Goal: Task Accomplishment & Management: Manage account settings

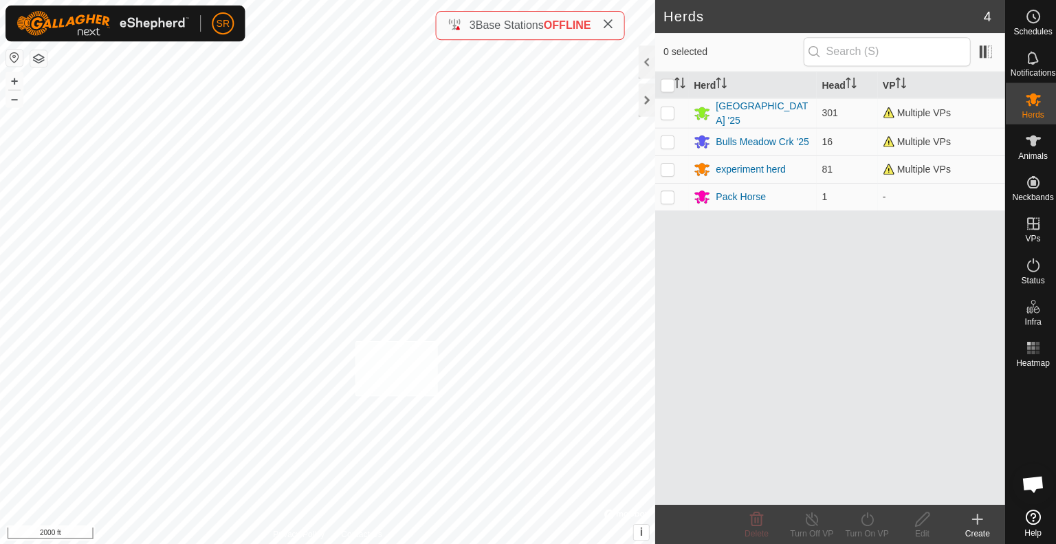
drag, startPoint x: 490, startPoint y: 102, endPoint x: 353, endPoint y: 339, distance: 274.7
click at [353, 339] on div "6112 1126613378 [GEOGRAPHIC_DATA] '25 EH move to Experiment 1 + – ⇧ i © Mapbox …" at bounding box center [326, 272] width 652 height 544
click at [1015, 135] on div "Animals" at bounding box center [1028, 144] width 54 height 41
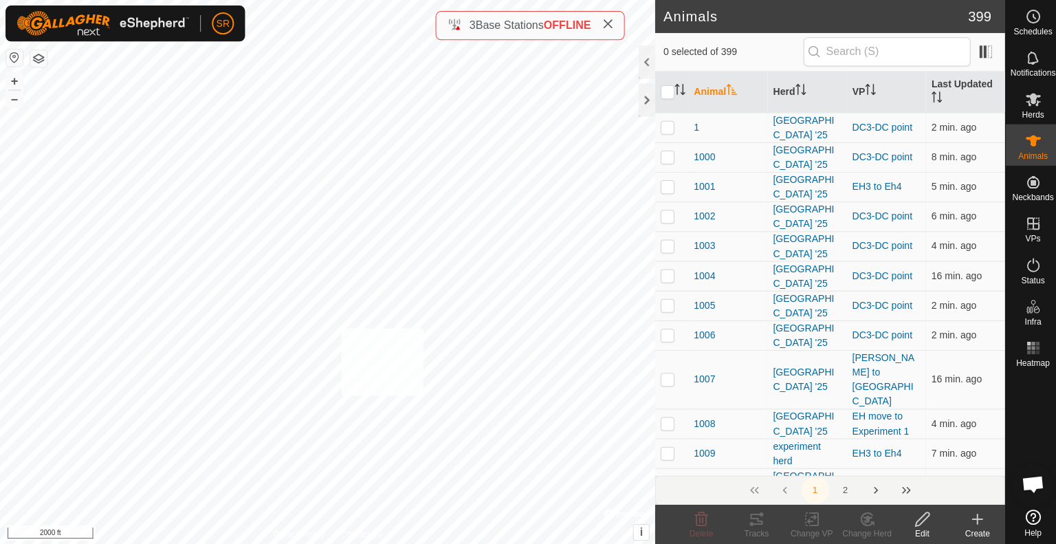
click at [339, 327] on div "6052 3733259538 [GEOGRAPHIC_DATA] '25 EH move to Experiment 1 + – ⇧ i © Mapbox …" at bounding box center [326, 272] width 652 height 544
checkbox input "true"
click at [810, 515] on icon at bounding box center [808, 517] width 10 height 9
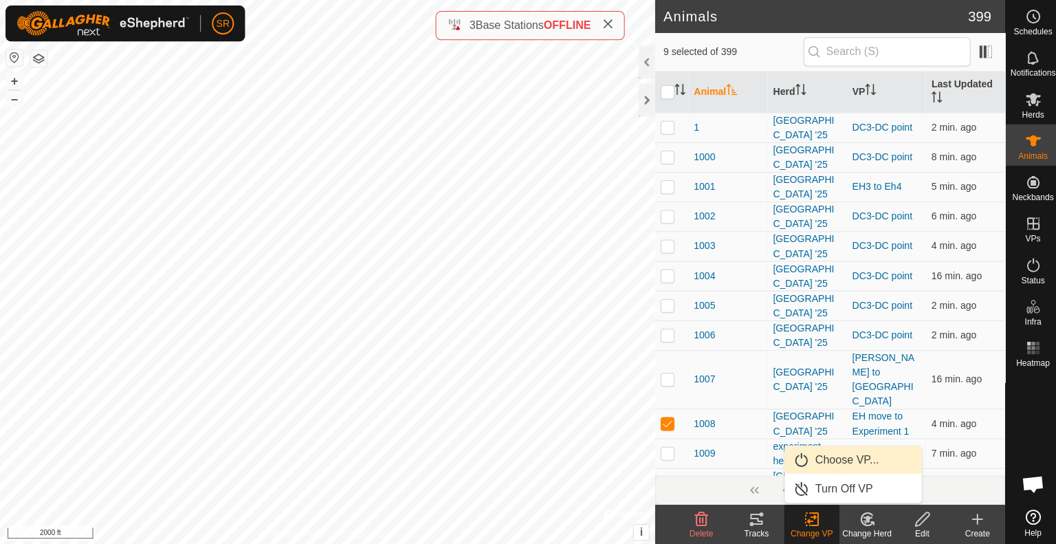
click at [852, 458] on link "Choose VP..." at bounding box center [849, 457] width 136 height 27
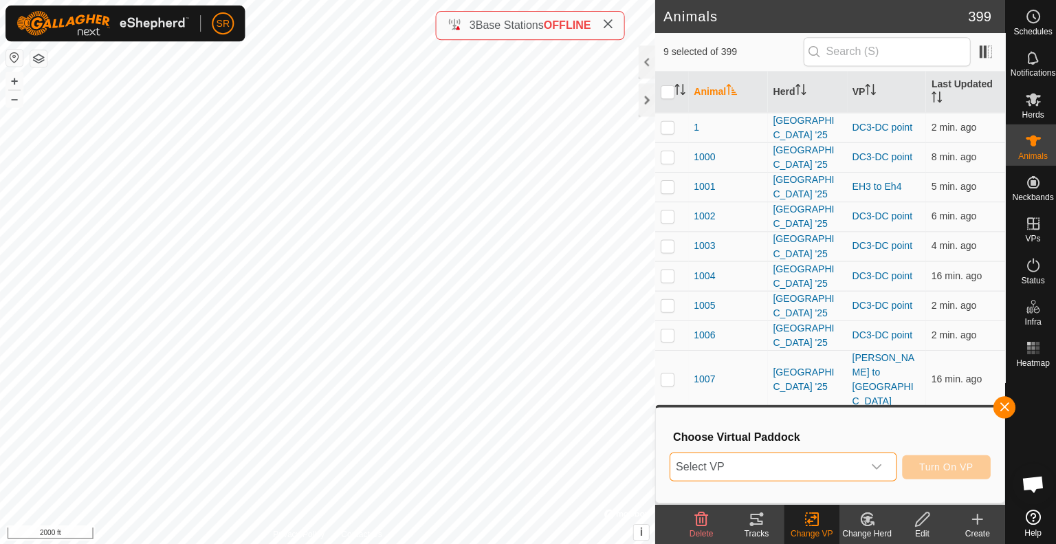
click at [822, 464] on span "Select VP" at bounding box center [763, 464] width 192 height 27
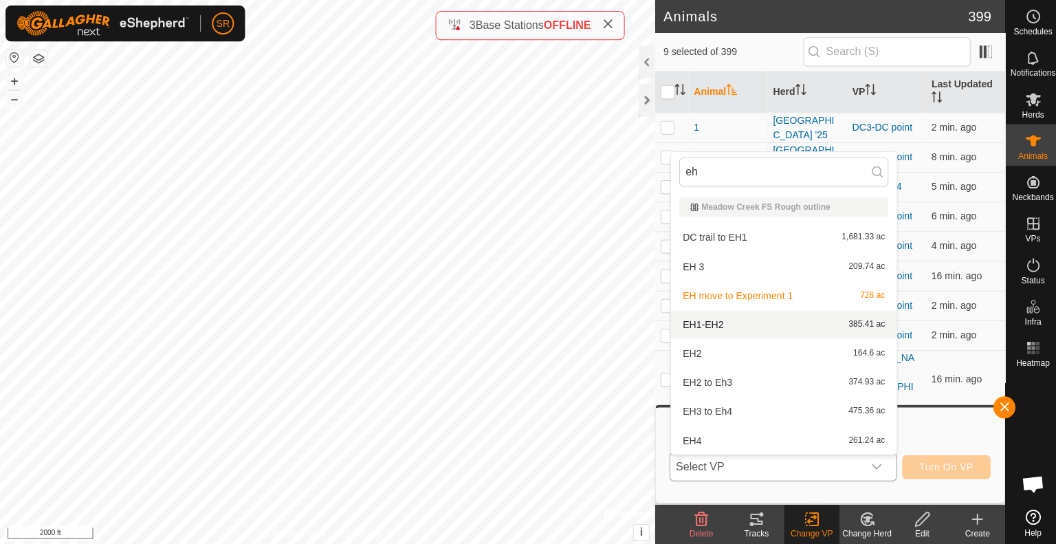
type input "eh"
click at [741, 327] on li "EH1-EH2 385.41 ac" at bounding box center [780, 322] width 225 height 27
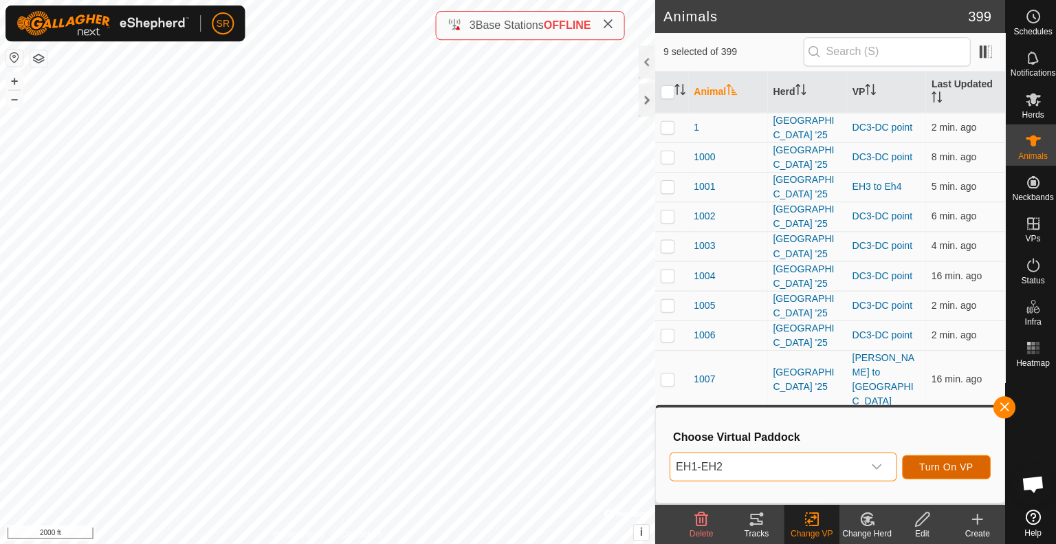
click at [928, 466] on span "Turn On VP" at bounding box center [942, 464] width 54 height 11
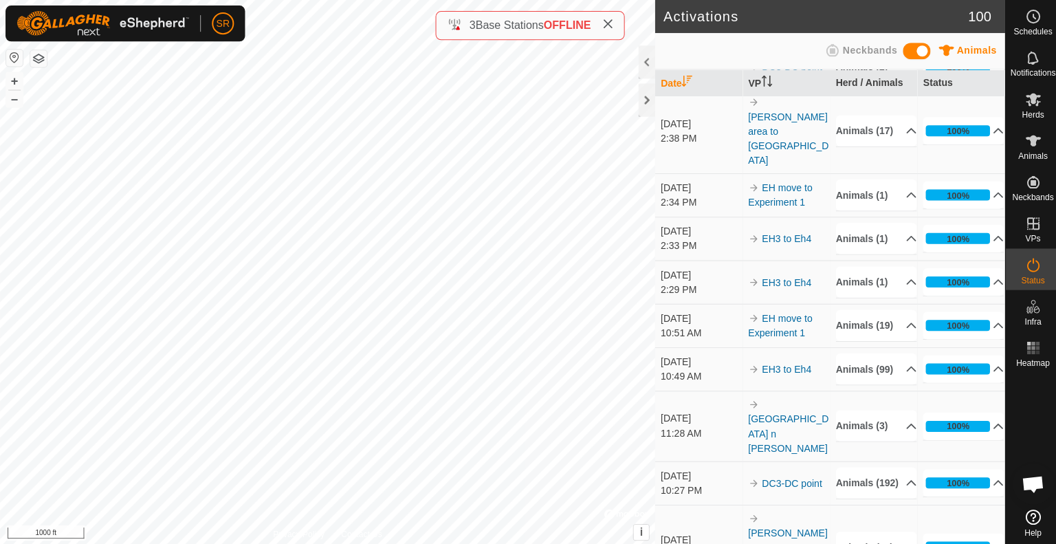
scroll to position [122, 0]
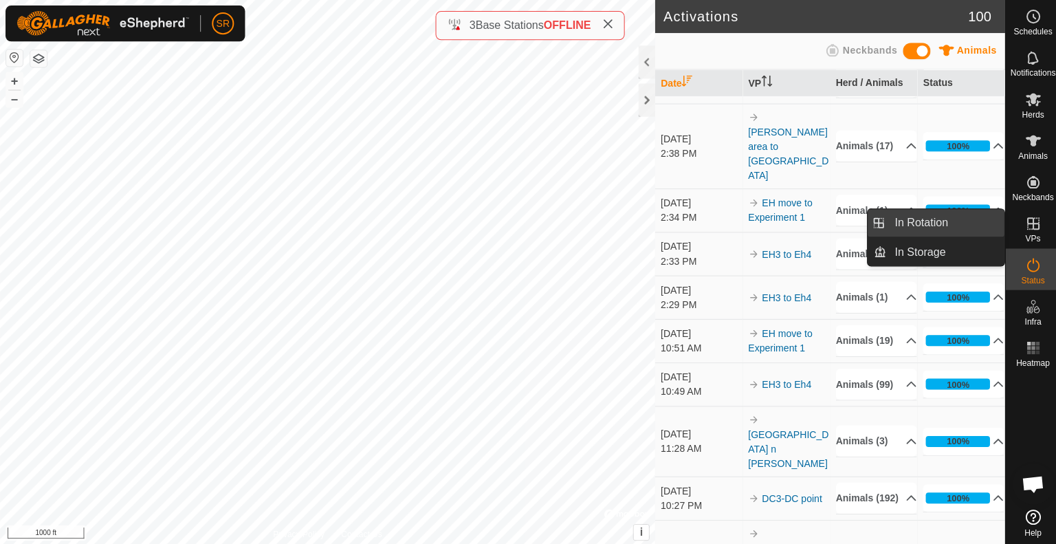
click at [975, 225] on link "In Rotation" at bounding box center [941, 221] width 118 height 27
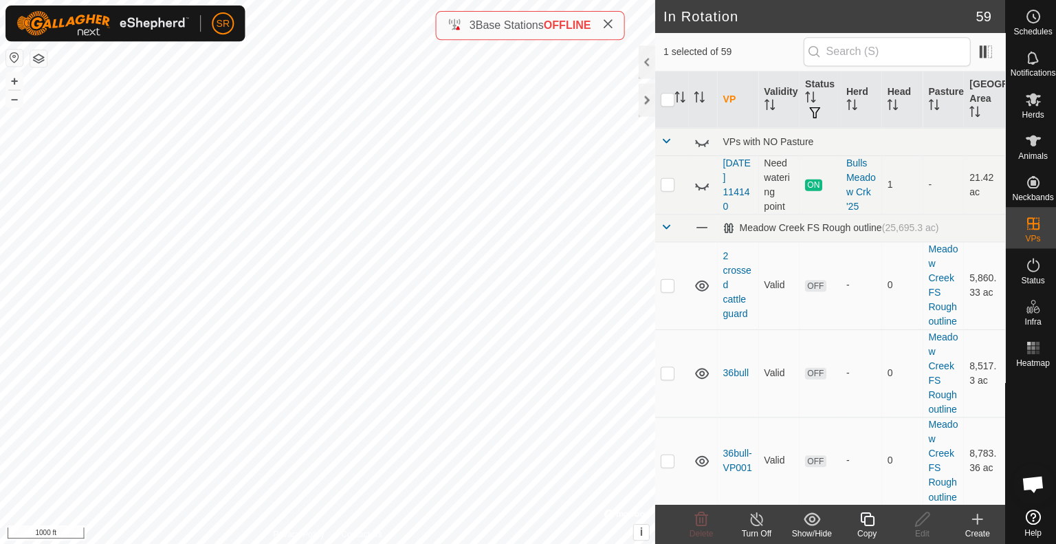
click at [968, 515] on icon at bounding box center [973, 517] width 16 height 16
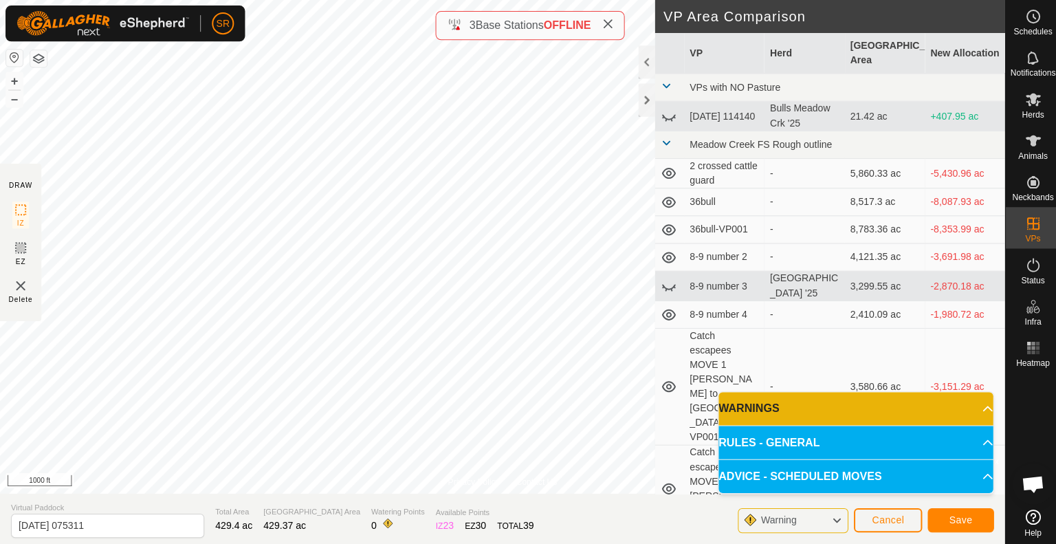
click at [941, 399] on p-accordion-header "WARNINGS" at bounding box center [852, 406] width 274 height 33
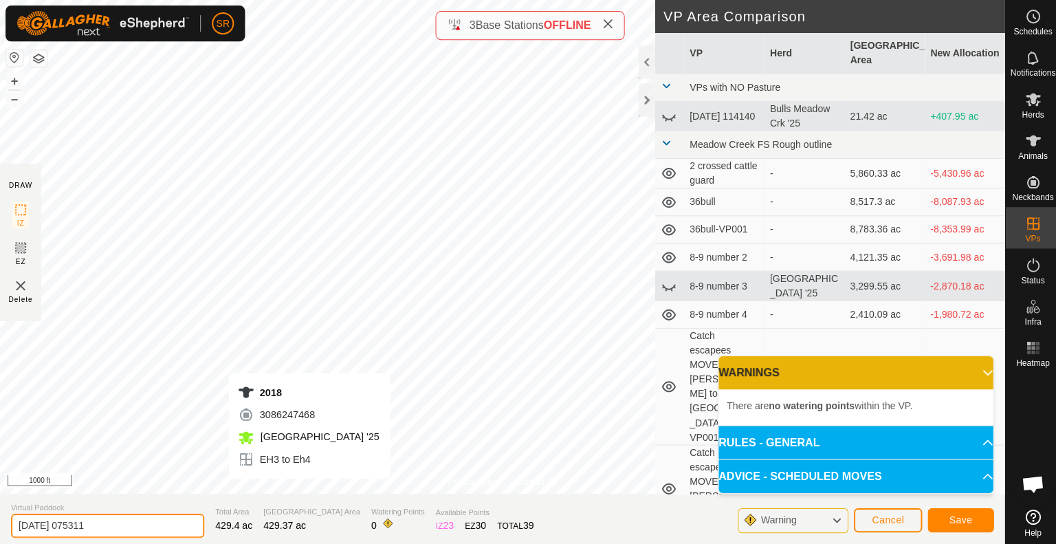
click at [124, 524] on input "[DATE] 075311" at bounding box center [107, 523] width 192 height 24
type input "Eh5"
click at [964, 512] on span "Save" at bounding box center [956, 517] width 23 height 11
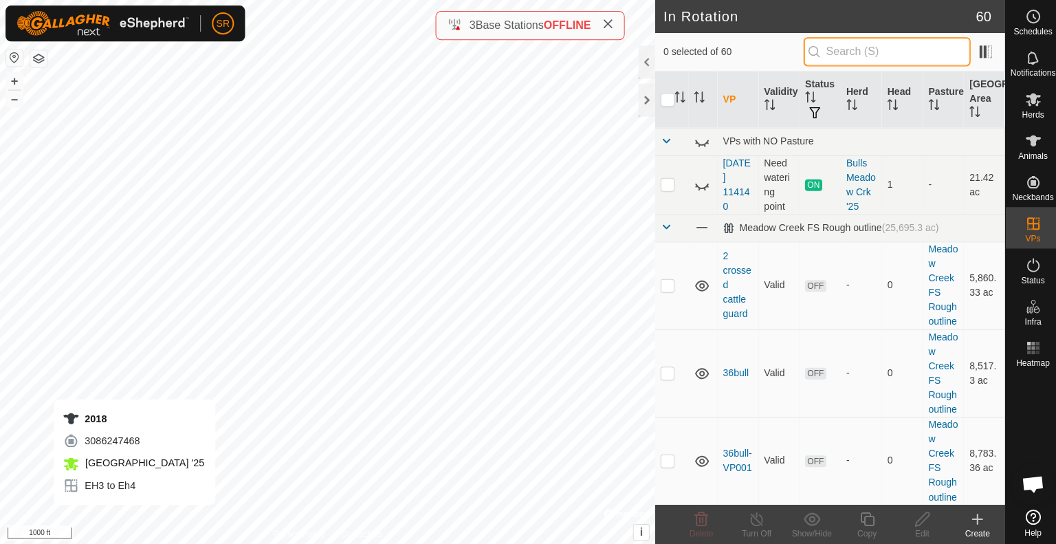
click at [908, 48] on input "text" at bounding box center [883, 51] width 166 height 29
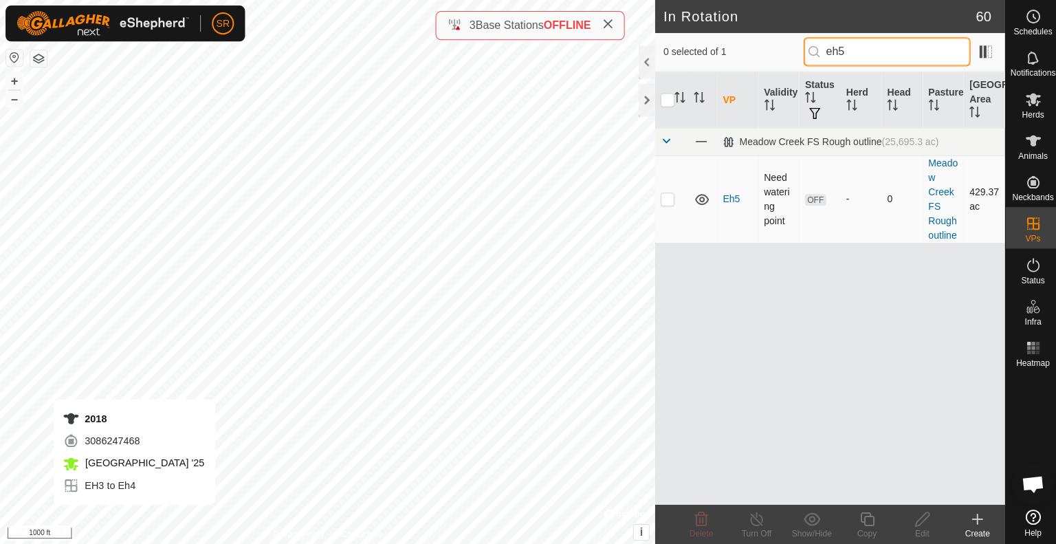
type input "eh5"
click at [671, 196] on p-checkbox at bounding box center [665, 197] width 14 height 11
checkbox input "true"
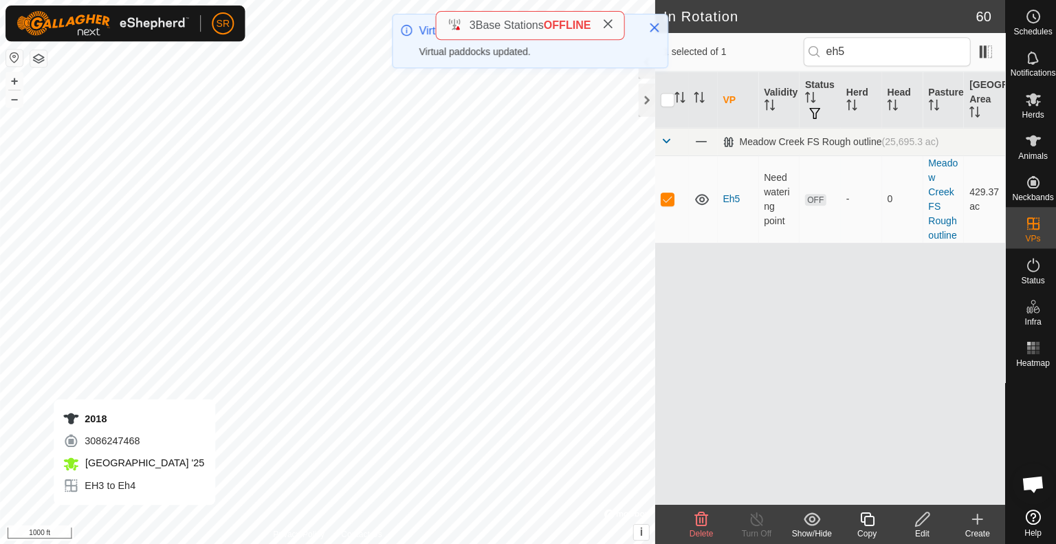
click at [861, 516] on icon at bounding box center [863, 517] width 14 height 14
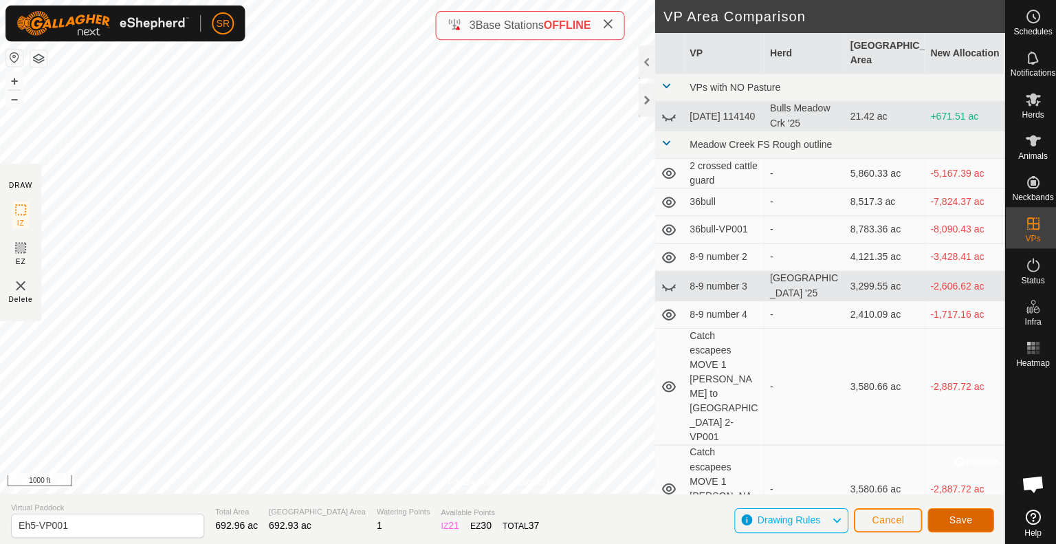
click at [942, 515] on button "Save" at bounding box center [957, 518] width 66 height 24
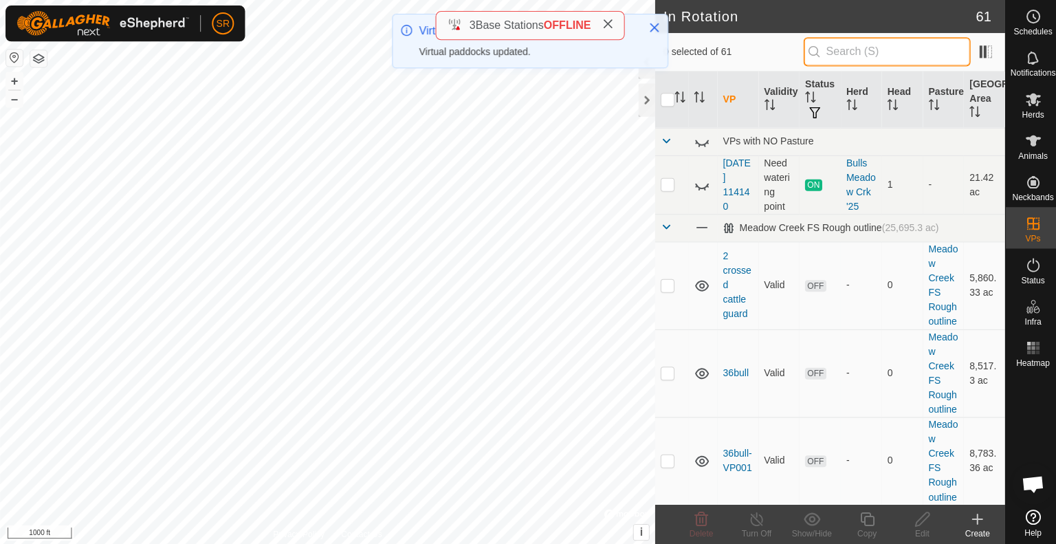
click at [847, 45] on input "text" at bounding box center [883, 51] width 166 height 29
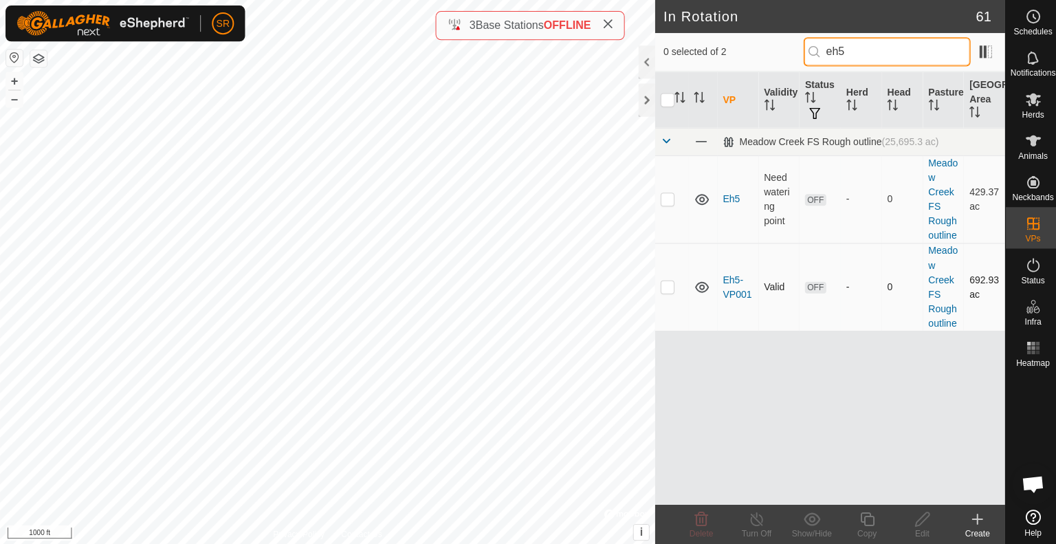
type input "eh5"
click at [659, 280] on p-checkbox at bounding box center [665, 285] width 14 height 11
checkbox input "true"
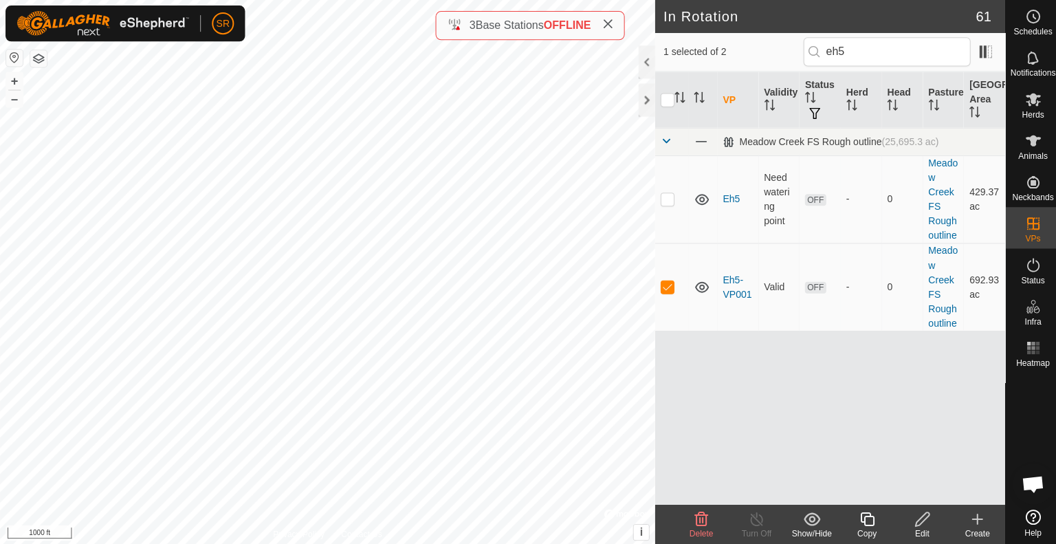
click at [918, 518] on icon at bounding box center [918, 517] width 14 height 14
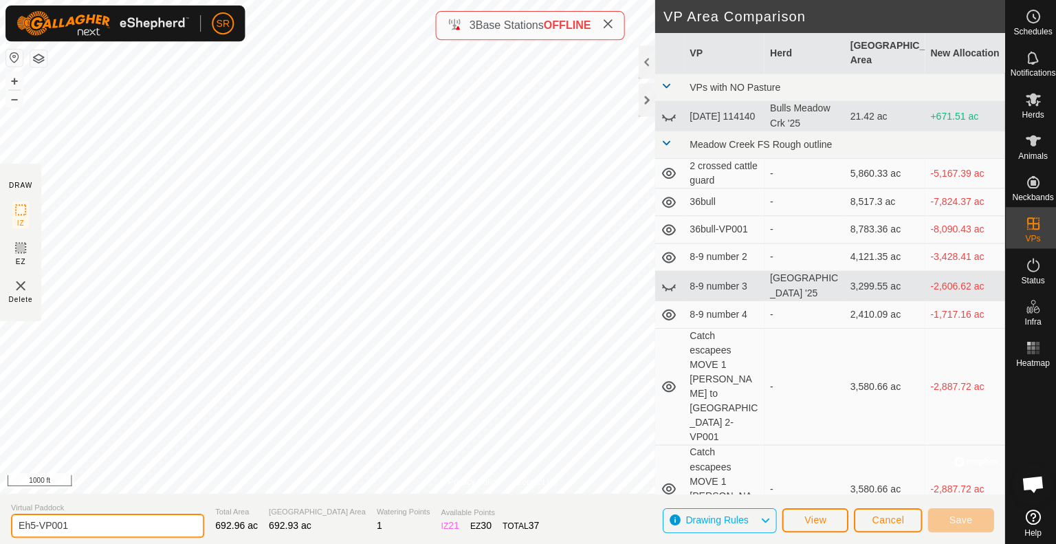
drag, startPoint x: 77, startPoint y: 522, endPoint x: 31, endPoint y: 530, distance: 46.8
click at [31, 530] on input "Eh5-VP001" at bounding box center [107, 523] width 192 height 24
type input "Eh4-eh5"
click at [970, 516] on button "Save" at bounding box center [957, 518] width 66 height 24
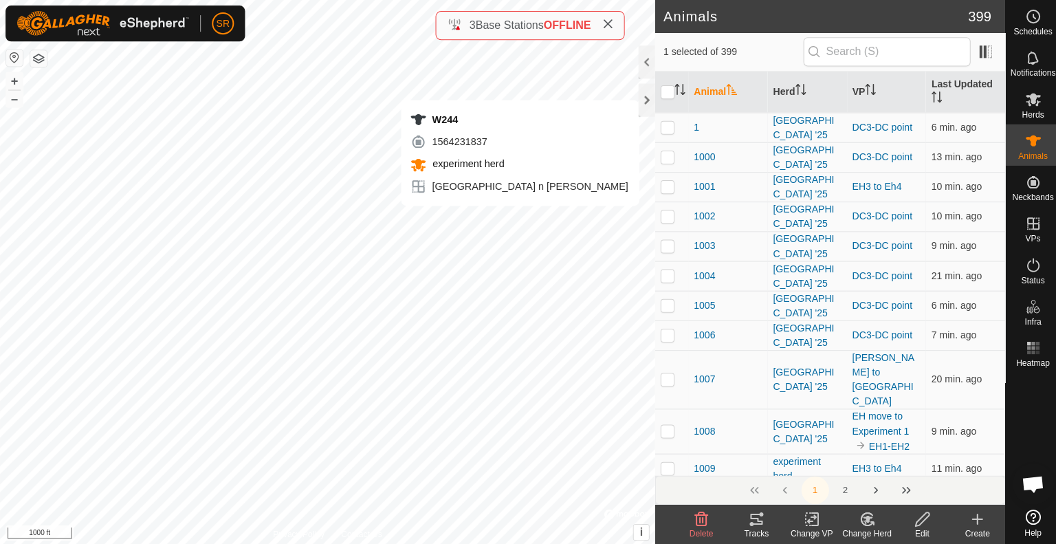
click at [805, 516] on icon at bounding box center [808, 517] width 17 height 16
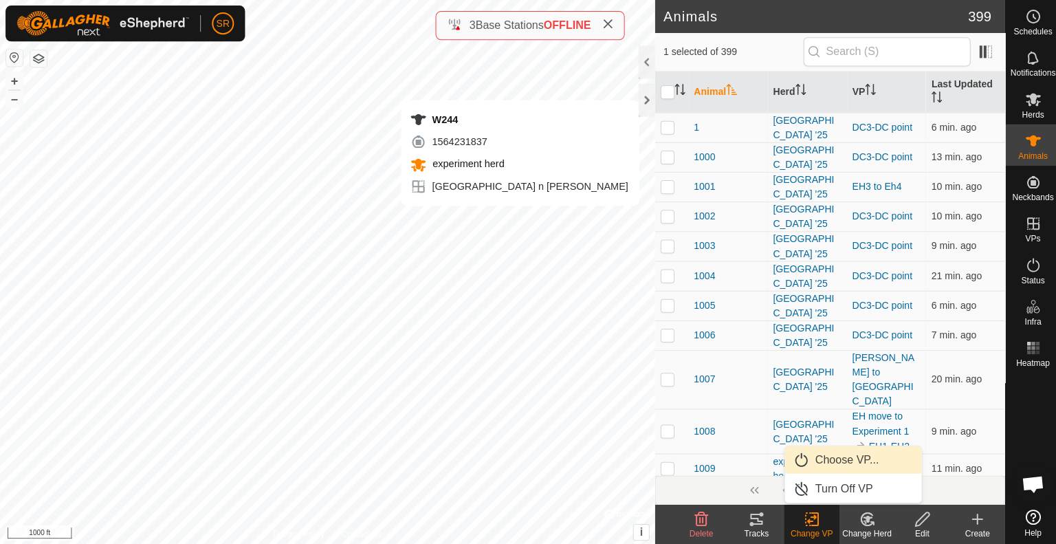
click at [869, 454] on link "Choose VP..." at bounding box center [849, 457] width 136 height 27
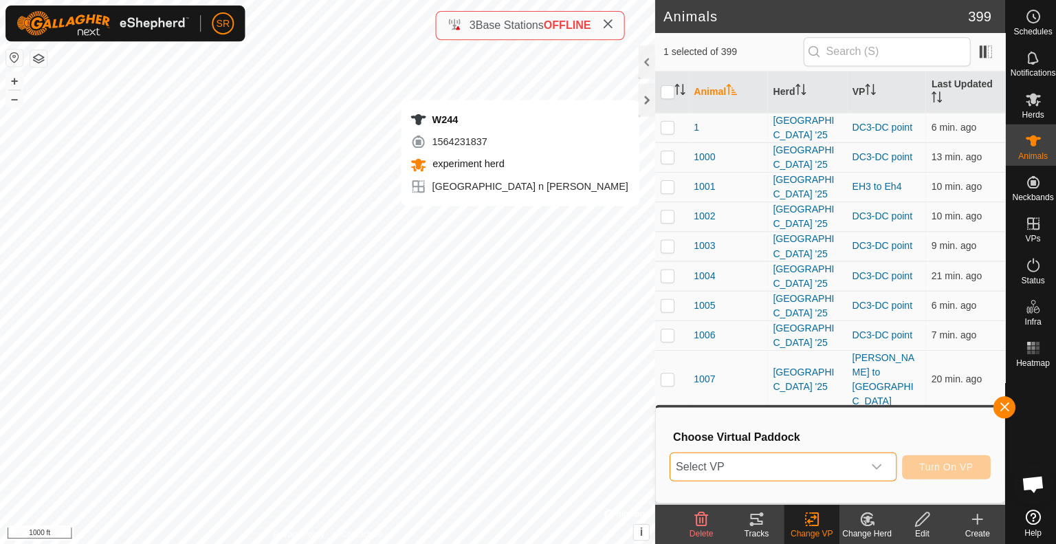
click at [846, 460] on span "Select VP" at bounding box center [763, 464] width 192 height 27
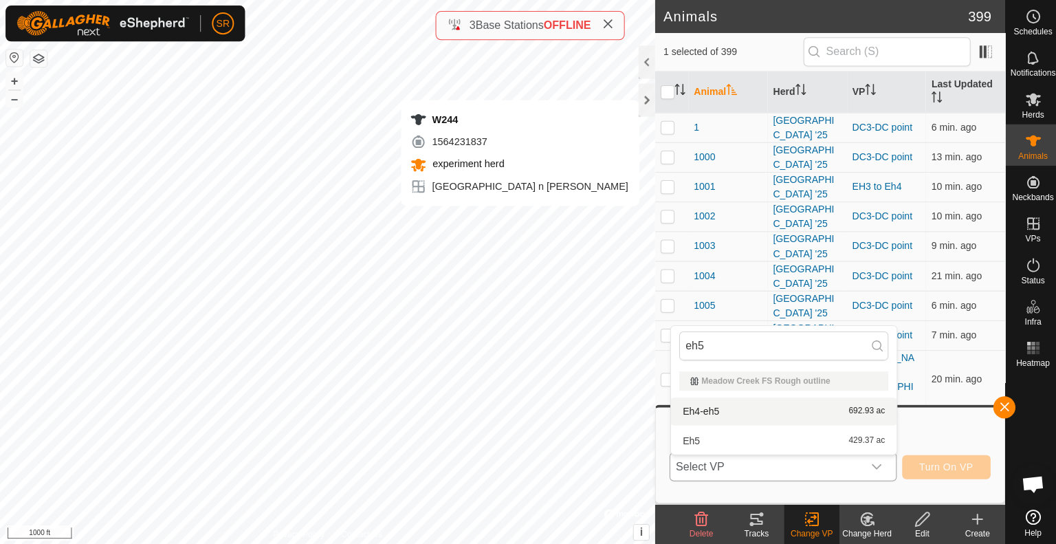
type input "eh5"
click at [738, 408] on li "Eh4-eh5 692.93 ac" at bounding box center [780, 409] width 225 height 27
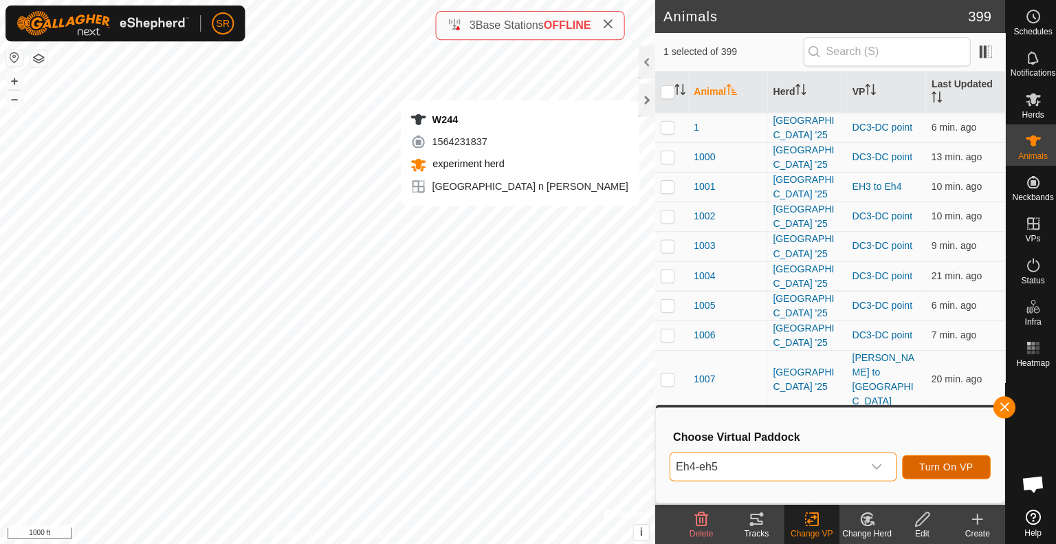
click at [939, 460] on span "Turn On VP" at bounding box center [942, 464] width 54 height 11
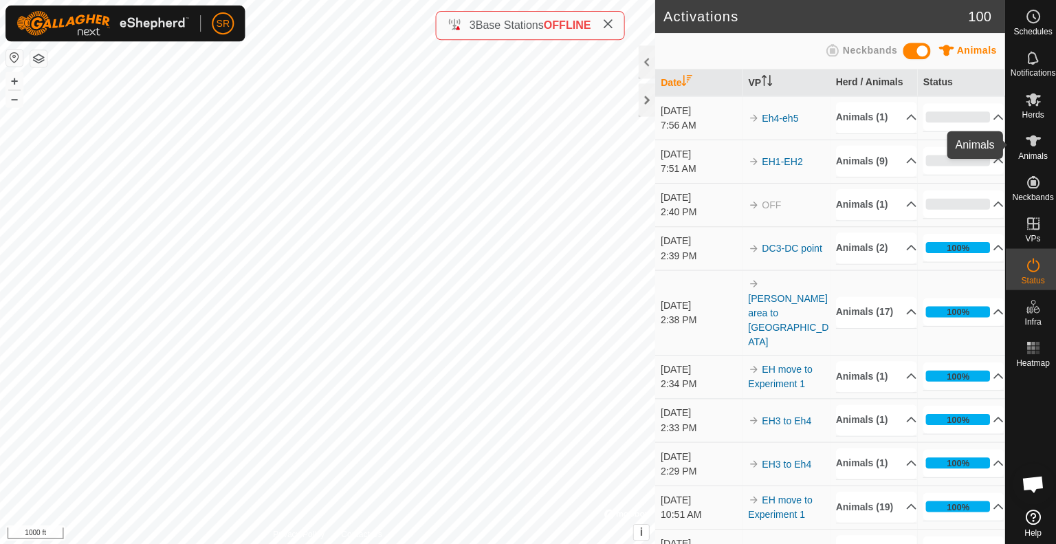
click at [1027, 156] on span "Animals" at bounding box center [1029, 155] width 30 height 8
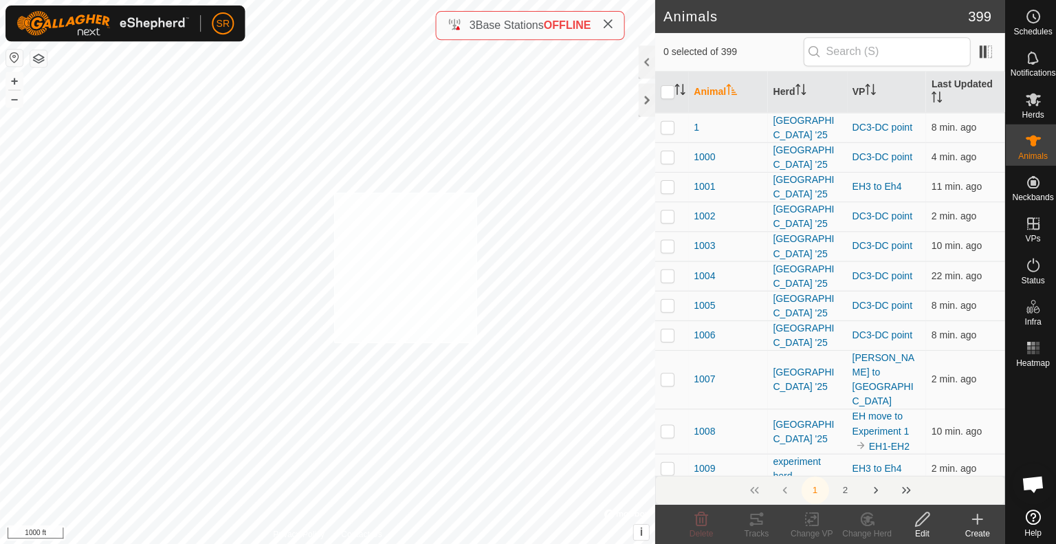
click at [333, 192] on div "6294 0189577515 [GEOGRAPHIC_DATA] '25 EH3 to Eh4 + – ⇧ i © Mapbox , © OpenStree…" at bounding box center [326, 272] width 652 height 544
checkbox input "true"
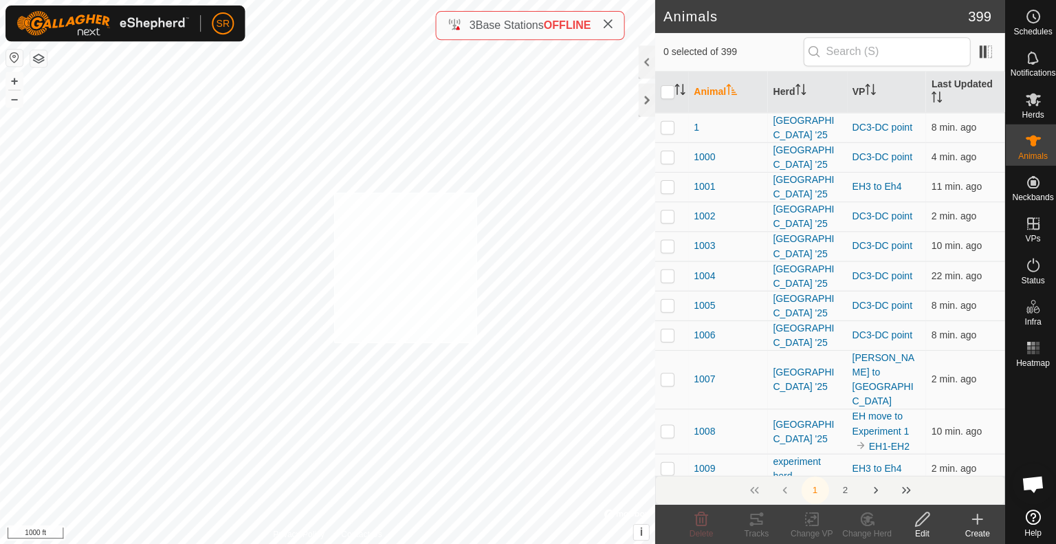
checkbox input "true"
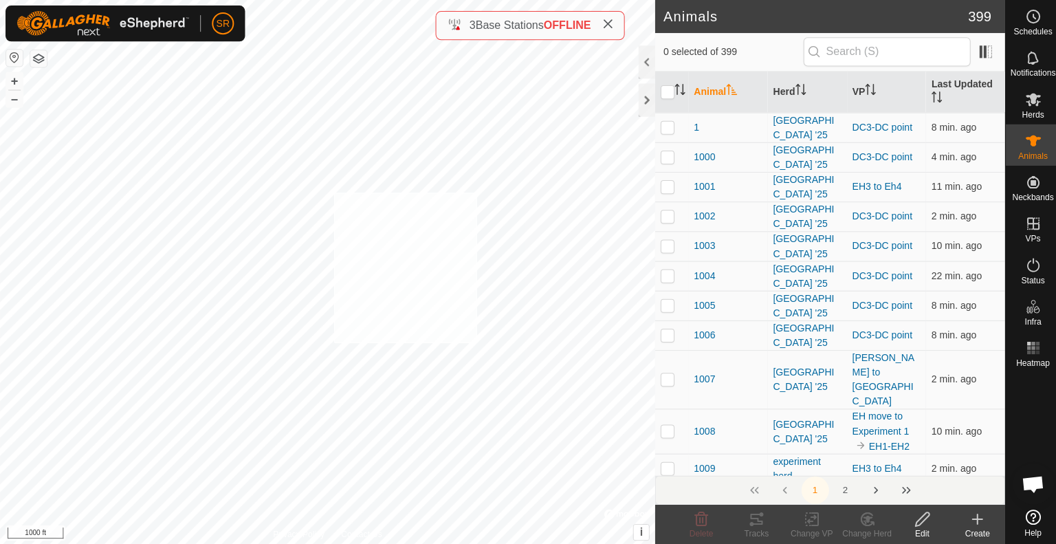
checkbox input "true"
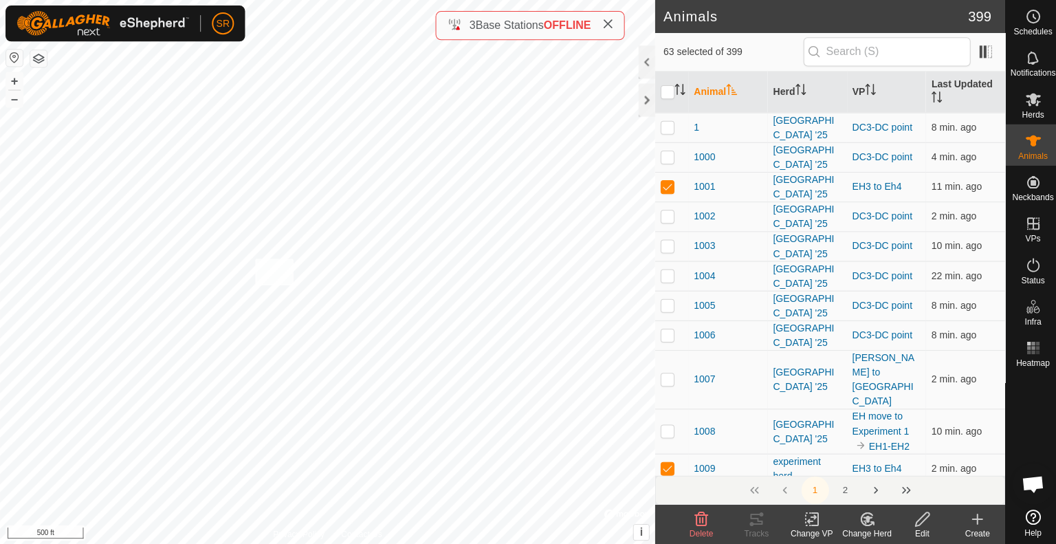
click at [254, 258] on div "G120 1027302876 experiment herd EH3 to Eh4 + – ⇧ i © Mapbox , © OpenStreetMap ,…" at bounding box center [326, 272] width 652 height 544
checkbox input "true"
click at [805, 519] on icon at bounding box center [808, 517] width 10 height 9
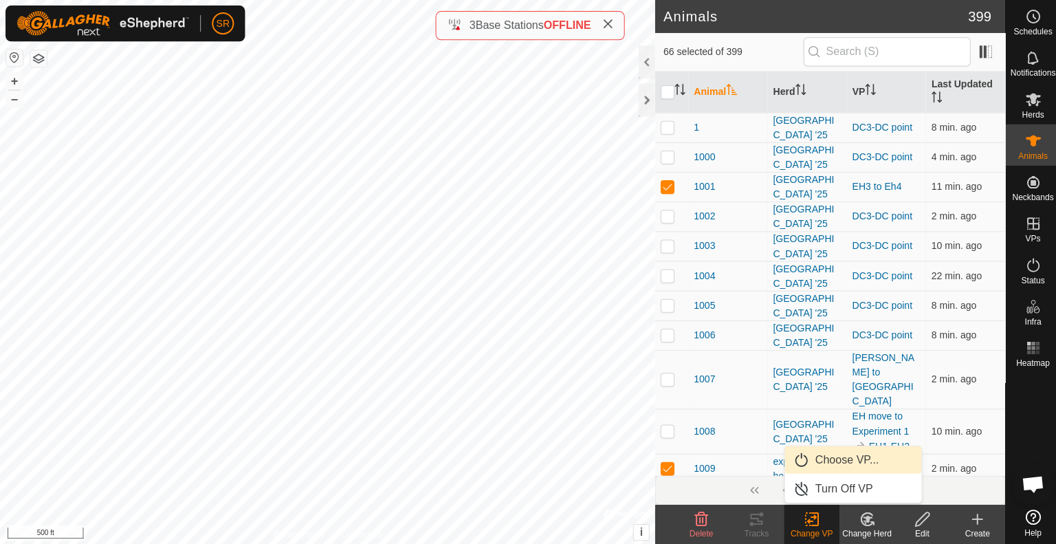
click at [835, 456] on link "Choose VP..." at bounding box center [849, 457] width 136 height 27
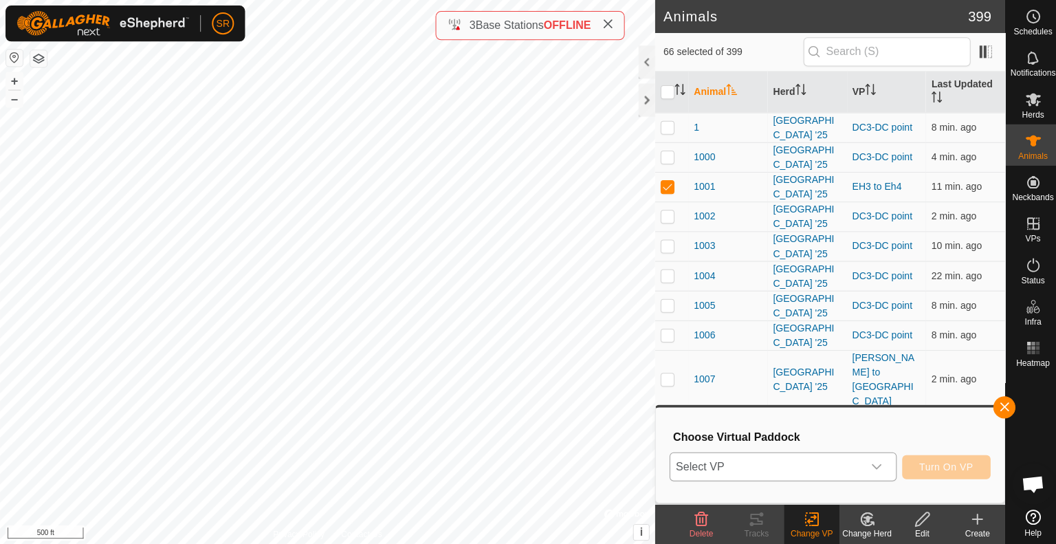
click at [804, 458] on span "Select VP" at bounding box center [763, 464] width 192 height 27
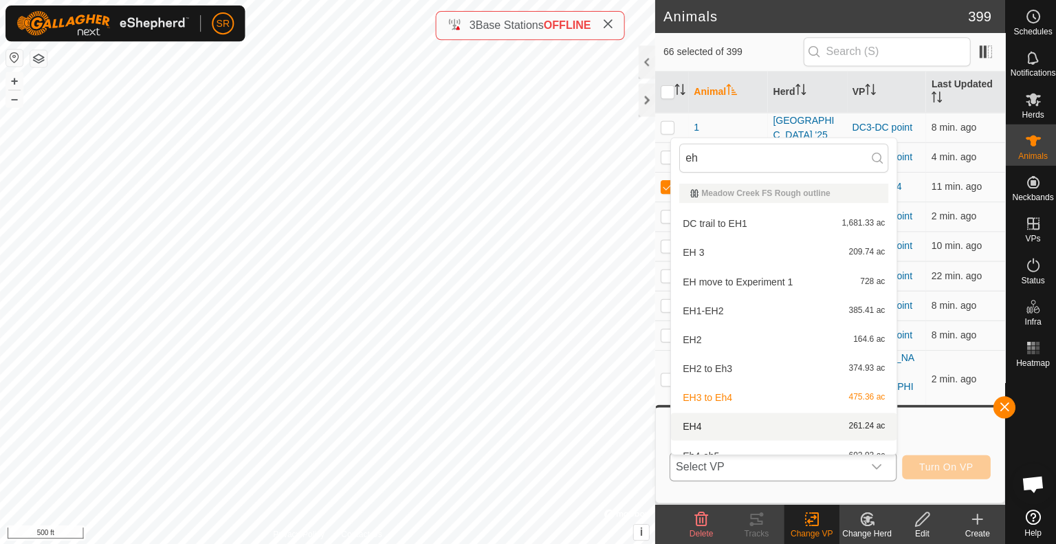
scroll to position [15, 0]
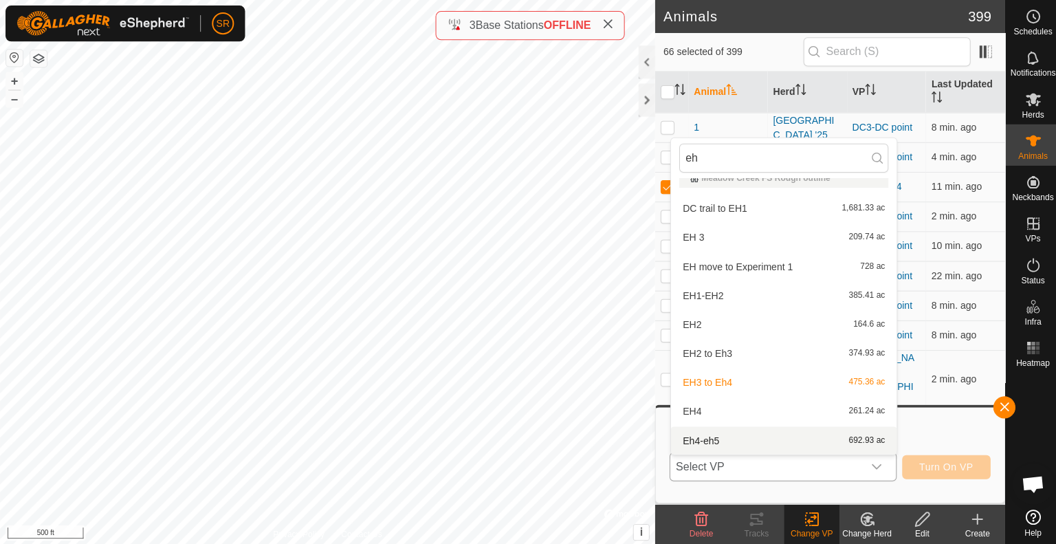
type input "eh"
click at [731, 436] on li "Eh4-eh5 692.93 ac" at bounding box center [780, 438] width 225 height 27
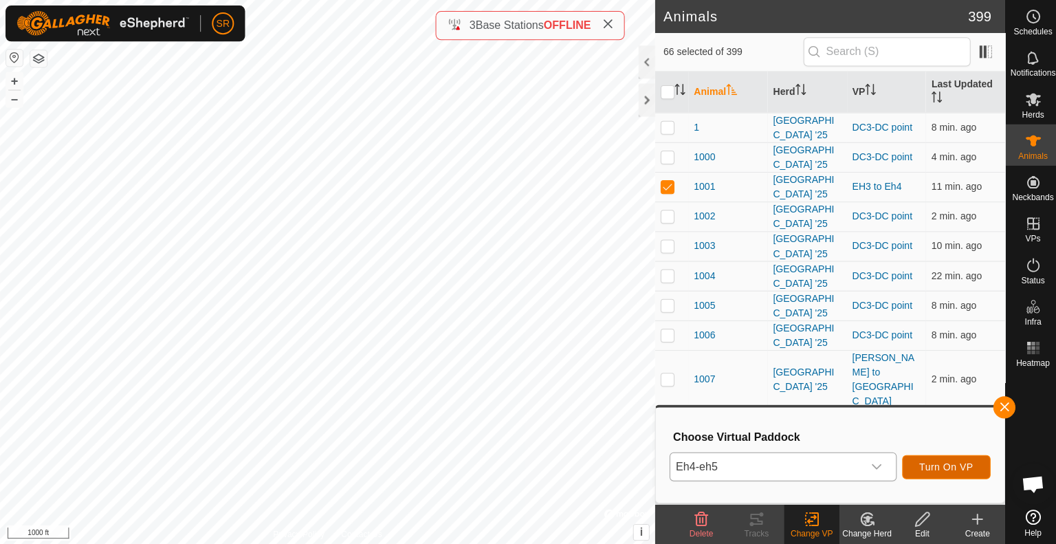
click at [949, 463] on span "Turn On VP" at bounding box center [942, 464] width 54 height 11
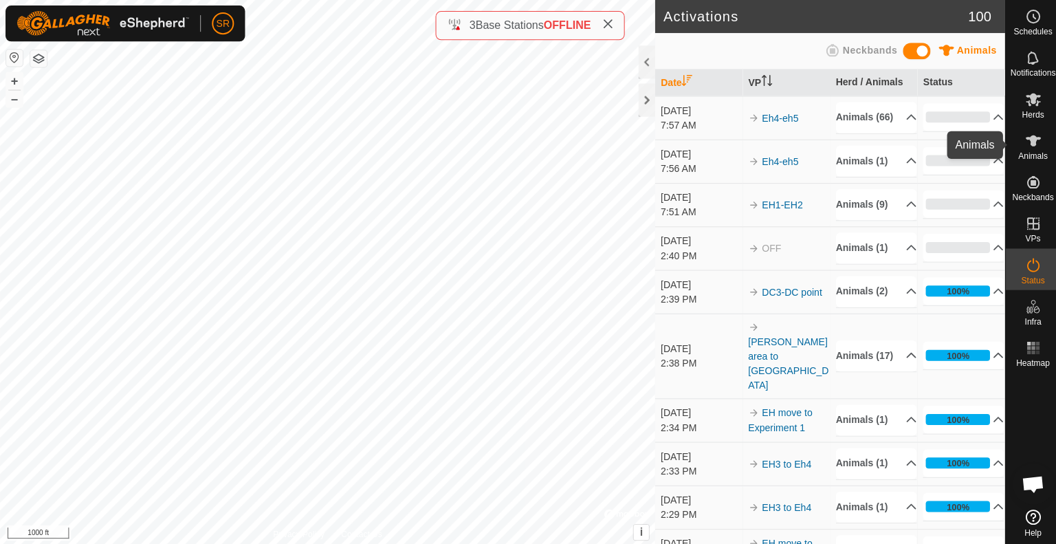
click at [1037, 140] on es-animals-svg-icon at bounding box center [1028, 140] width 25 height 22
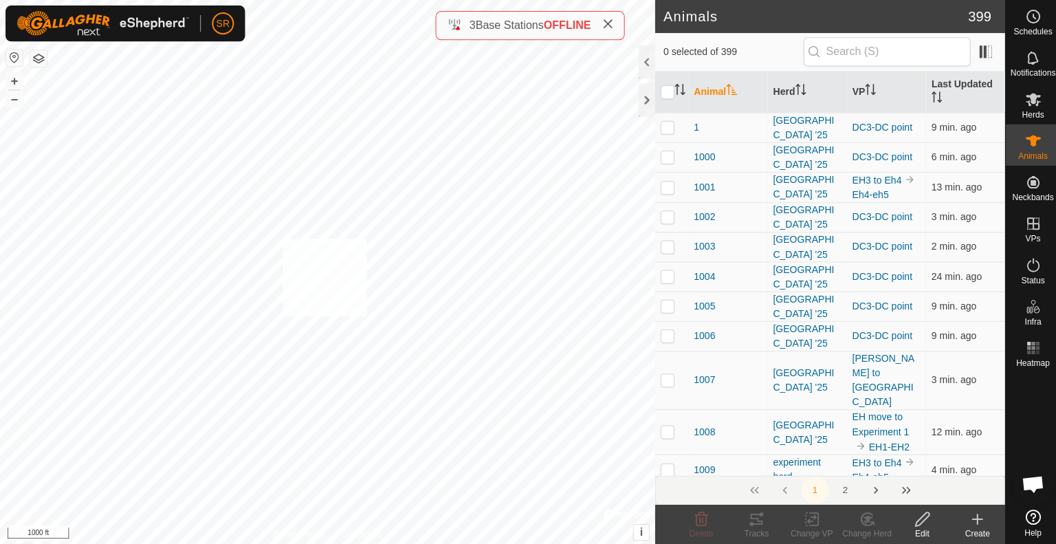
checkbox input "true"
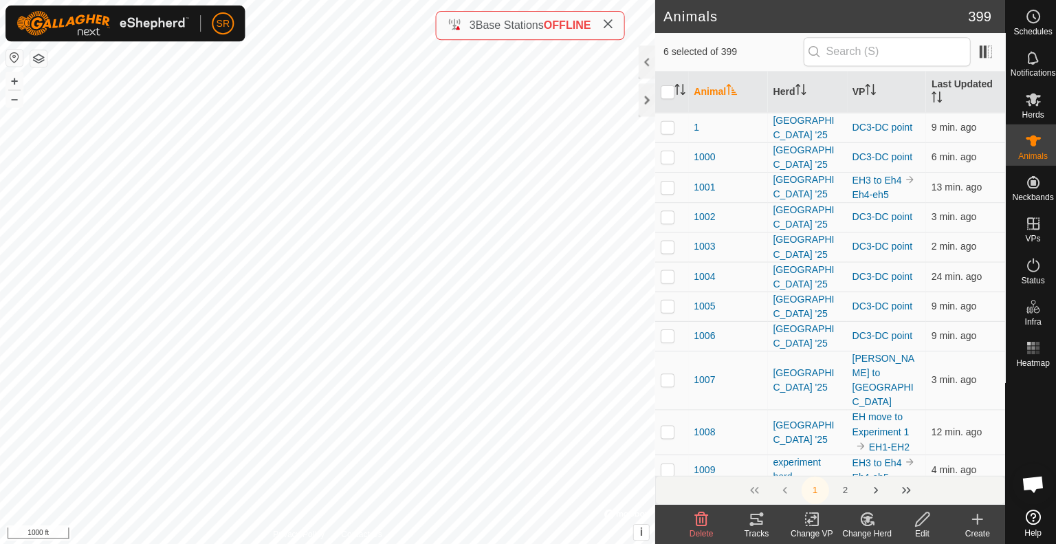
click at [812, 517] on icon at bounding box center [808, 517] width 17 height 16
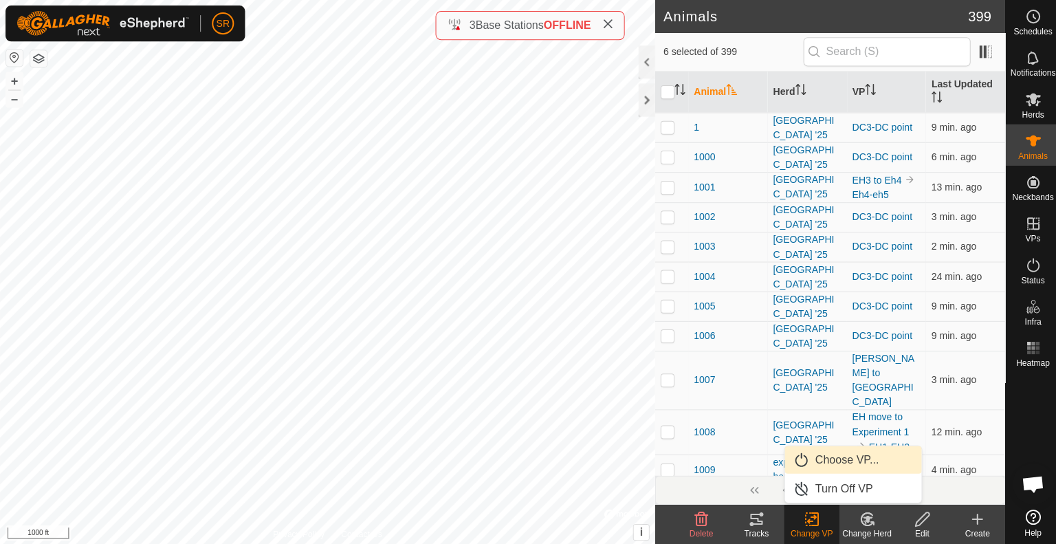
click at [840, 462] on span "Choose VP..." at bounding box center [843, 457] width 63 height 16
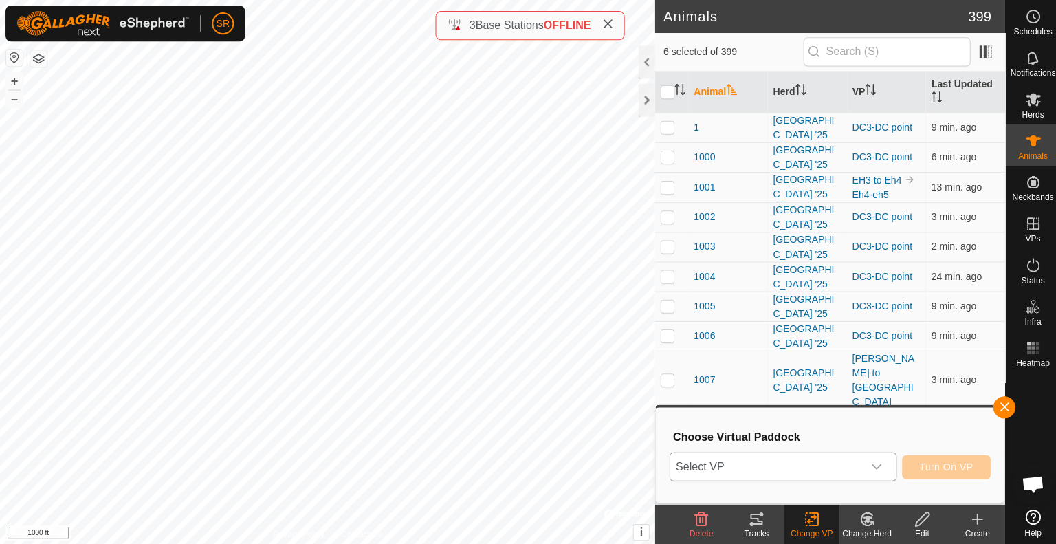
click at [834, 460] on span "Select VP" at bounding box center [763, 464] width 192 height 27
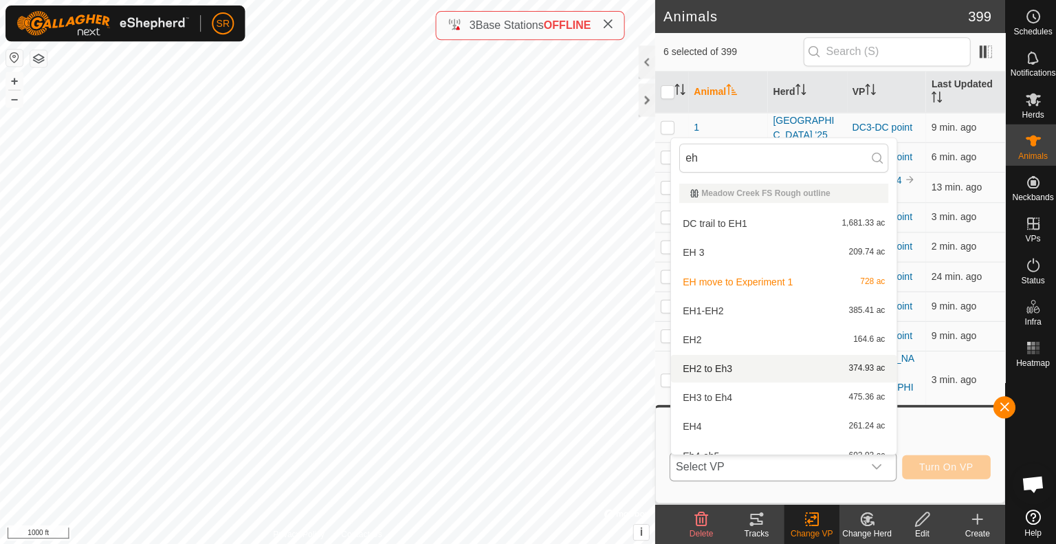
scroll to position [15, 0]
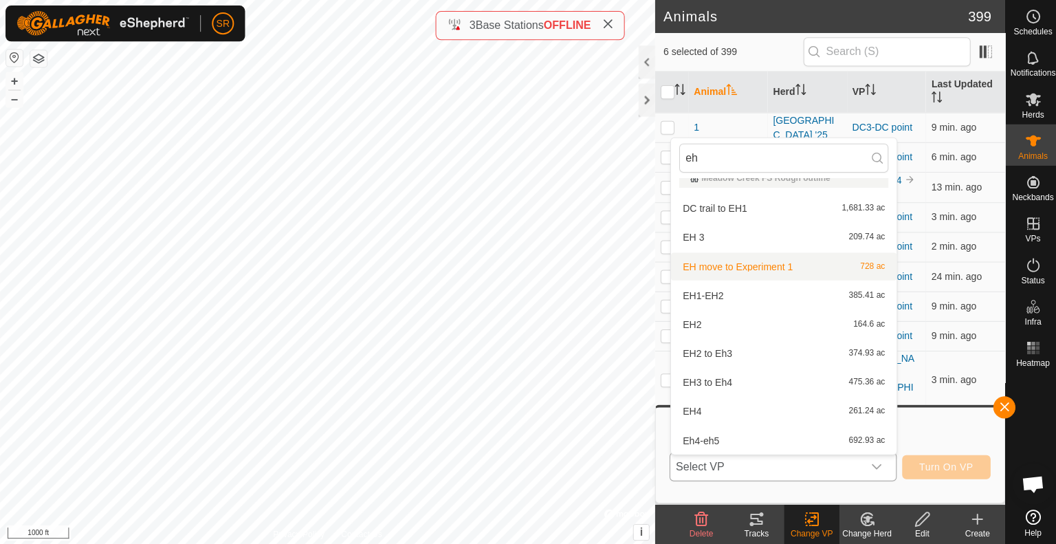
type input "eh"
click at [797, 270] on li "EH move to Experiment 1 728 ac" at bounding box center [780, 265] width 225 height 27
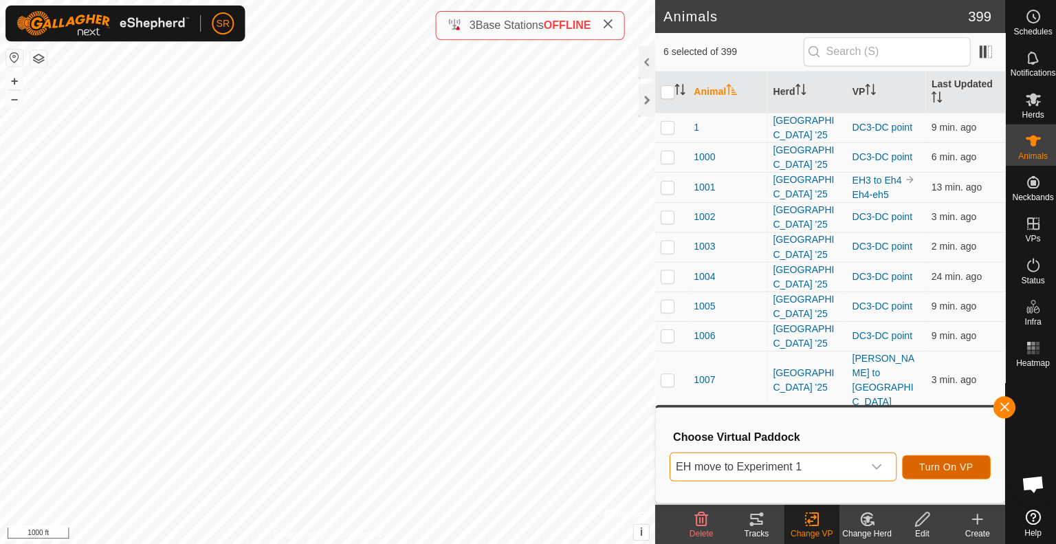
click at [938, 461] on span "Turn On VP" at bounding box center [942, 464] width 54 height 11
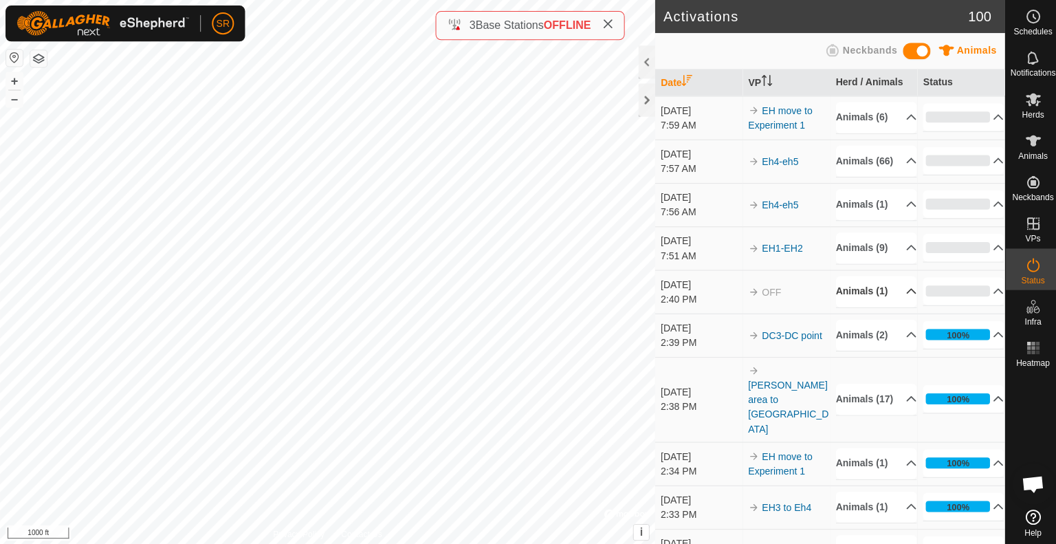
click at [859, 306] on p-accordion-header "Animals (1)" at bounding box center [872, 290] width 80 height 31
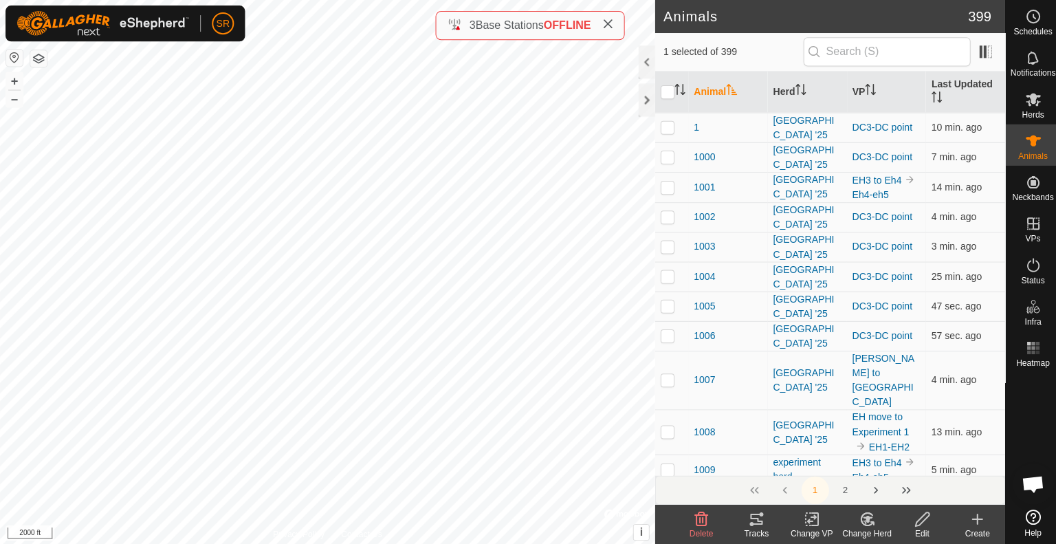
click at [759, 513] on icon at bounding box center [753, 517] width 16 height 16
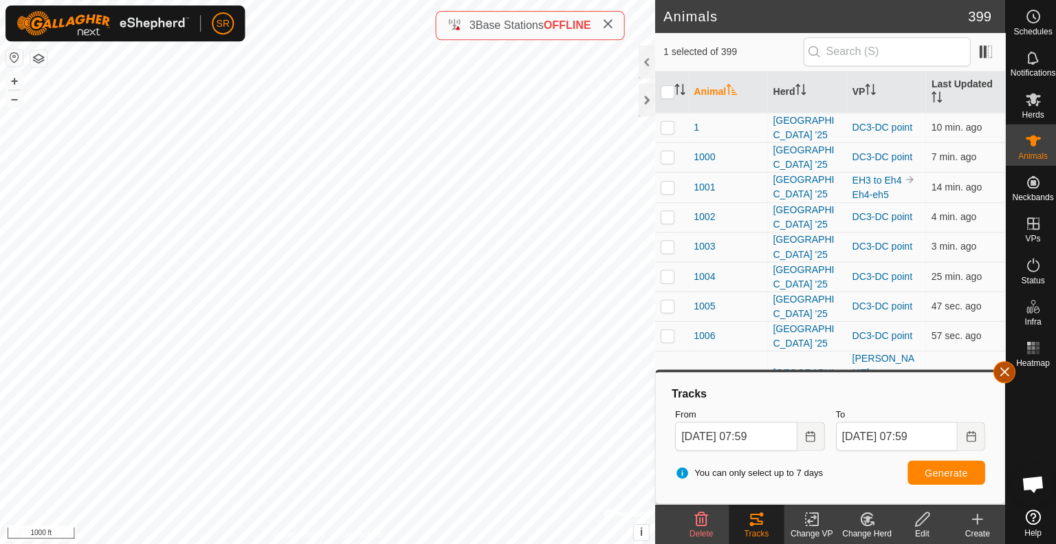
click at [1003, 371] on button "button" at bounding box center [1000, 370] width 22 height 22
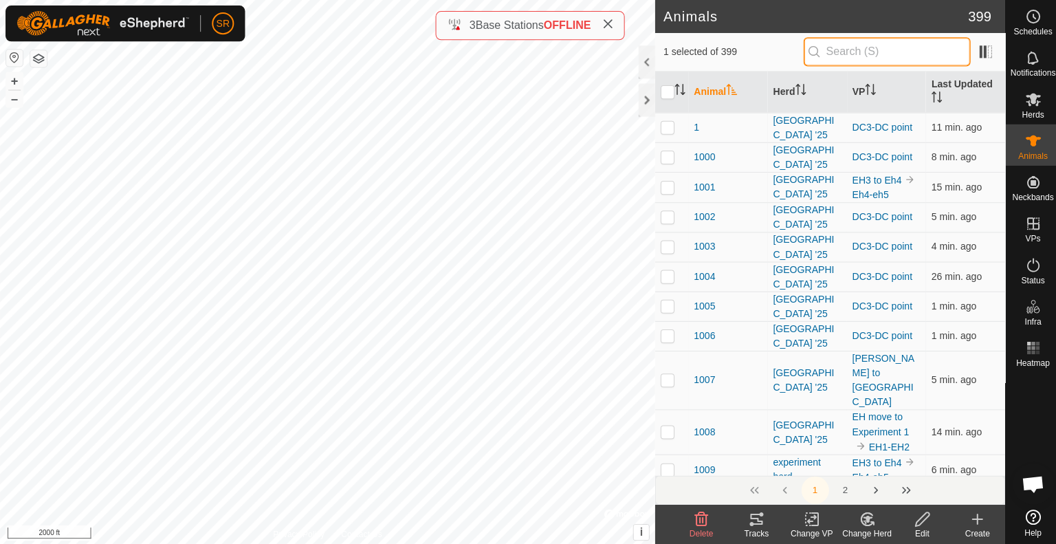
click at [881, 54] on input "text" at bounding box center [883, 51] width 166 height 29
type input "w244"
checkbox input "true"
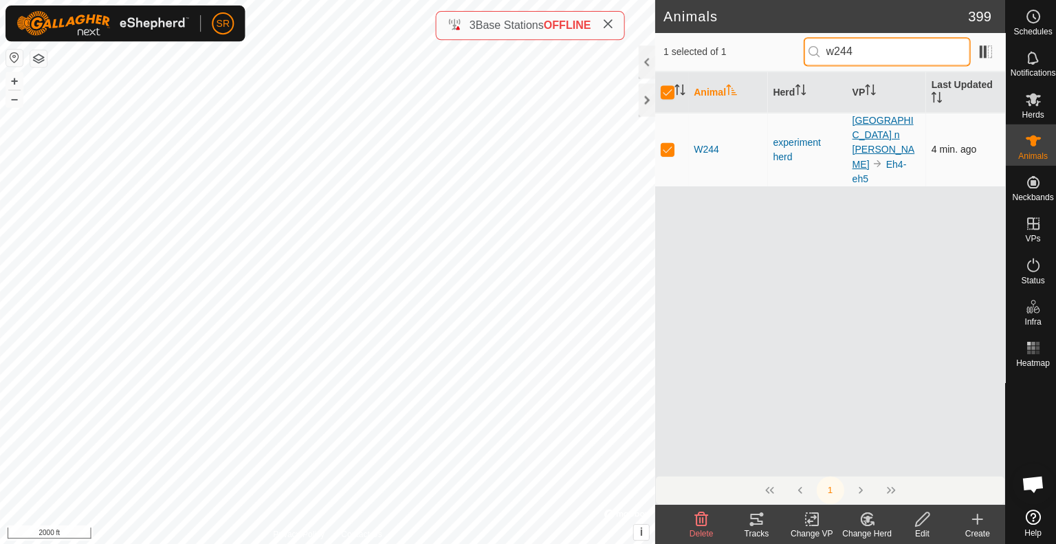
type input "w244"
click at [870, 131] on link "[GEOGRAPHIC_DATA] n [PERSON_NAME]" at bounding box center [880, 141] width 62 height 55
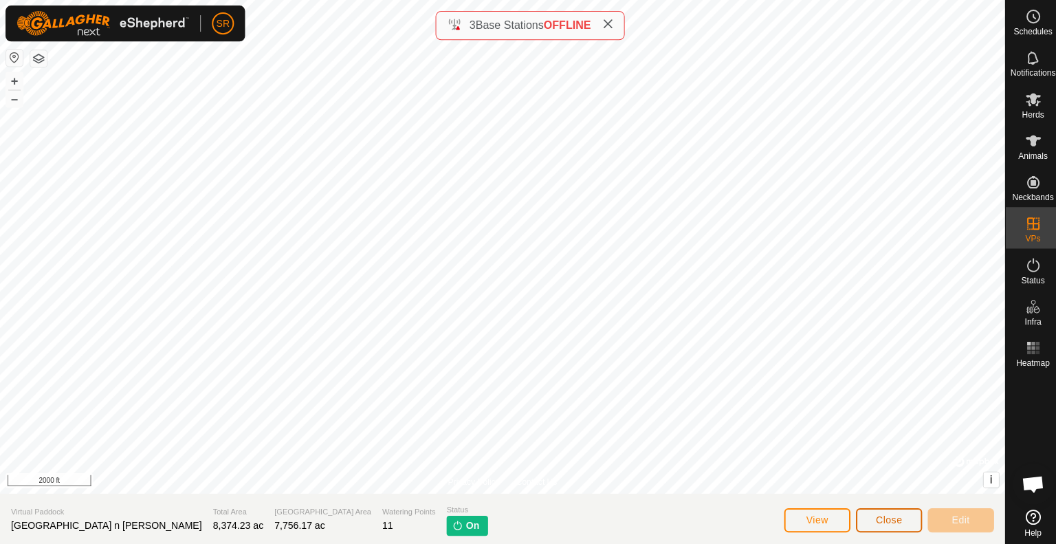
click at [897, 520] on span "Close" at bounding box center [885, 517] width 26 height 11
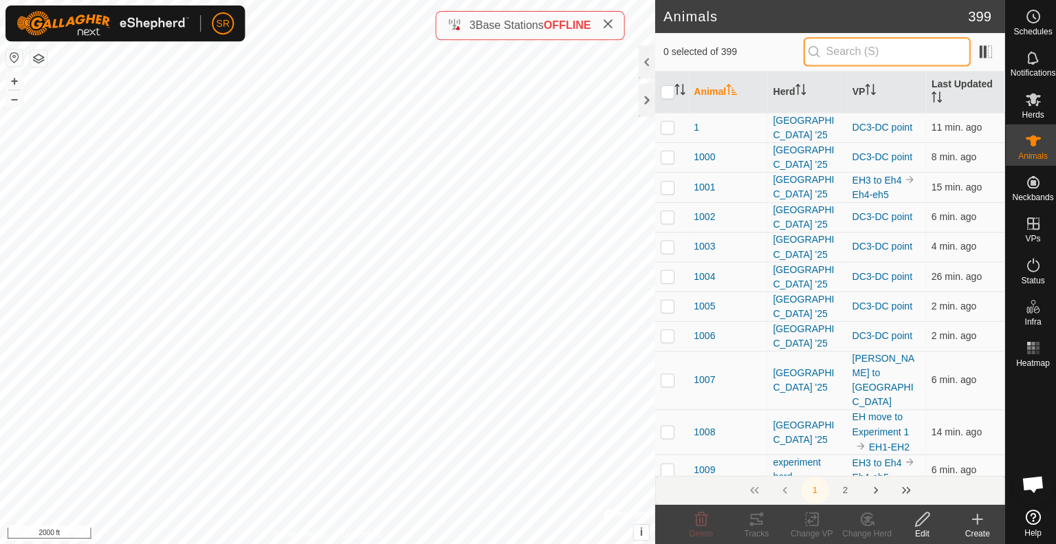
click at [862, 60] on input "text" at bounding box center [883, 51] width 166 height 29
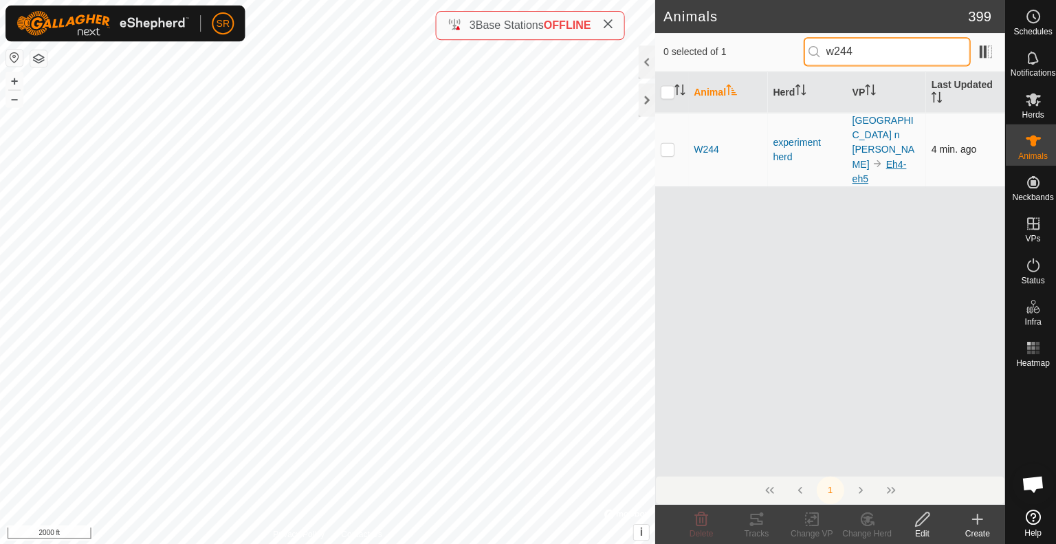
type input "w244"
click at [887, 158] on link "Eh4-eh5" at bounding box center [876, 170] width 54 height 25
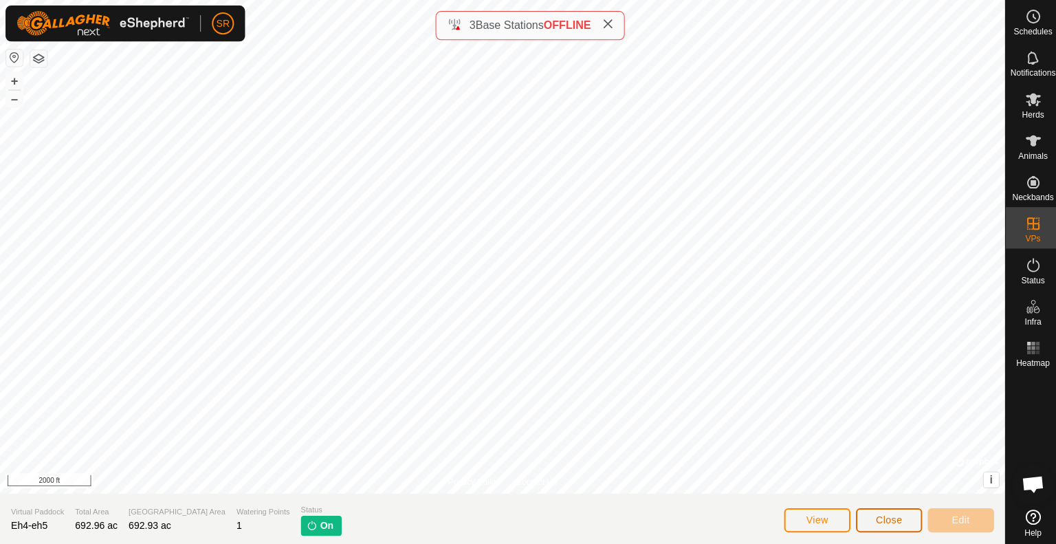
click at [893, 513] on span "Close" at bounding box center [885, 517] width 26 height 11
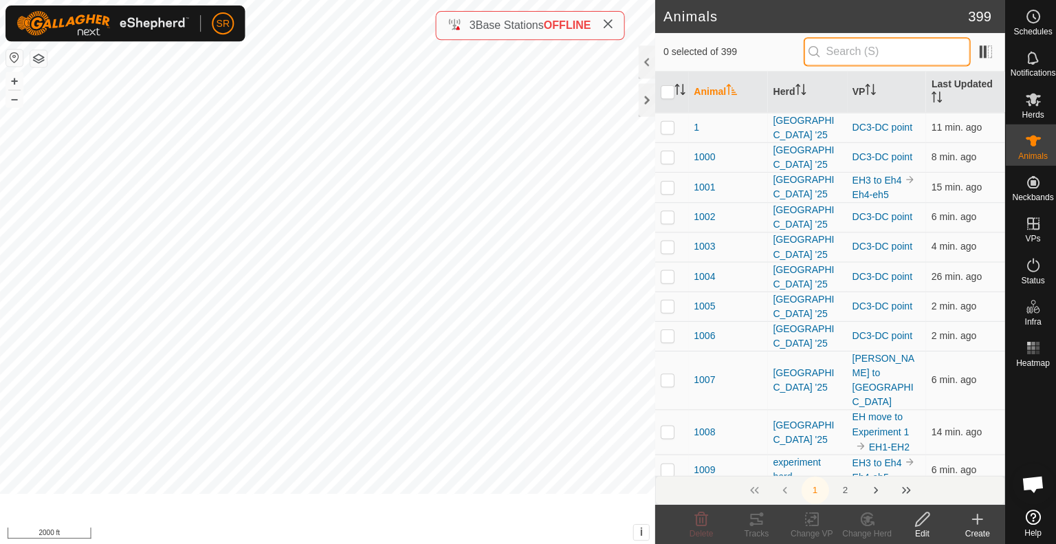
click at [893, 52] on input "text" at bounding box center [883, 51] width 166 height 29
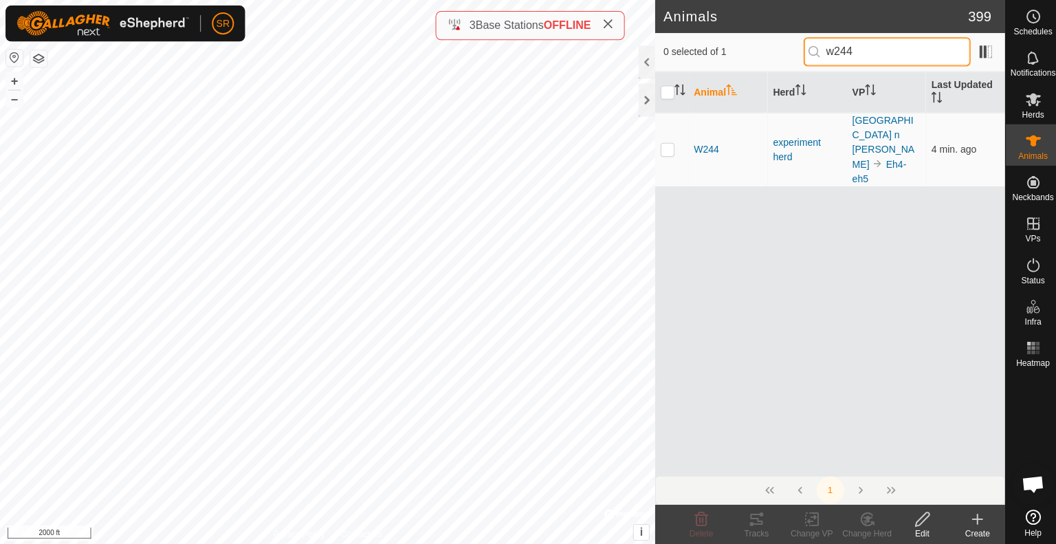
type input "w244"
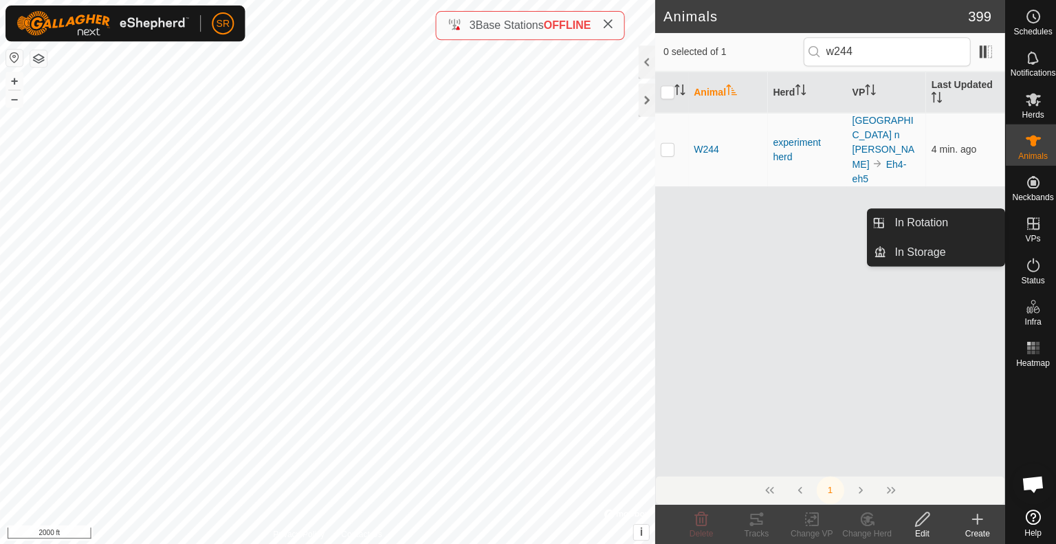
click at [1023, 234] on span "VPs" at bounding box center [1028, 238] width 15 height 8
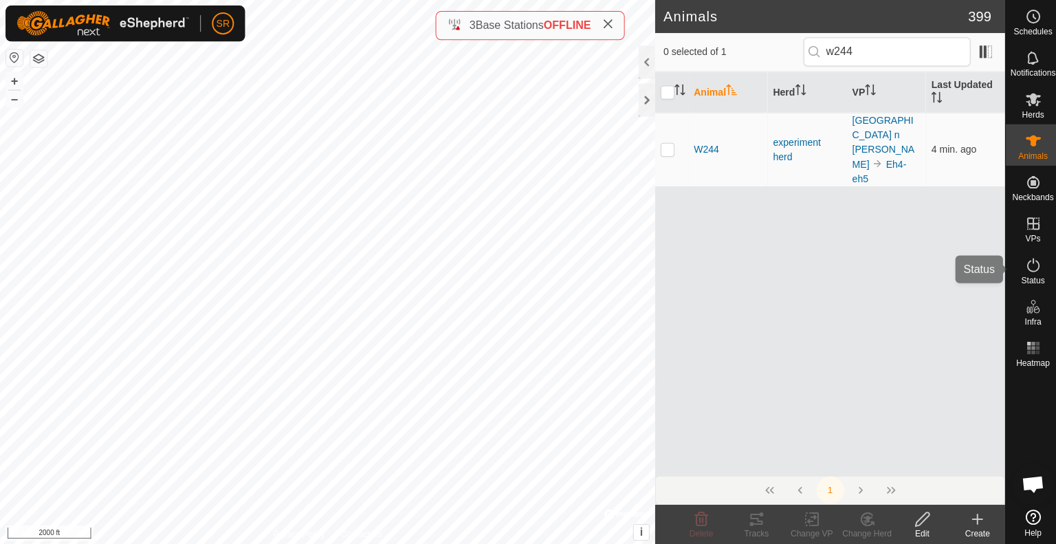
click at [1027, 260] on icon at bounding box center [1029, 264] width 16 height 16
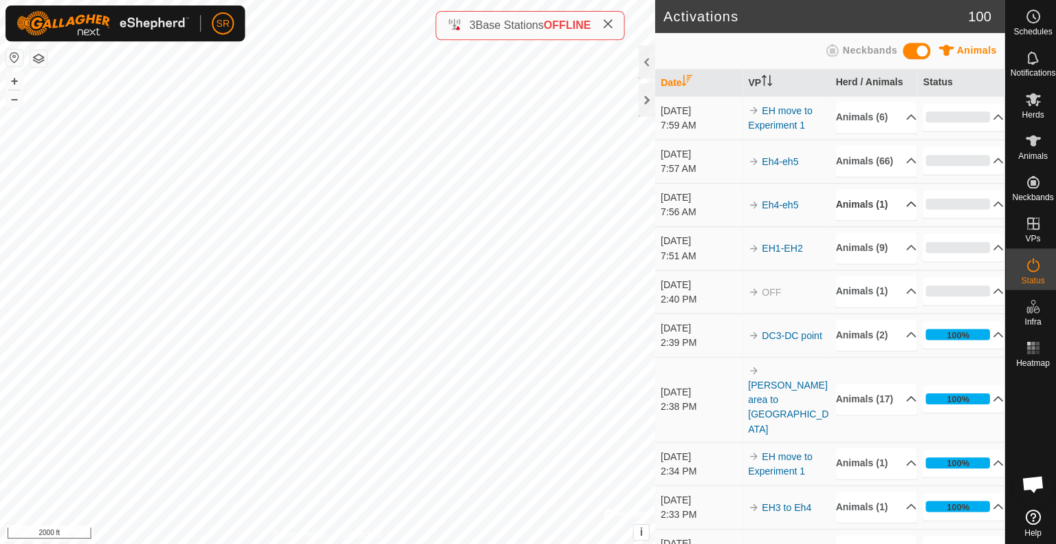
click at [893, 219] on p-accordion-header "Animals (1)" at bounding box center [872, 203] width 80 height 31
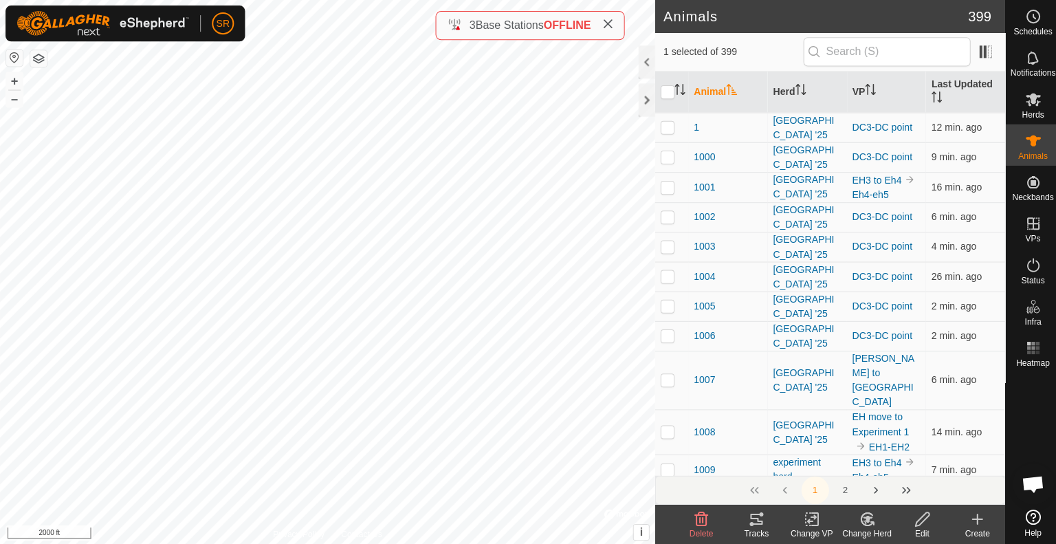
click at [810, 520] on icon at bounding box center [808, 517] width 17 height 16
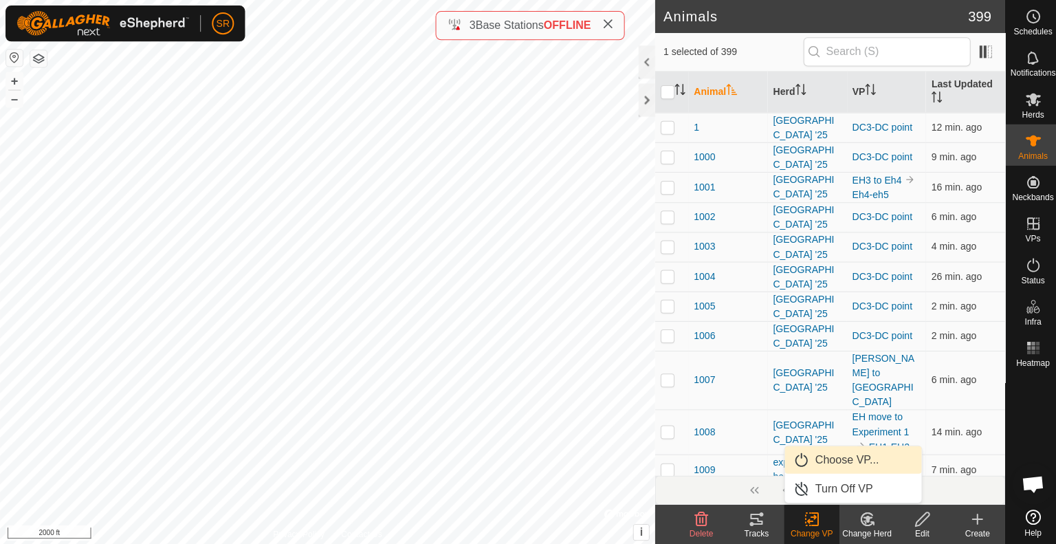
click at [851, 454] on link "Choose VP..." at bounding box center [849, 457] width 136 height 27
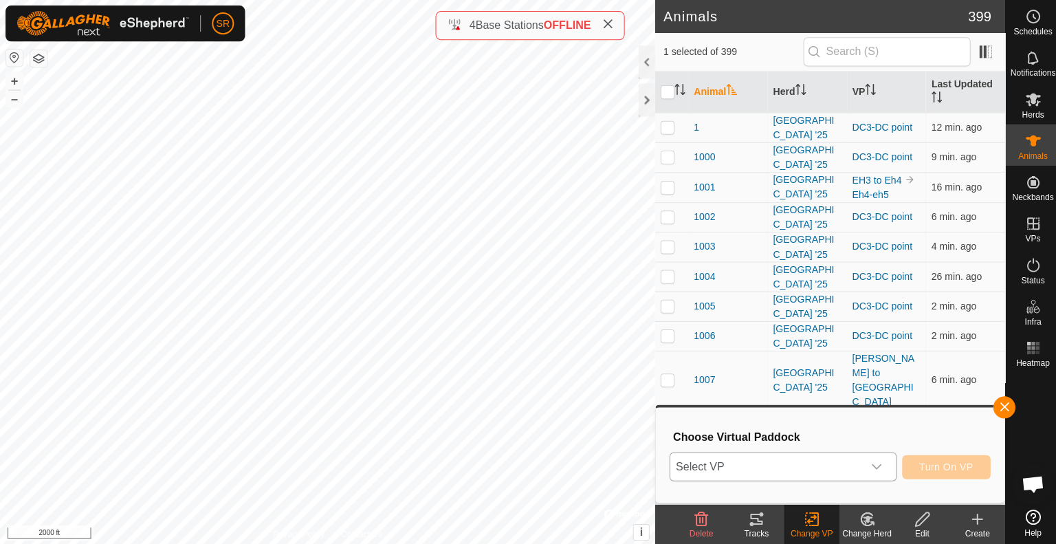
click at [851, 467] on span "Select VP" at bounding box center [763, 464] width 192 height 27
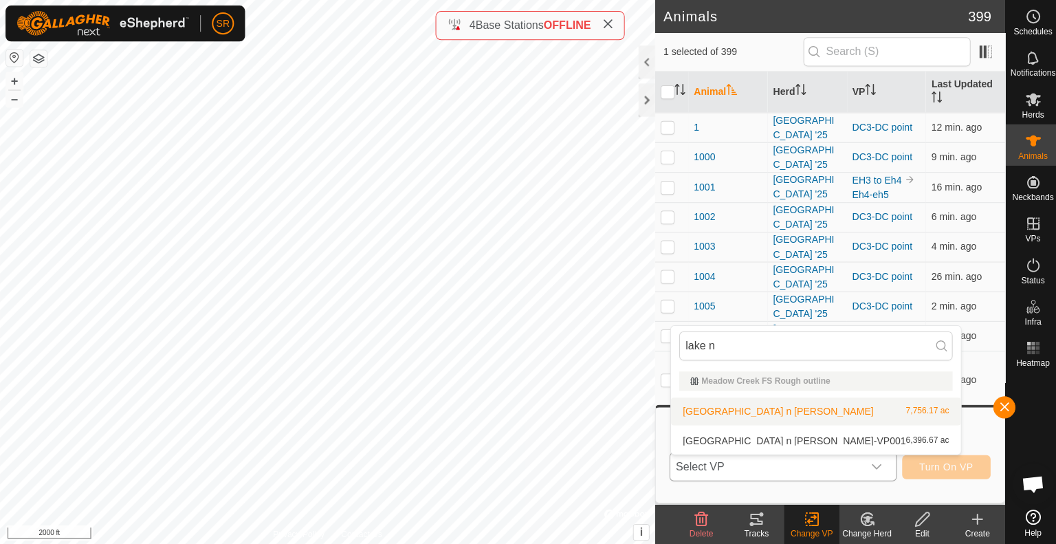
type input "lake n"
click at [802, 411] on li "[GEOGRAPHIC_DATA] n [PERSON_NAME] 7,756.17 ac" at bounding box center [812, 409] width 289 height 27
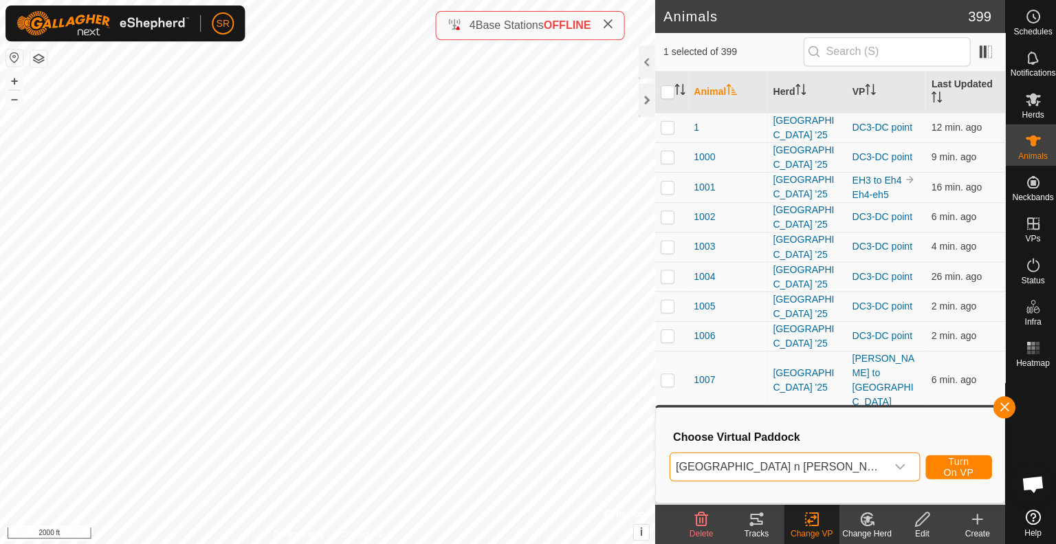
click at [818, 463] on span "[GEOGRAPHIC_DATA] n [PERSON_NAME]" at bounding box center [774, 464] width 215 height 27
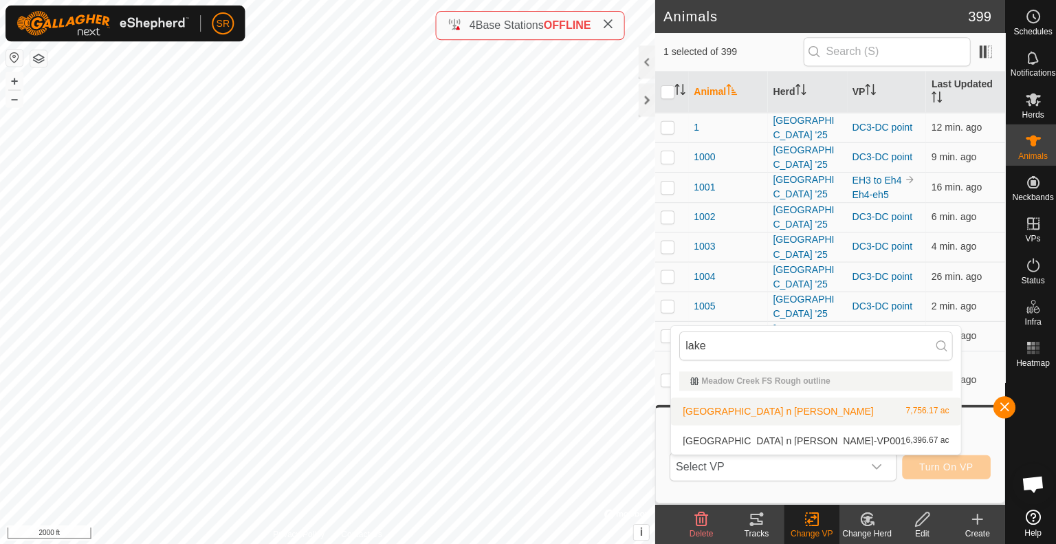
type input "lake"
click at [768, 405] on li "[GEOGRAPHIC_DATA] n [PERSON_NAME] 7,756.17 ac" at bounding box center [812, 409] width 289 height 27
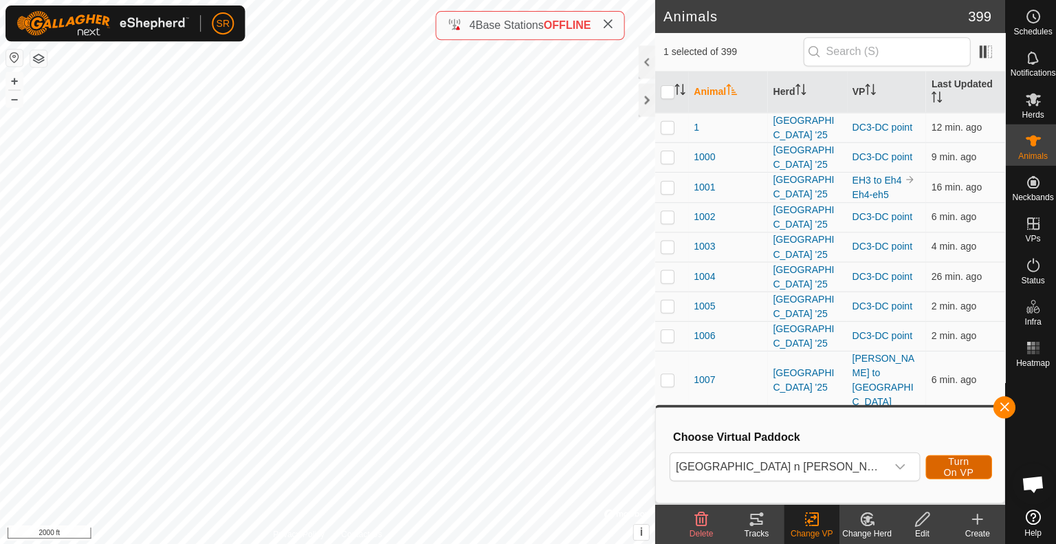
click at [940, 471] on button "Turn On VP" at bounding box center [955, 465] width 66 height 24
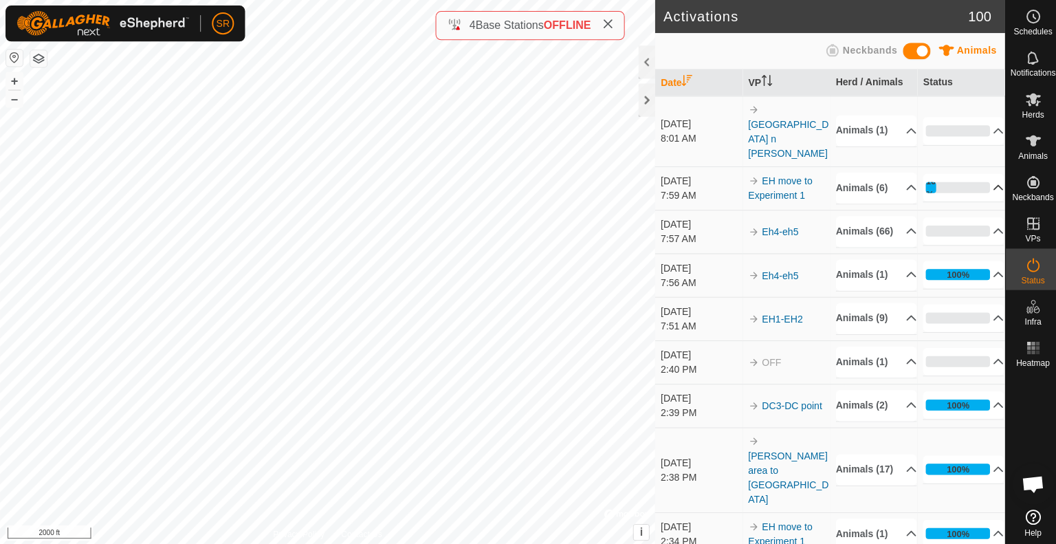
click at [963, 175] on p-accordion-header "16%" at bounding box center [959, 186] width 80 height 27
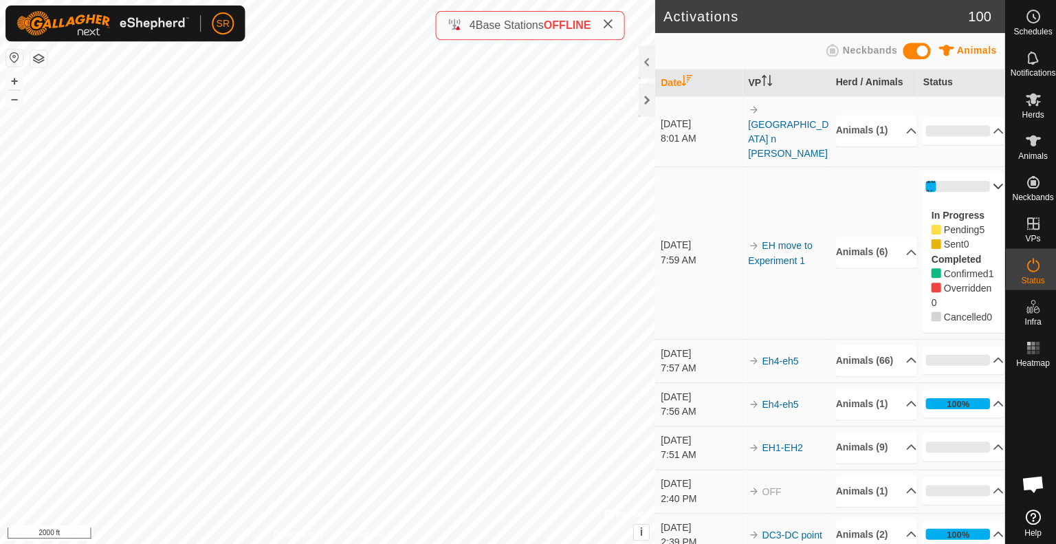
click at [972, 172] on p-accordion-header "16%" at bounding box center [959, 185] width 80 height 27
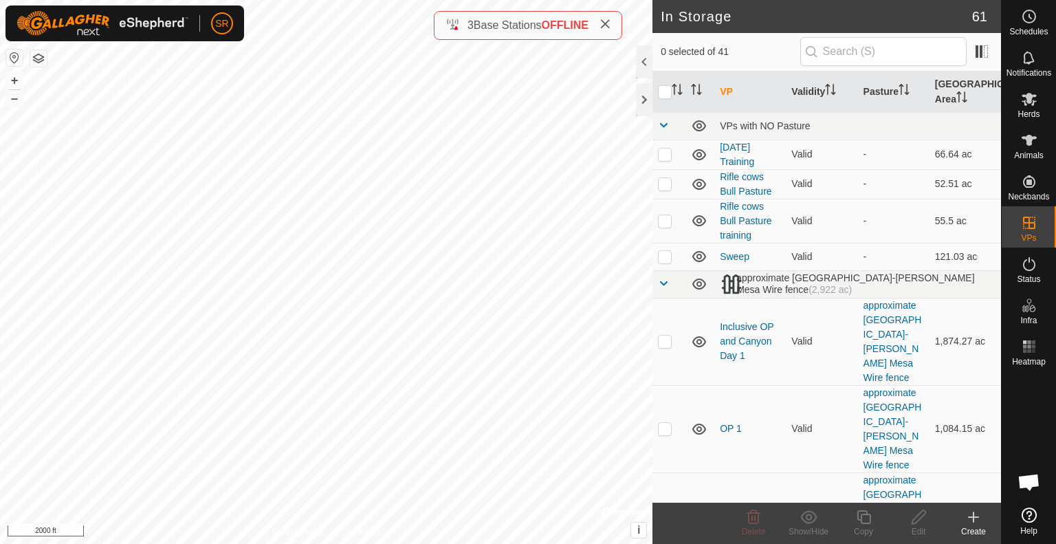
click at [969, 525] on div "Create" at bounding box center [973, 531] width 55 height 12
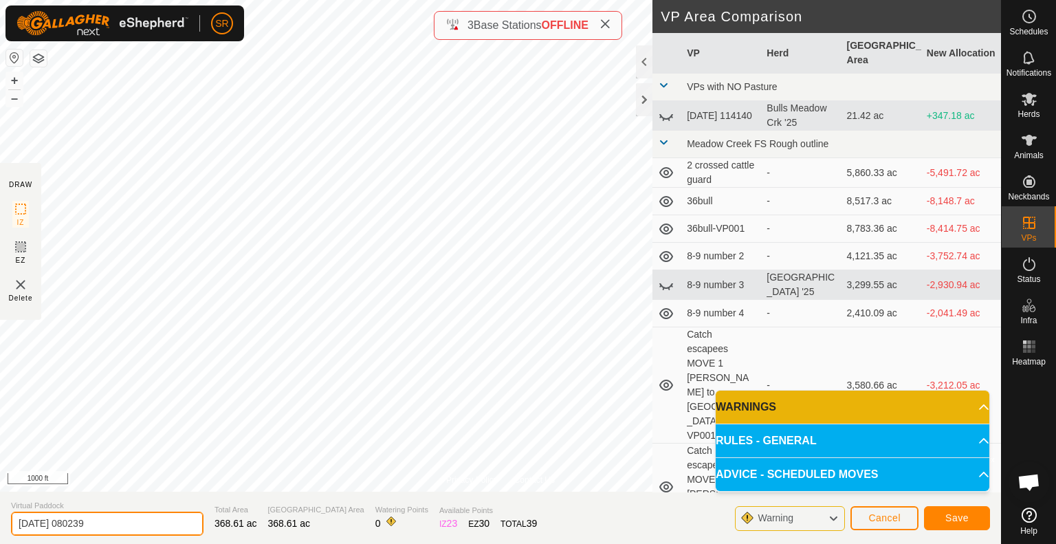
drag, startPoint x: 151, startPoint y: 533, endPoint x: 14, endPoint y: 523, distance: 137.8
click at [14, 523] on input "2025-09-23 080239" at bounding box center [107, 523] width 192 height 24
type input "eh6"
click at [970, 516] on button "Save" at bounding box center [957, 518] width 66 height 24
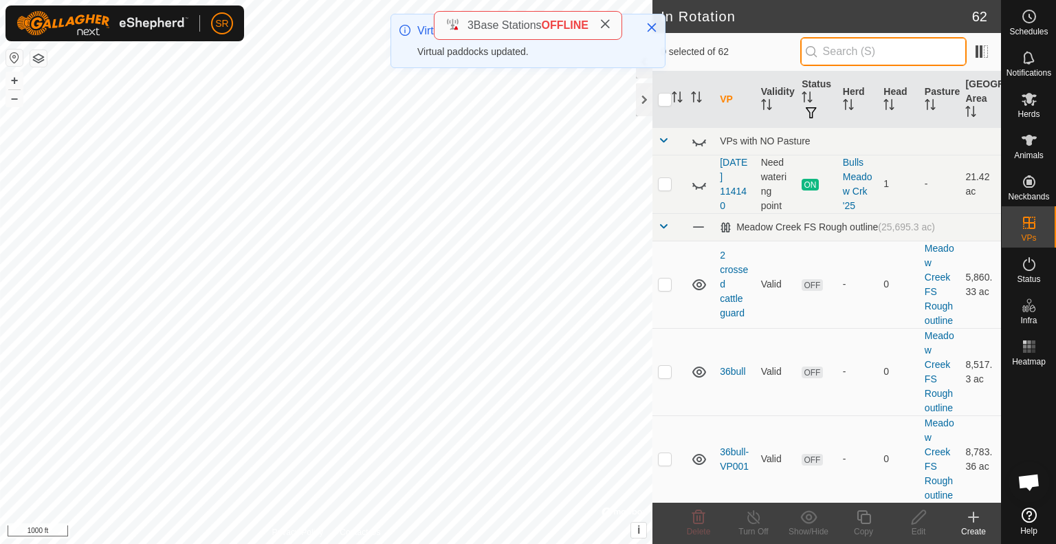
click at [885, 52] on input "text" at bounding box center [883, 51] width 166 height 29
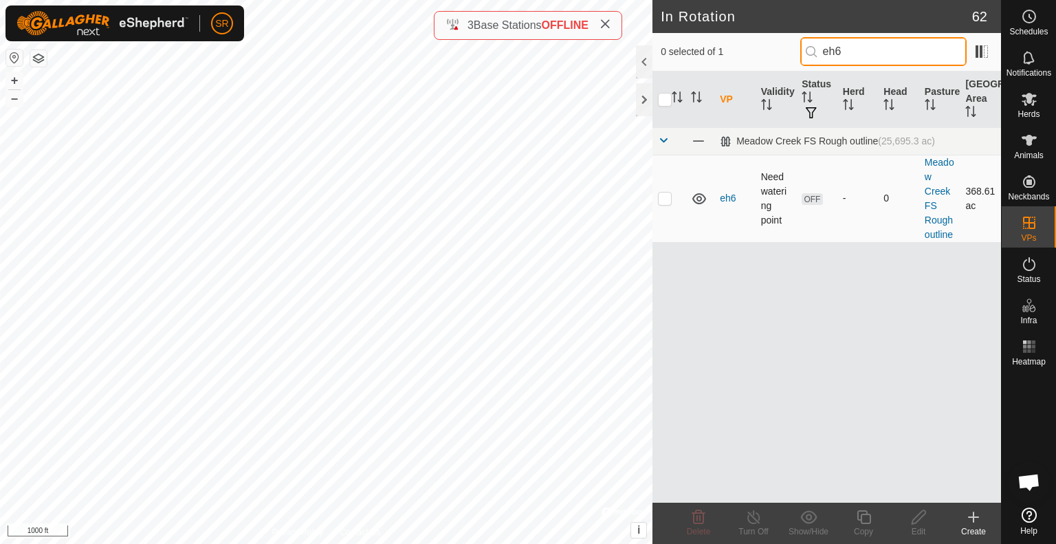
type input "eh6"
click at [662, 196] on p-checkbox at bounding box center [665, 197] width 14 height 11
checkbox input "true"
click at [860, 514] on icon at bounding box center [863, 517] width 14 height 14
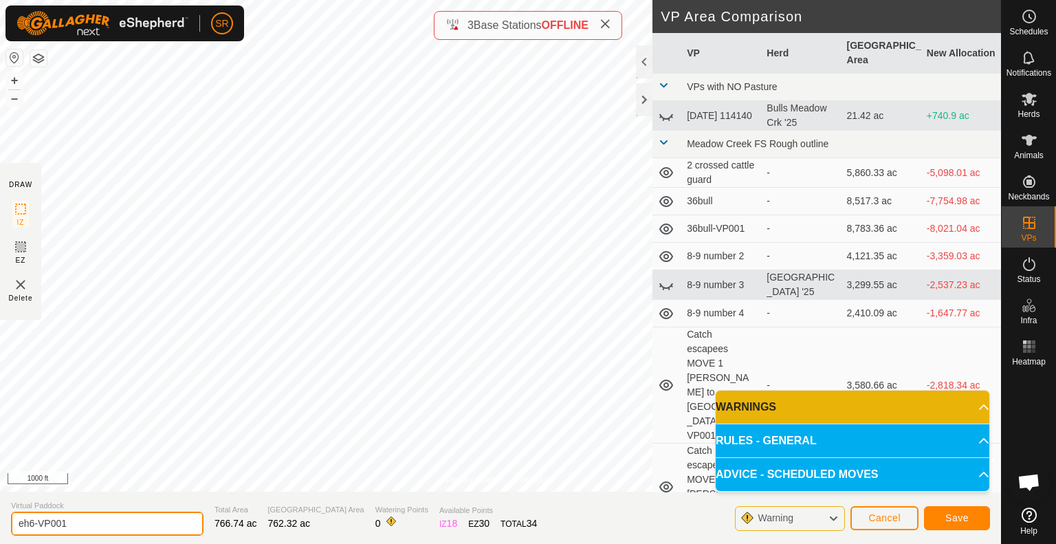
drag, startPoint x: 91, startPoint y: 514, endPoint x: 29, endPoint y: 526, distance: 62.9
click at [29, 526] on input "eh6-VP001" at bounding box center [107, 523] width 192 height 24
type input "eh5-eh6"
click at [951, 519] on span "Save" at bounding box center [956, 517] width 23 height 11
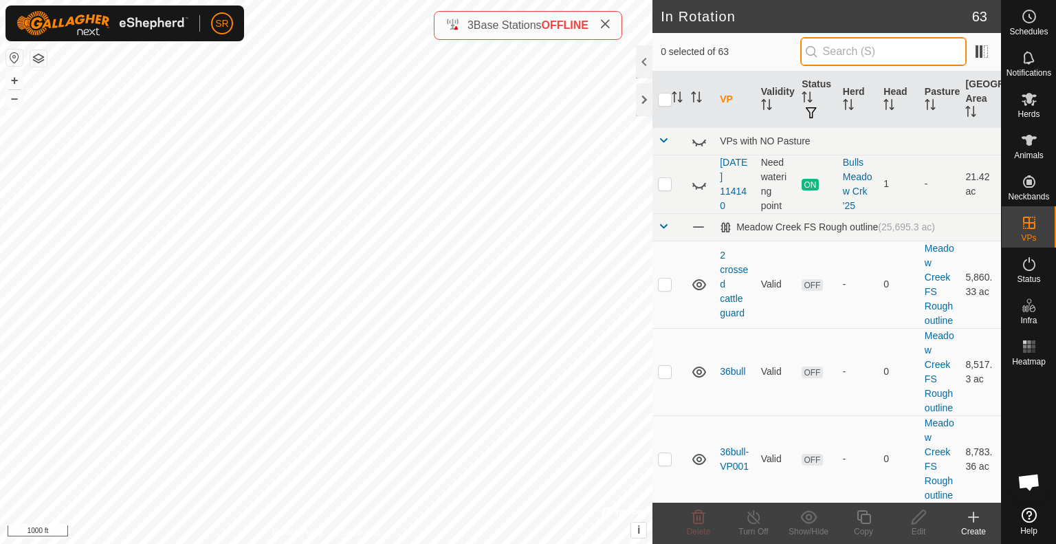
click at [916, 48] on input "text" at bounding box center [883, 51] width 166 height 29
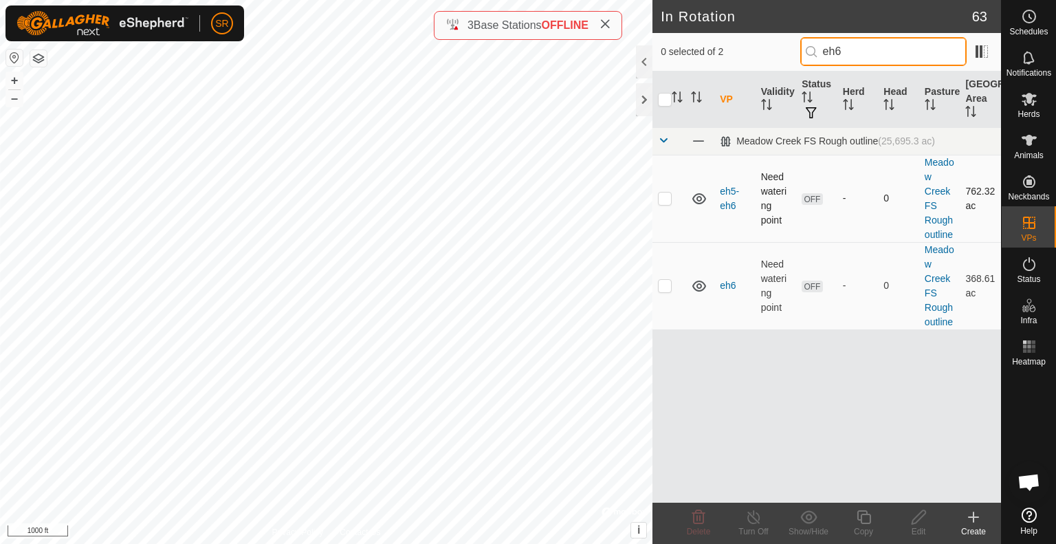
type input "eh6"
click at [669, 192] on p-checkbox at bounding box center [665, 197] width 14 height 11
checkbox input "true"
click at [667, 288] on p-checkbox at bounding box center [665, 285] width 14 height 11
checkbox input "true"
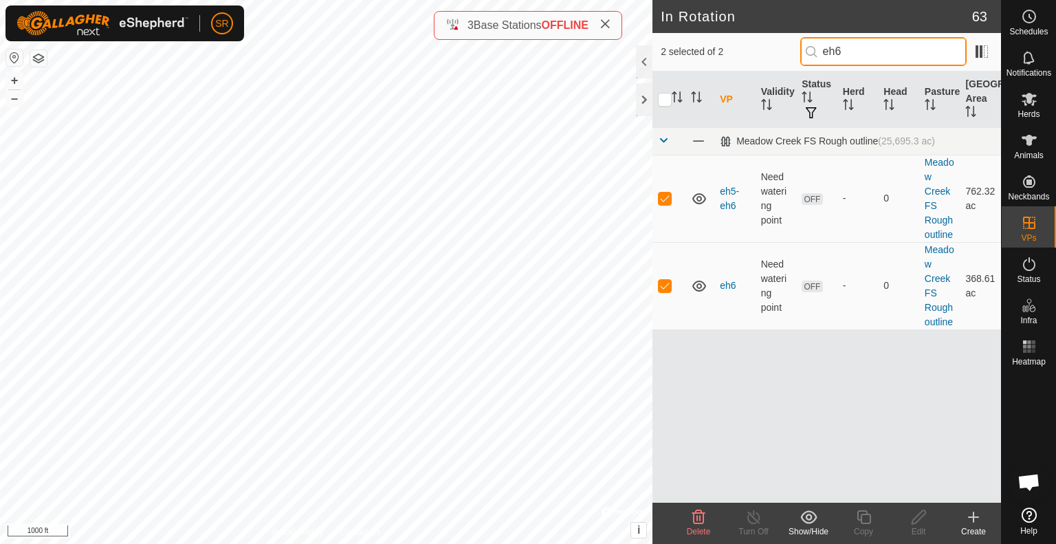
click at [900, 53] on input "eh6" at bounding box center [883, 51] width 166 height 29
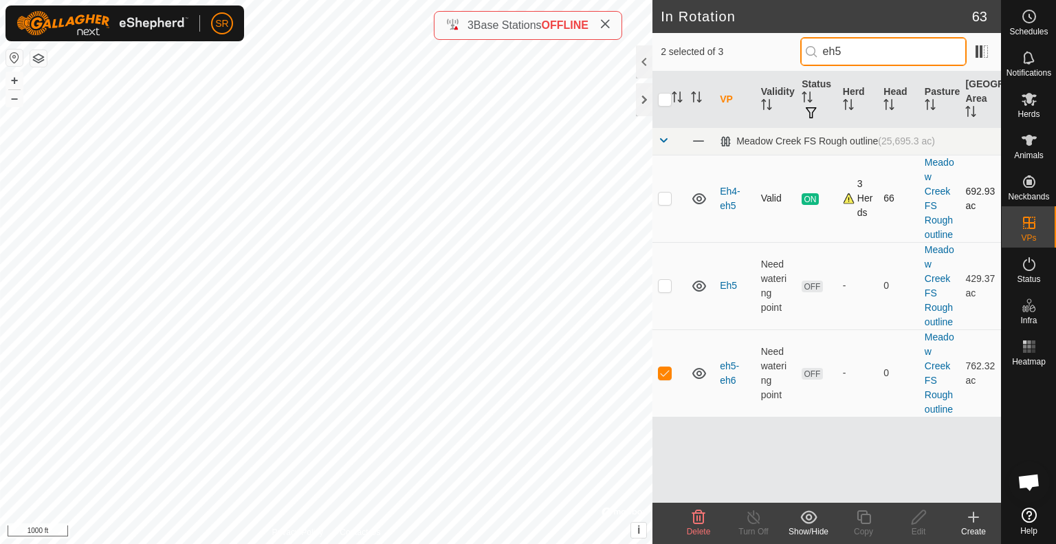
type input "eh5"
click at [666, 199] on p-checkbox at bounding box center [665, 197] width 14 height 11
checkbox input "true"
click at [665, 295] on td at bounding box center [668, 285] width 33 height 87
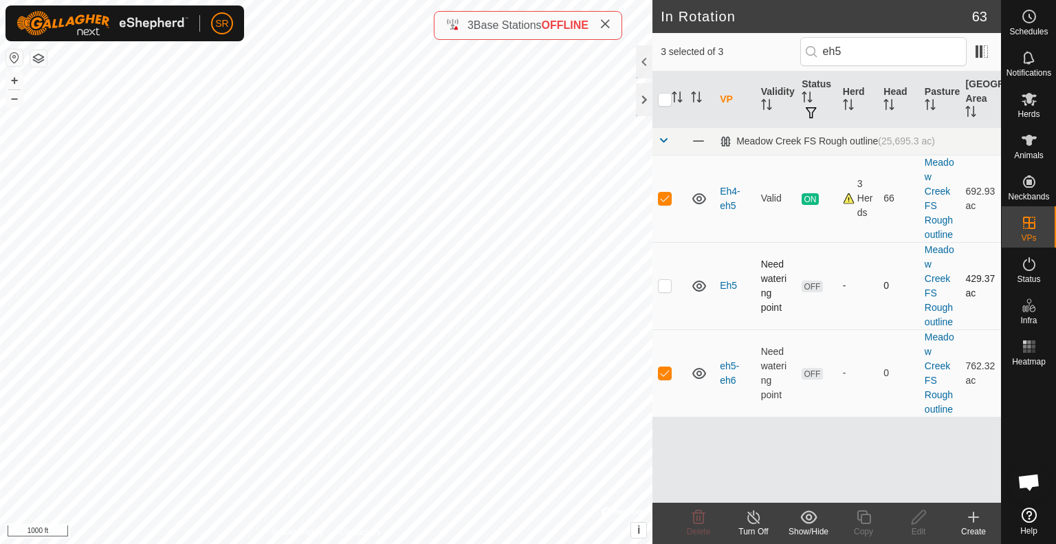
click at [665, 293] on td at bounding box center [668, 285] width 33 height 87
checkbox input "true"
drag, startPoint x: 893, startPoint y: 49, endPoint x: 787, endPoint y: 49, distance: 106.5
click at [787, 49] on div "4 selected of 3 eh5" at bounding box center [826, 51] width 332 height 29
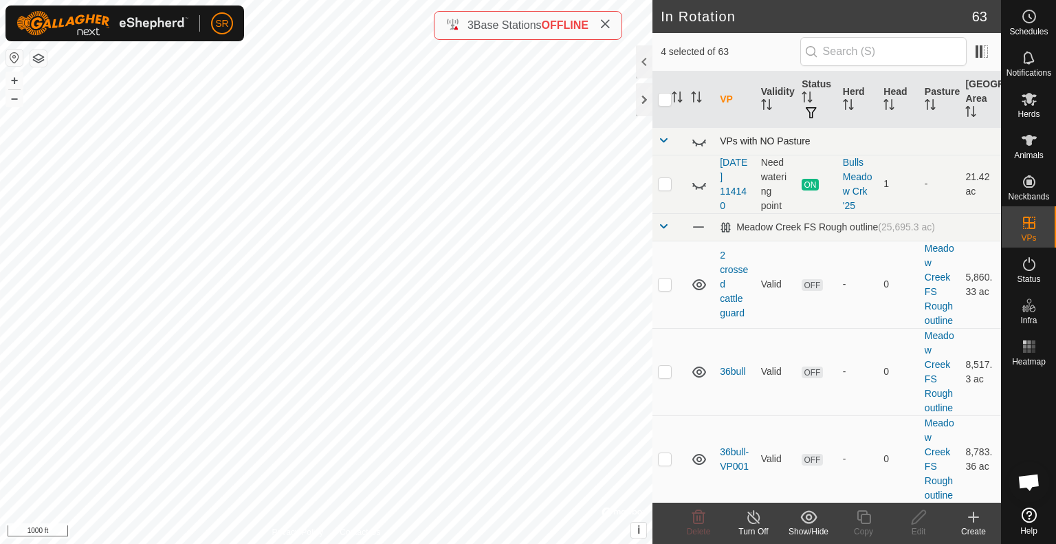
click at [661, 142] on span at bounding box center [663, 140] width 11 height 11
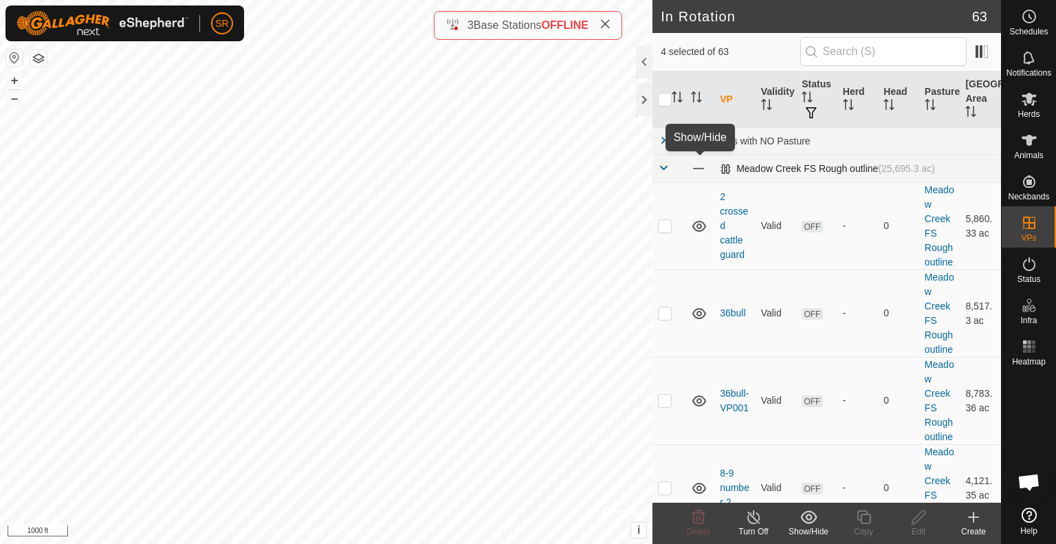
click at [701, 174] on span at bounding box center [698, 168] width 15 height 15
click at [698, 167] on icon at bounding box center [699, 168] width 16 height 16
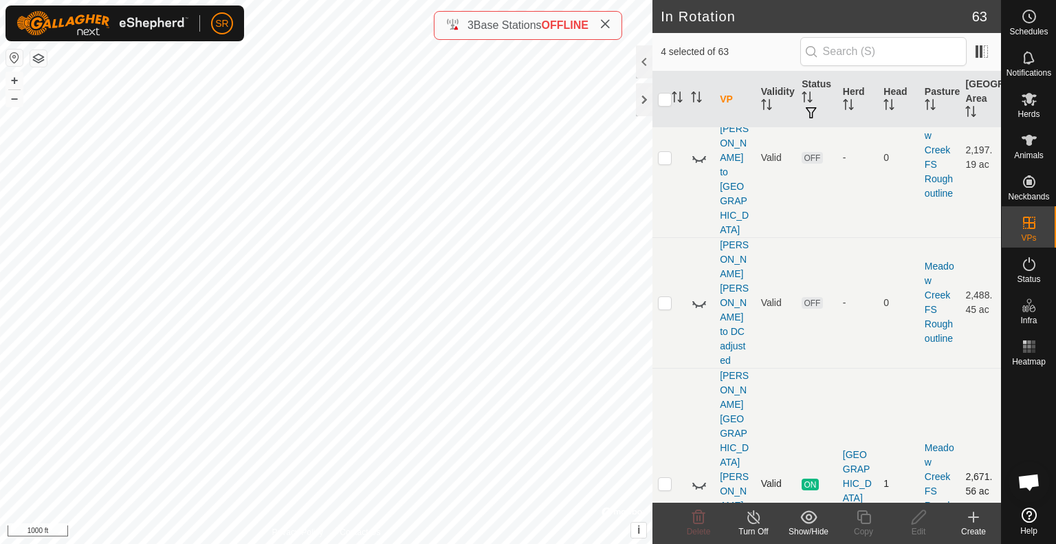
scroll to position [1010, 0]
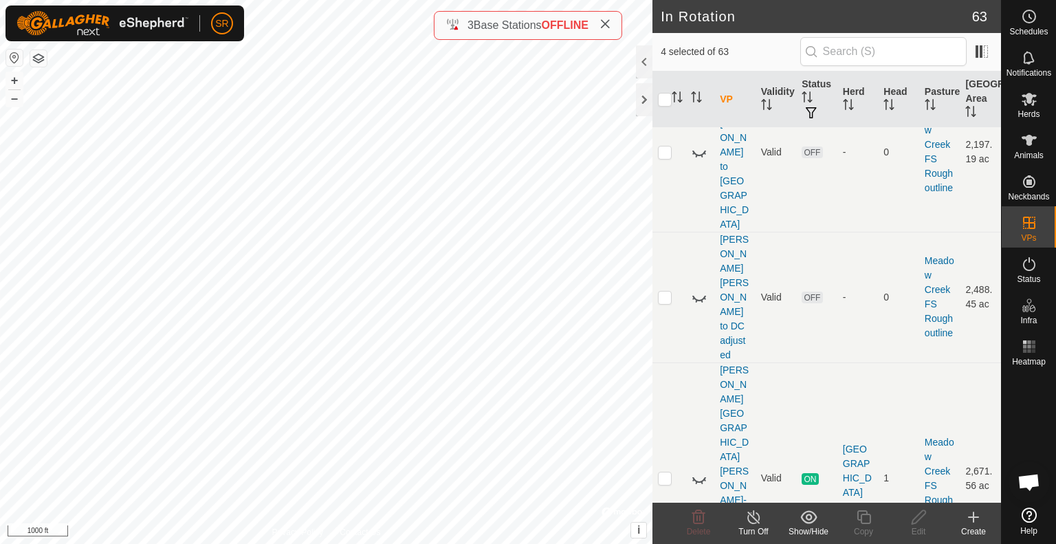
checkbox input "true"
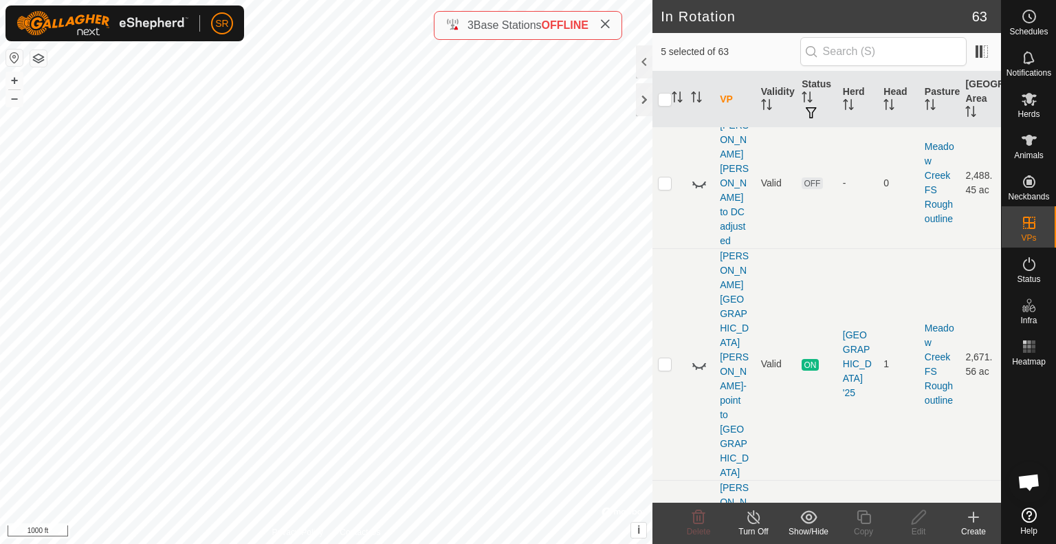
scroll to position [1127, 0]
checkbox input "true"
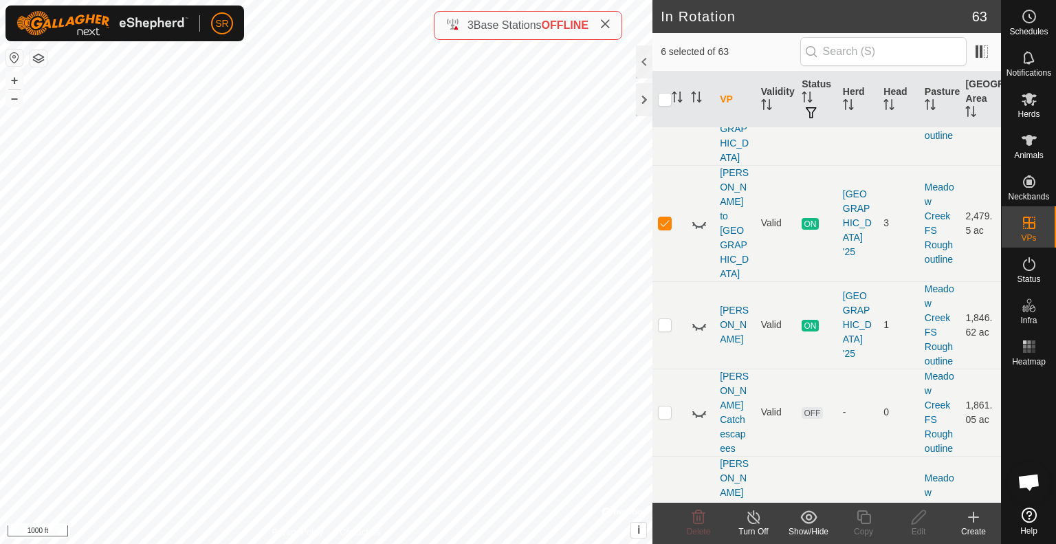
scroll to position [1582, 0]
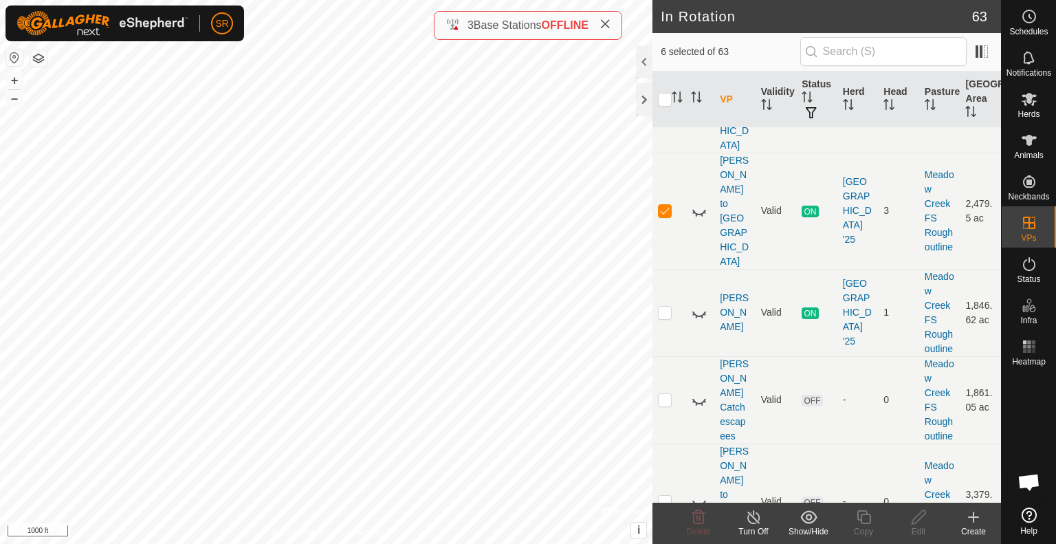
checkbox input "true"
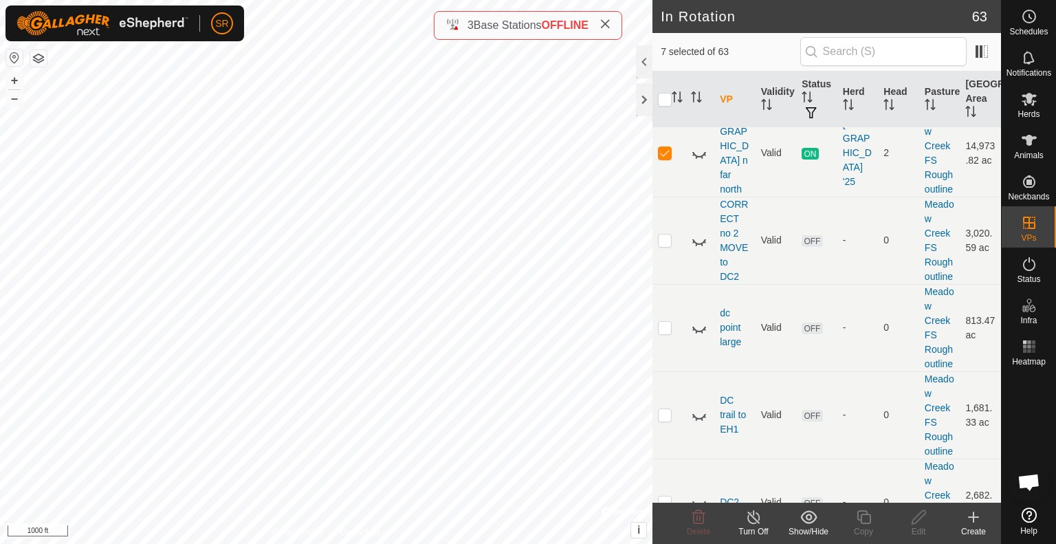
scroll to position [2119, 0]
checkbox input "true"
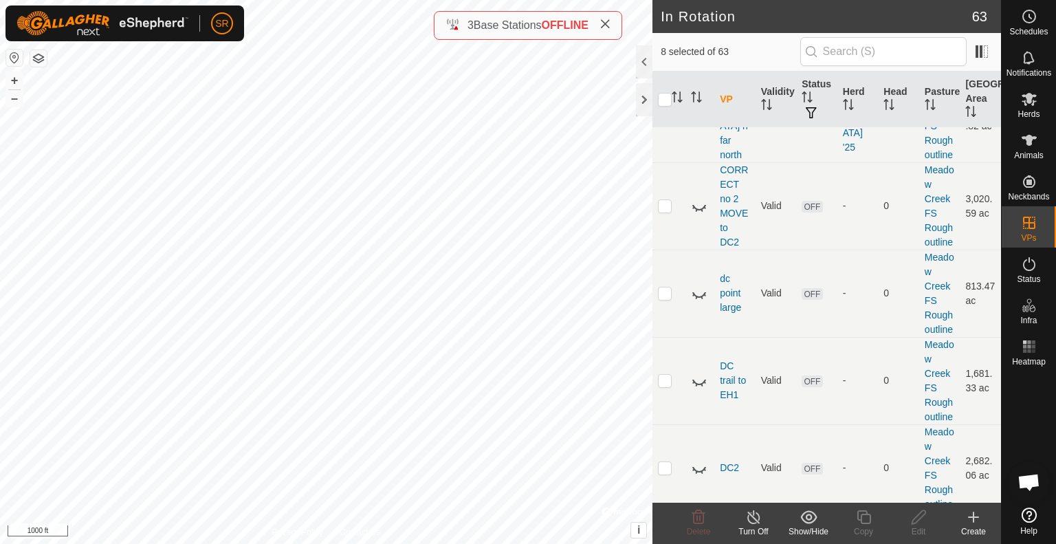
scroll to position [2180, 0]
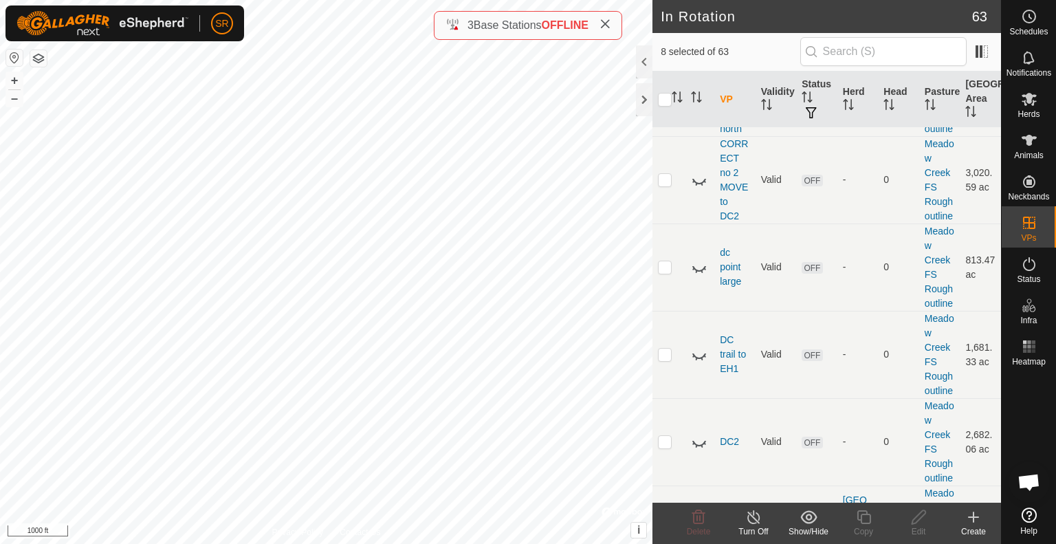
checkbox input "true"
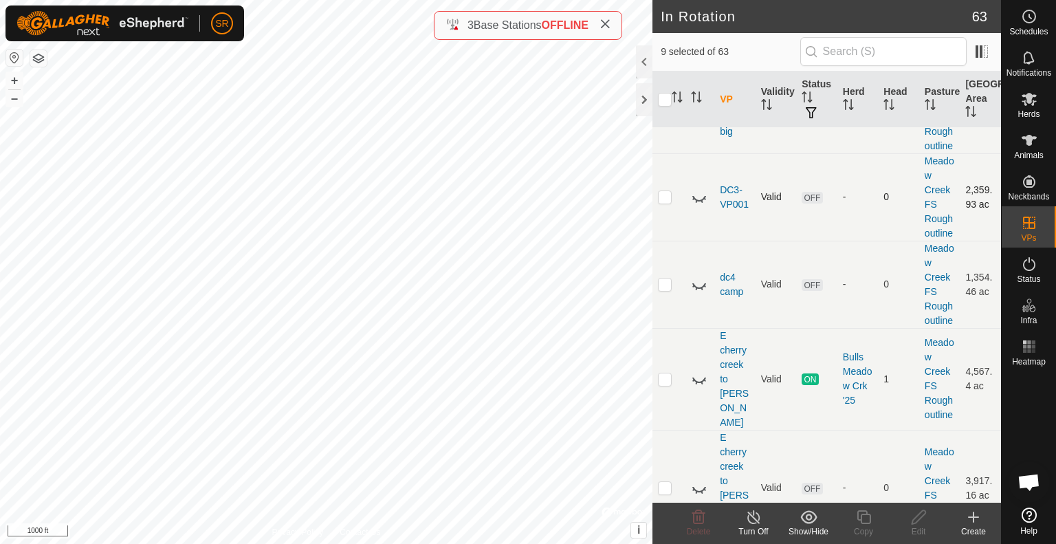
scroll to position [2776, 0]
checkbox input "true"
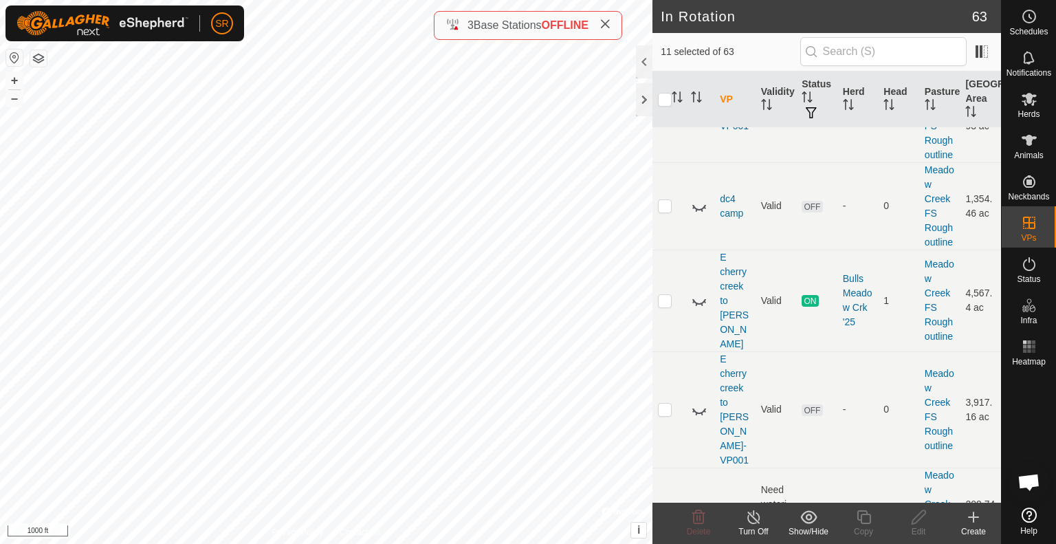
scroll to position [2853, 0]
drag, startPoint x: 695, startPoint y: 291, endPoint x: 668, endPoint y: 288, distance: 26.9
checkbox input "true"
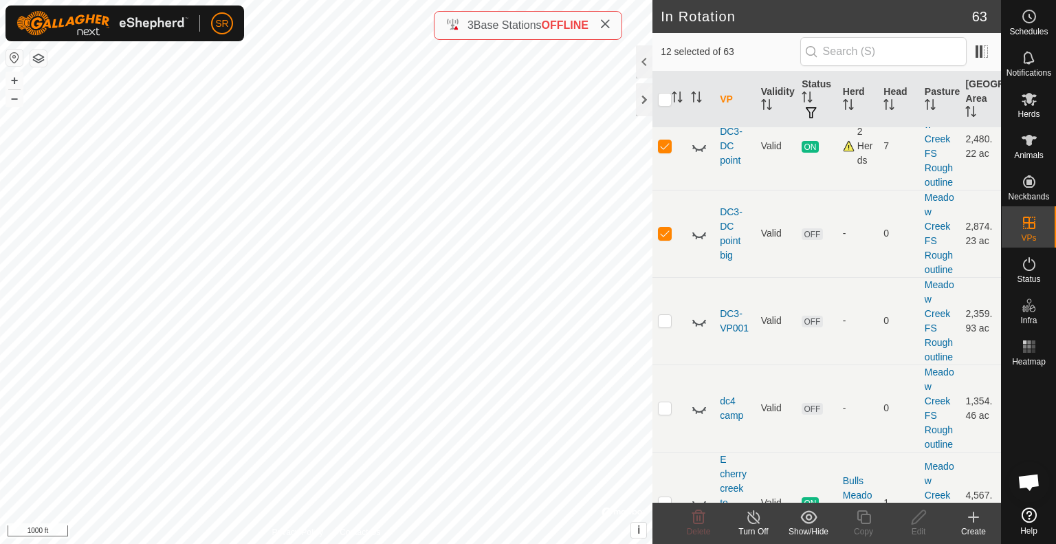
scroll to position [2649, 0]
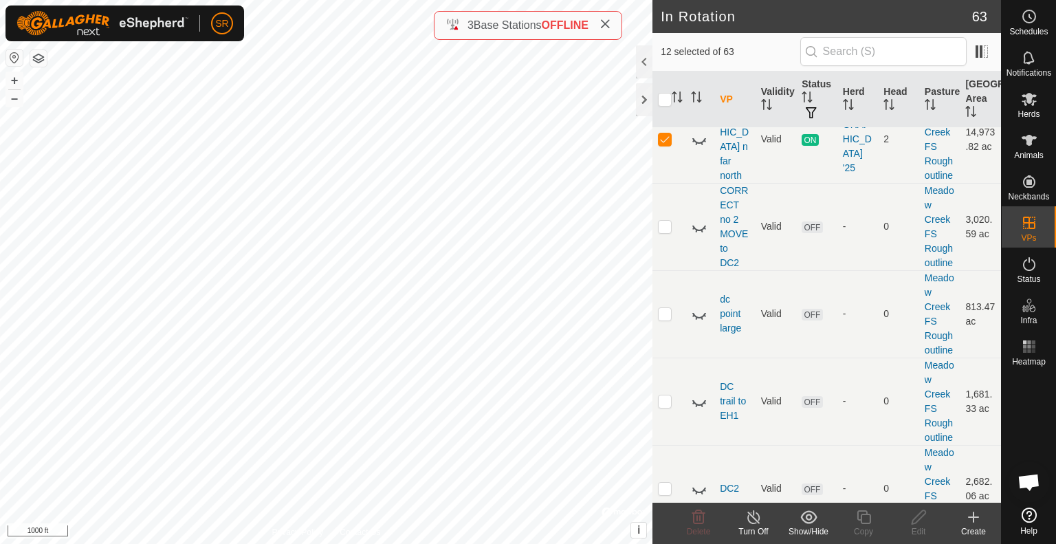
scroll to position [2132, 0]
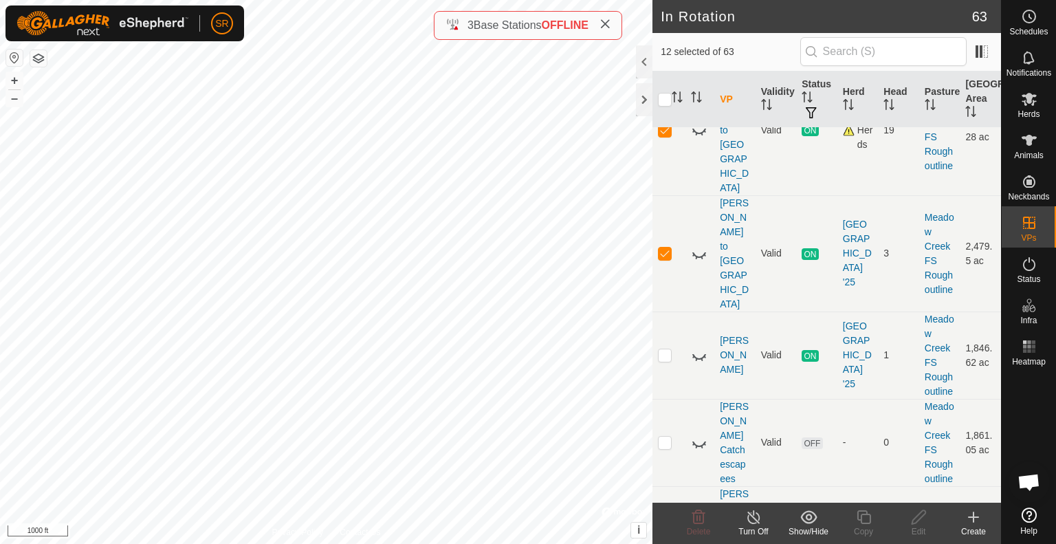
scroll to position [1471, 0]
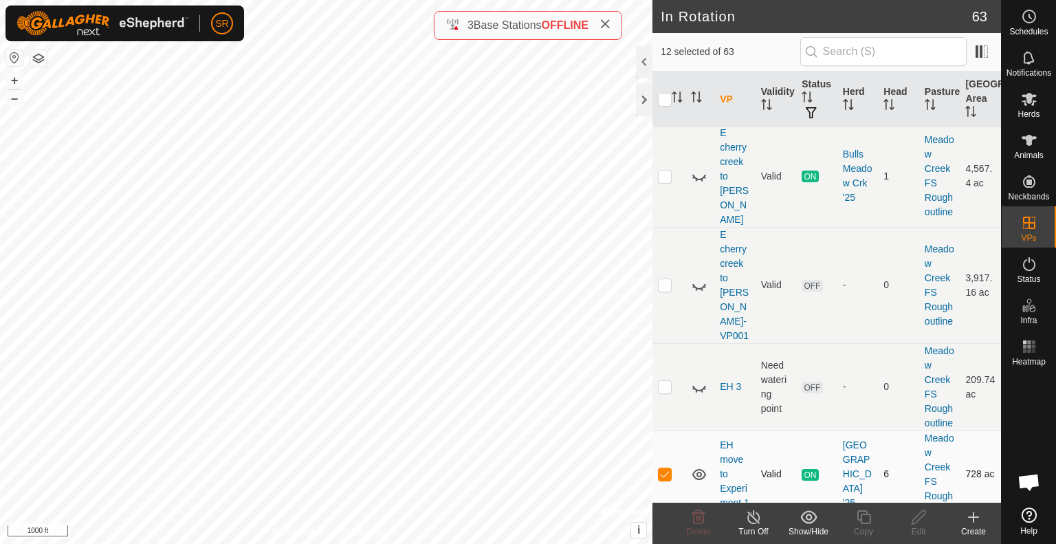
scroll to position [2976, 0]
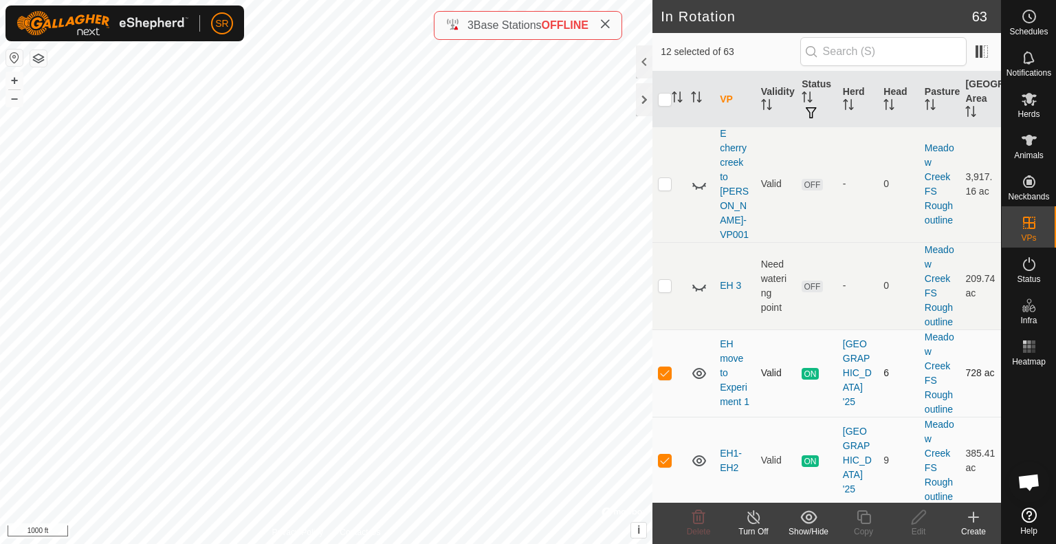
scroll to position [3117, 0]
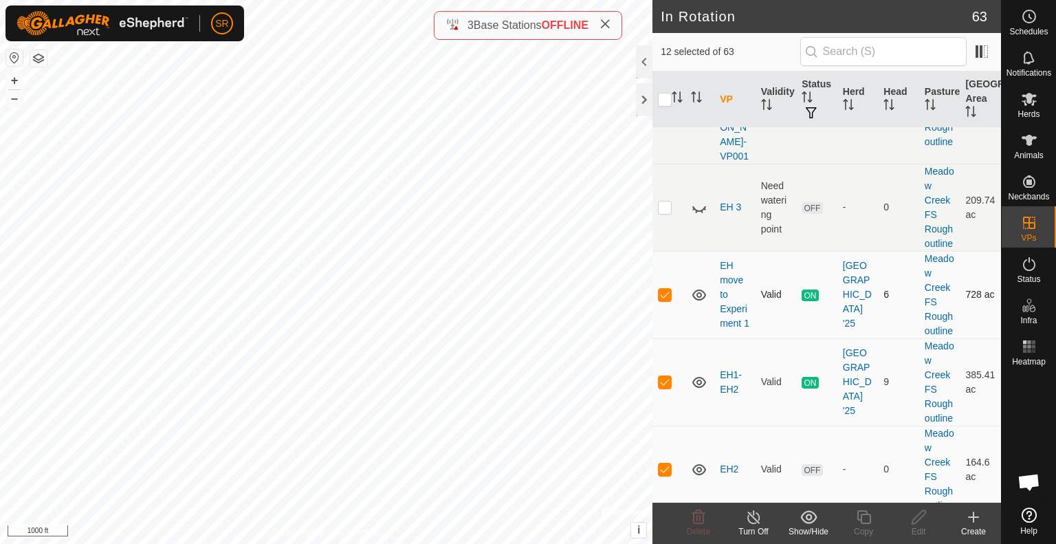
scroll to position [3156, 0]
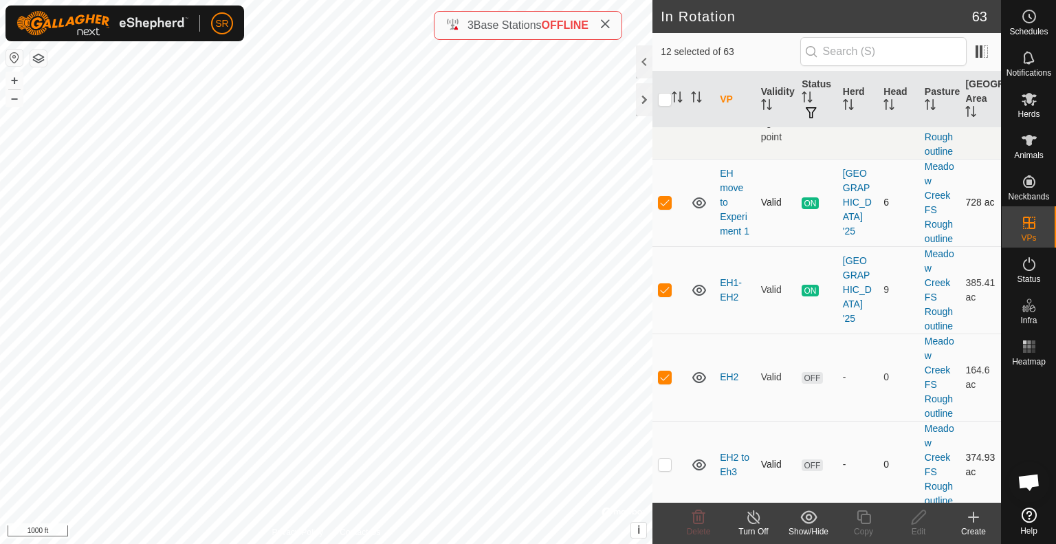
scroll to position [3249, 0]
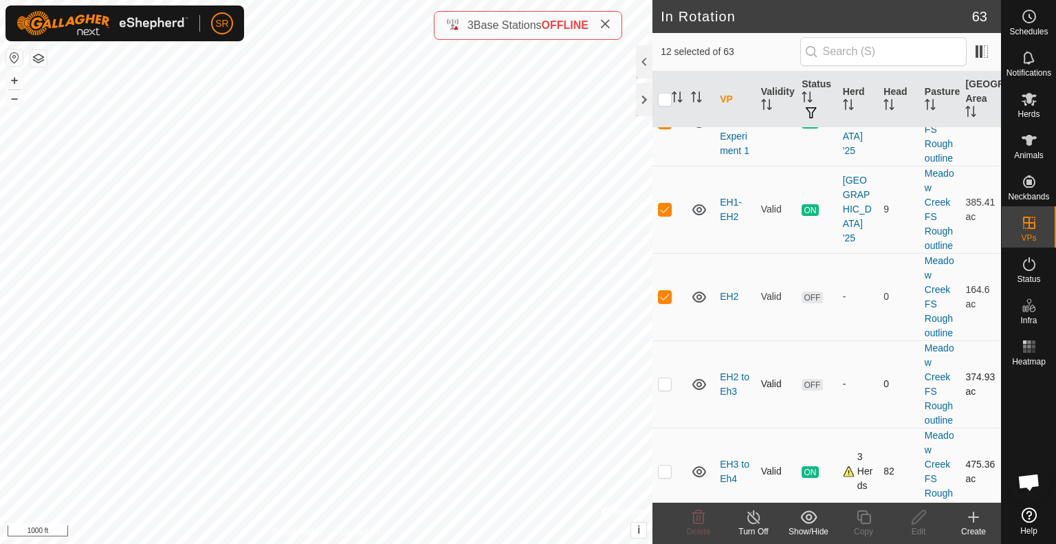
scroll to position [3329, 0]
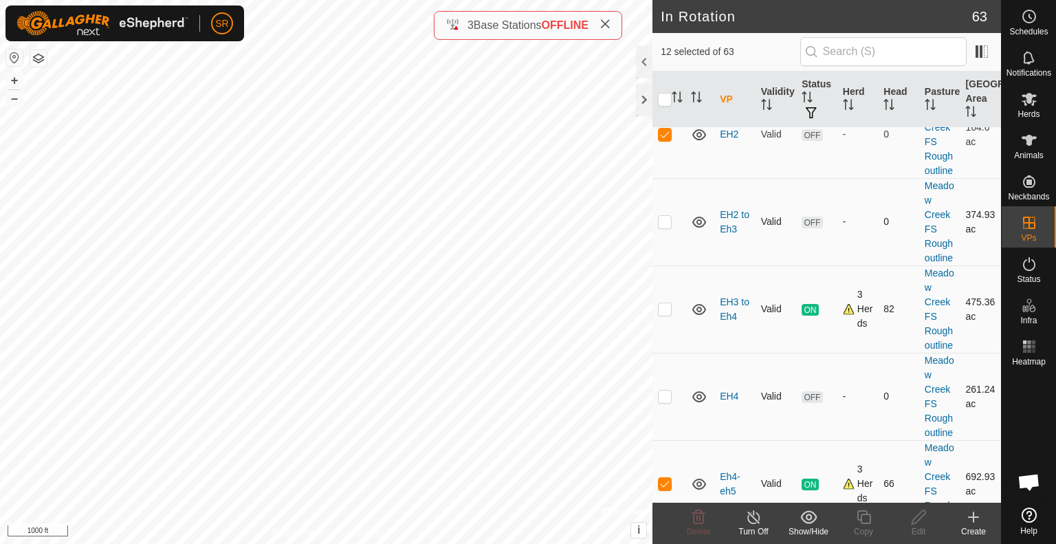
scroll to position [3495, 0]
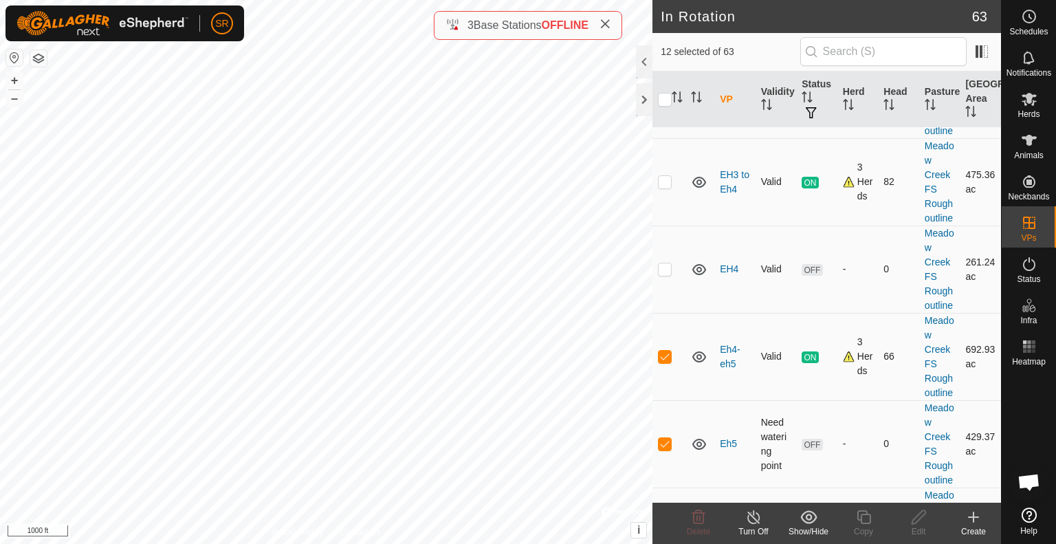
scroll to position [3619, 0]
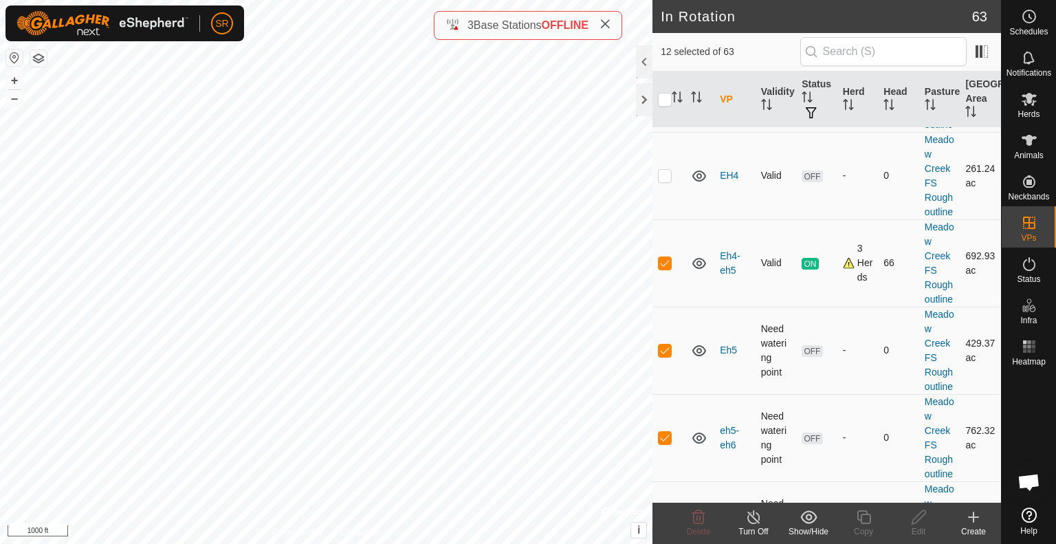
scroll to position [3718, 0]
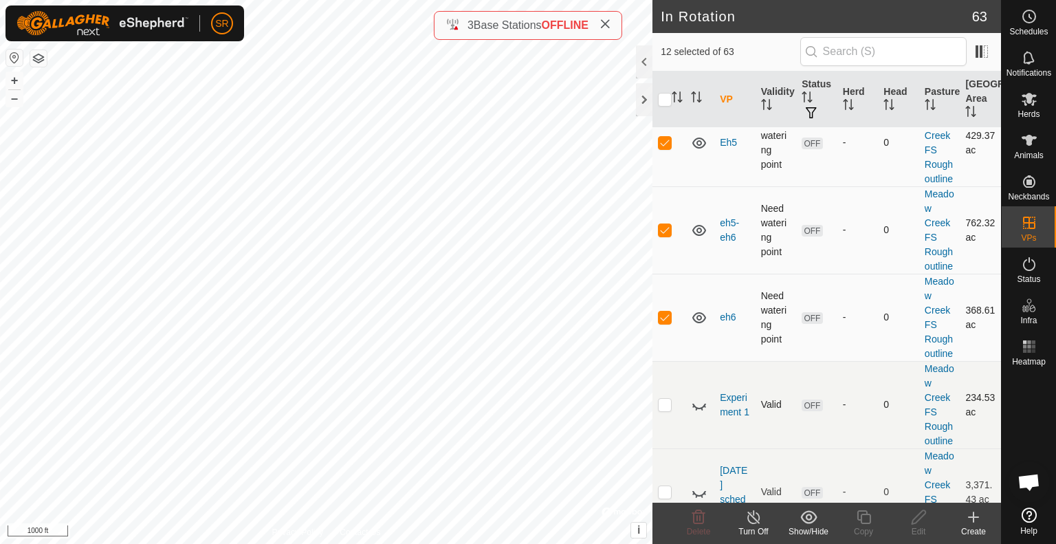
scroll to position [3923, 0]
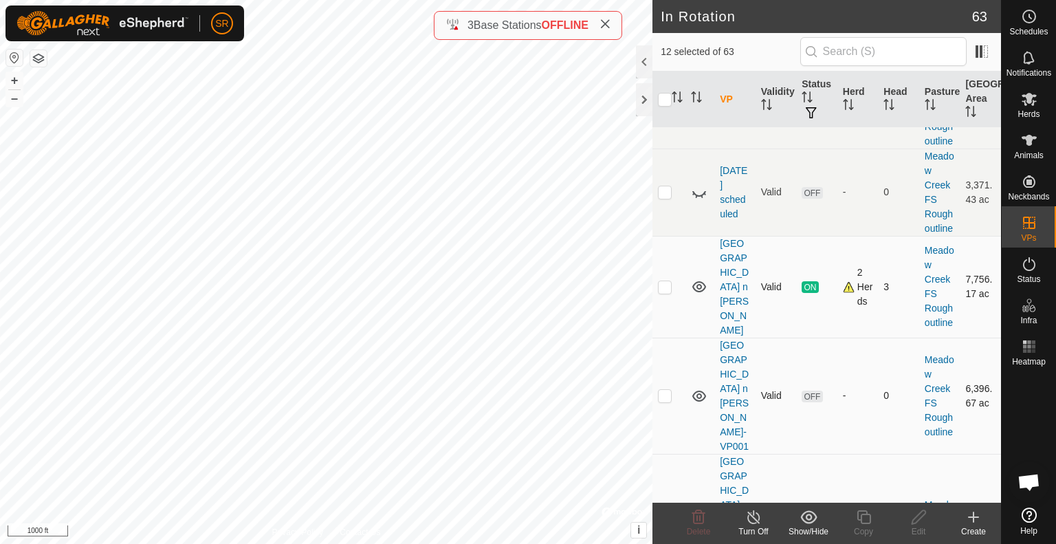
scroll to position [4219, 0]
click at [641, 100] on div at bounding box center [644, 99] width 16 height 33
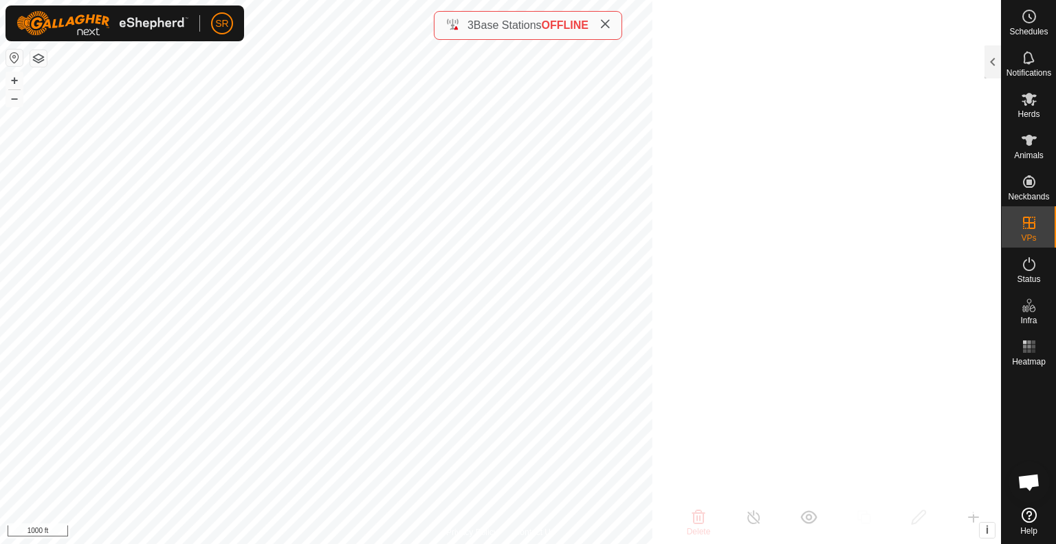
scroll to position [17585, 0]
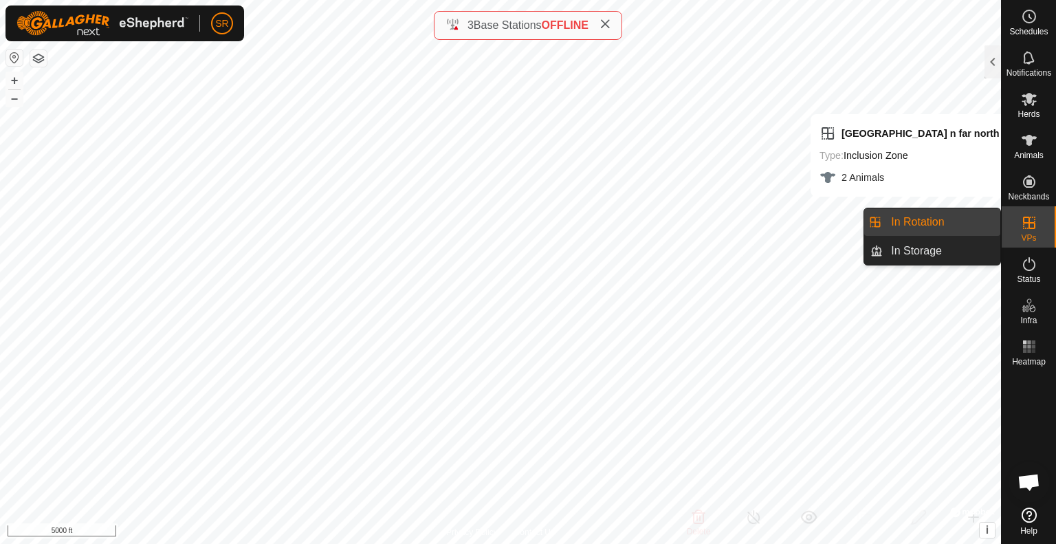
click at [976, 224] on link "In Rotation" at bounding box center [941, 221] width 118 height 27
click at [1028, 225] on icon at bounding box center [1029, 222] width 12 height 12
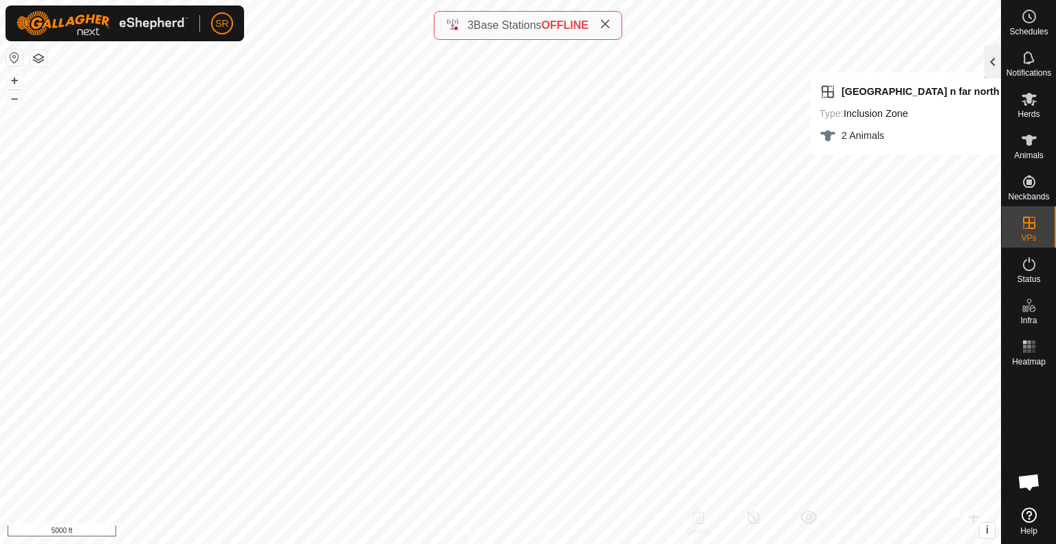
click at [990, 58] on div at bounding box center [992, 61] width 16 height 33
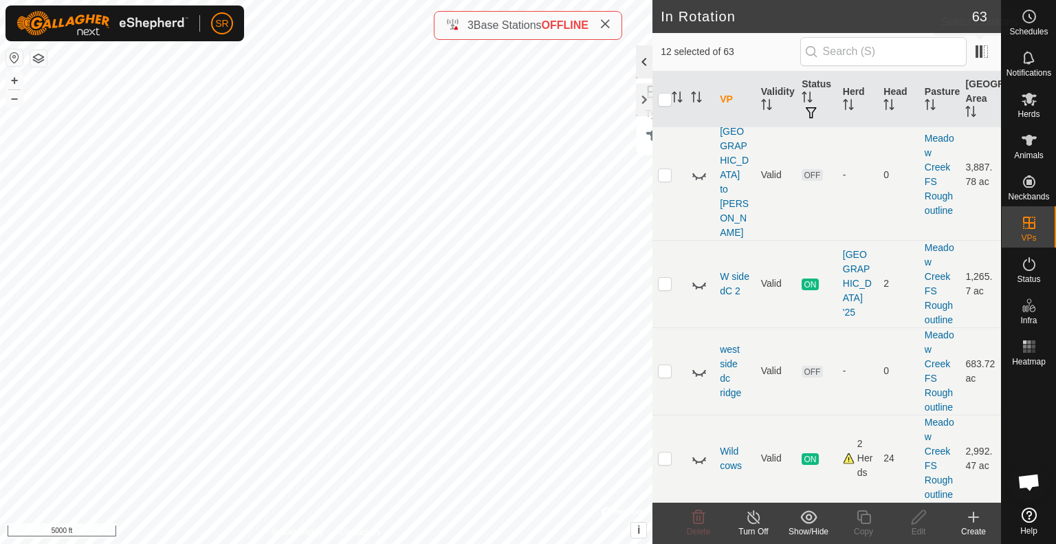
scroll to position [4219, 0]
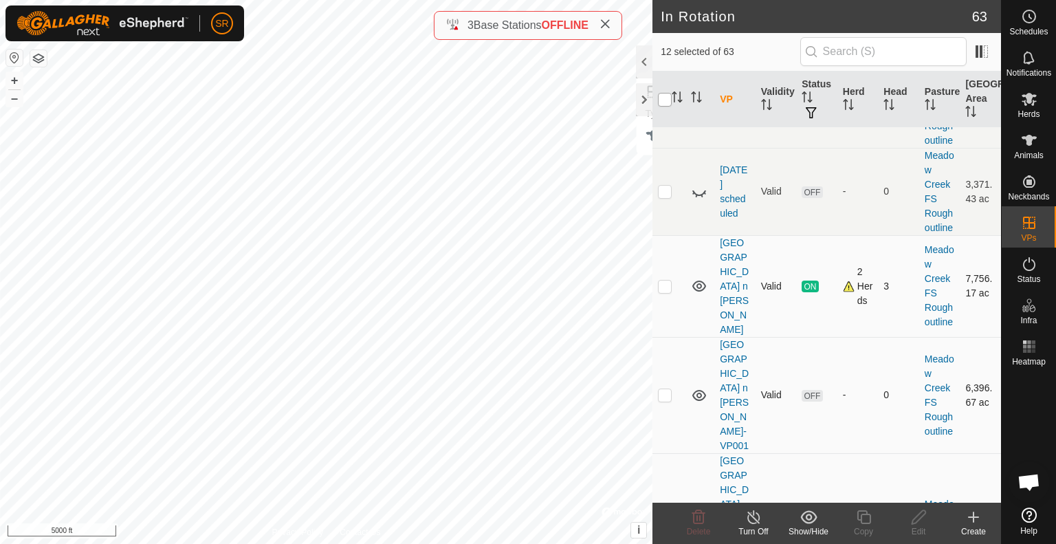
click at [662, 99] on input "checkbox" at bounding box center [665, 100] width 14 height 14
checkbox input "true"
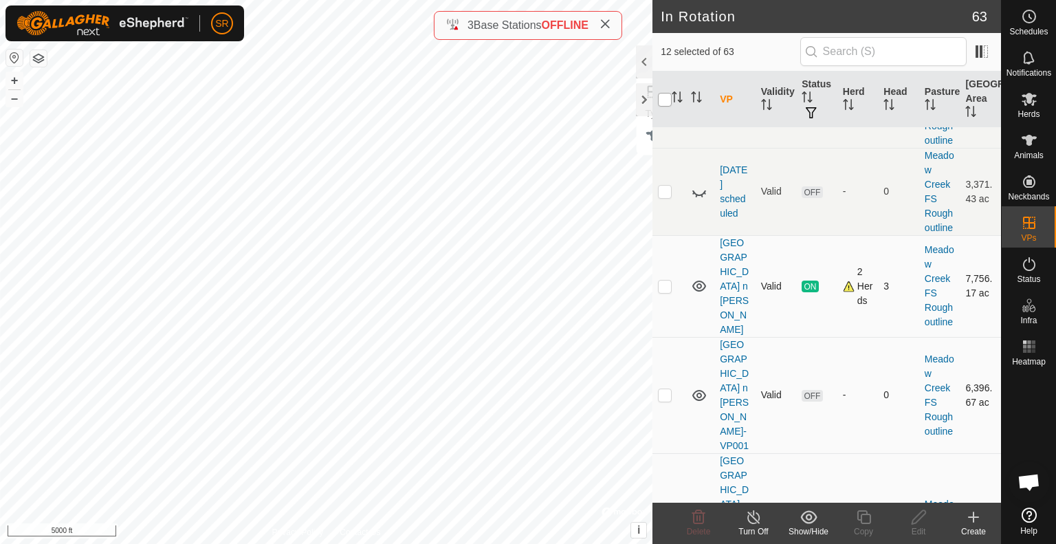
checkbox input "true"
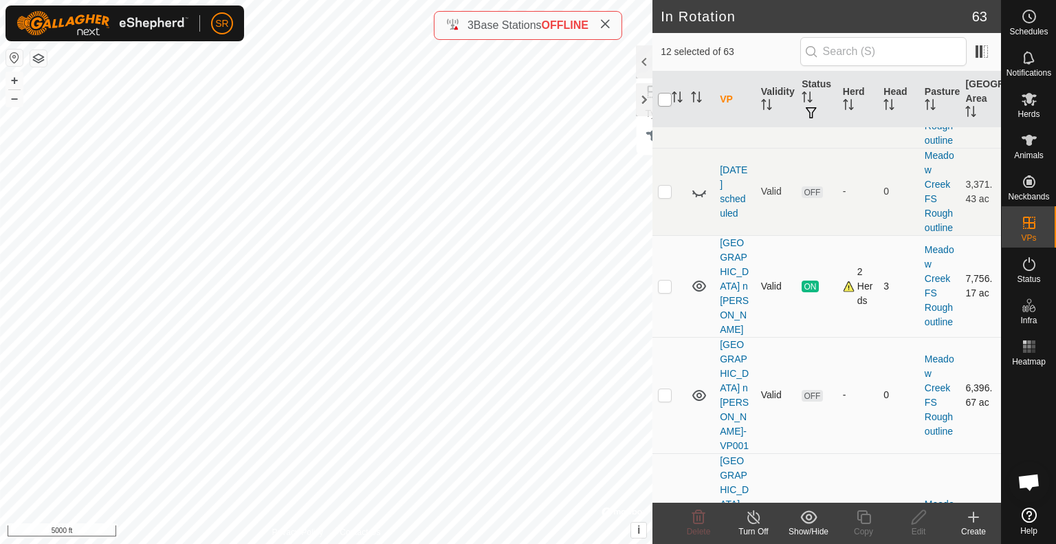
checkbox input "true"
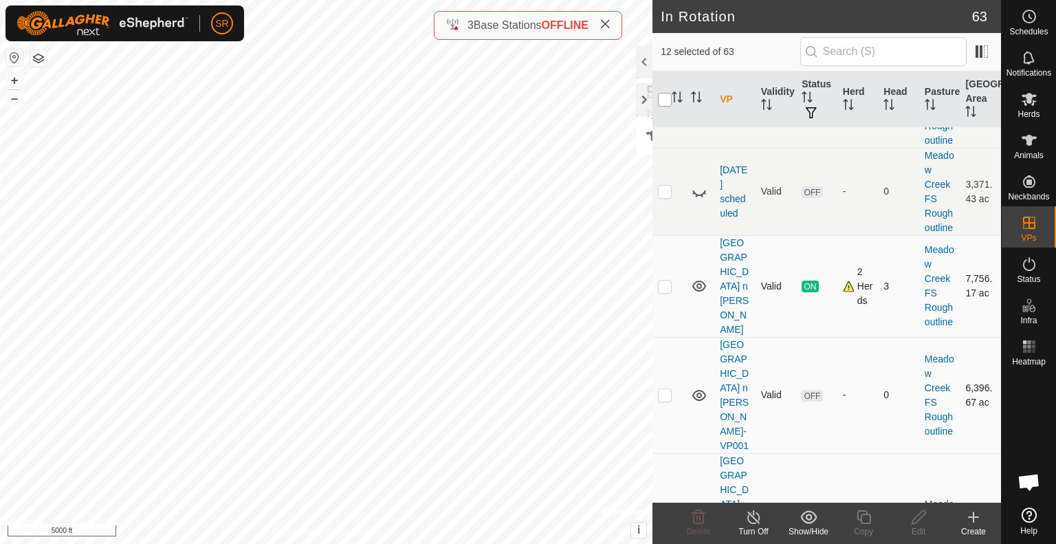
checkbox input "true"
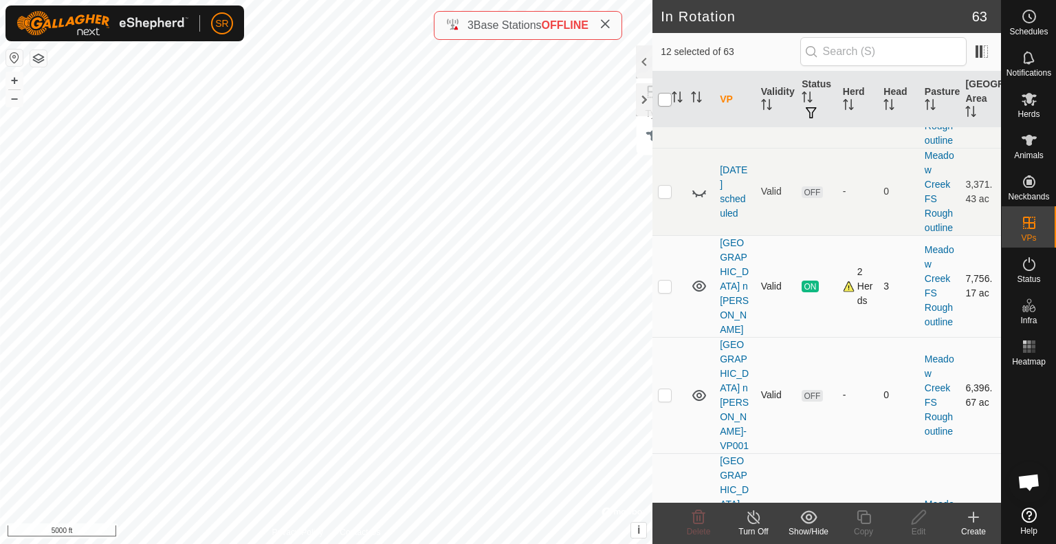
checkbox input "true"
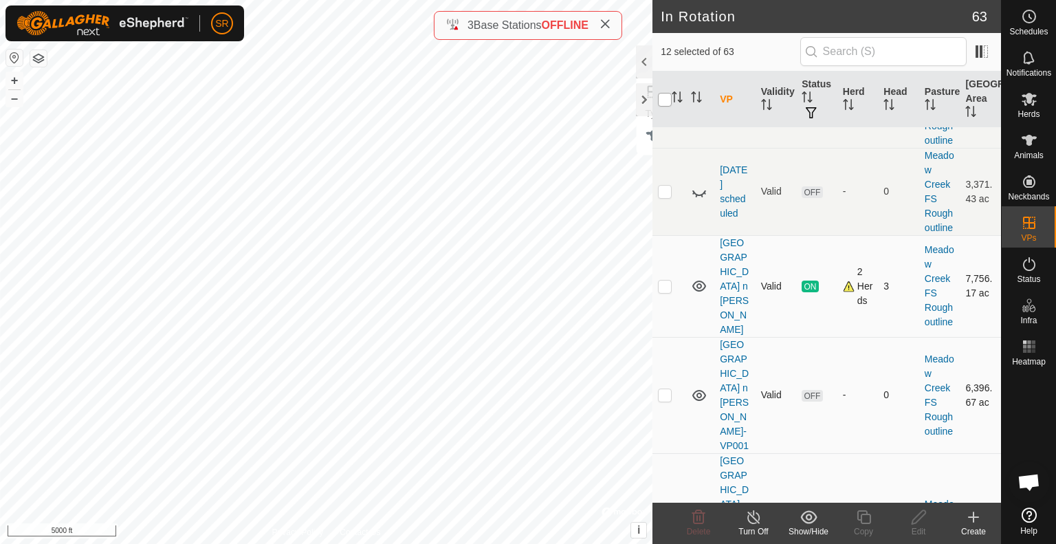
checkbox input "true"
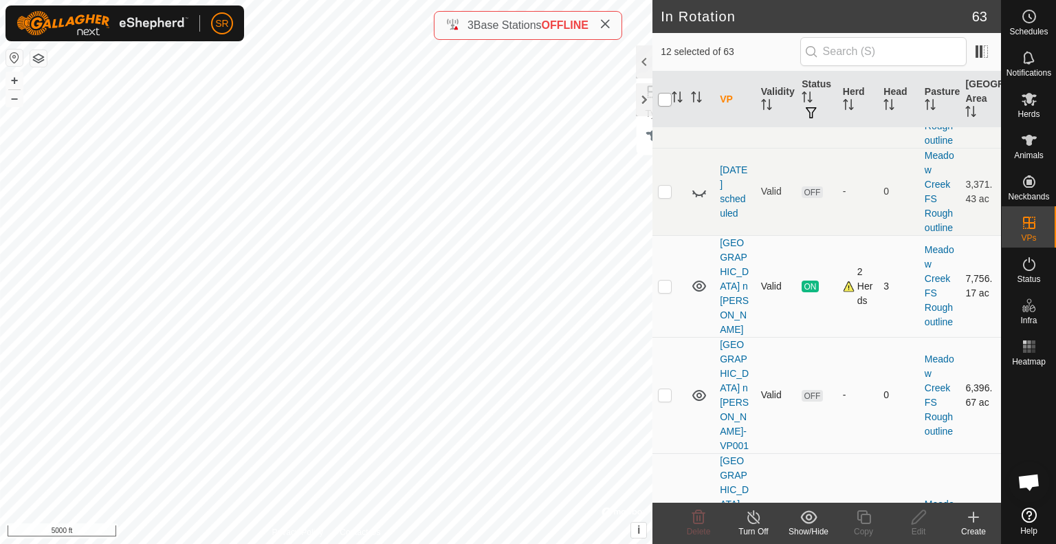
checkbox input "true"
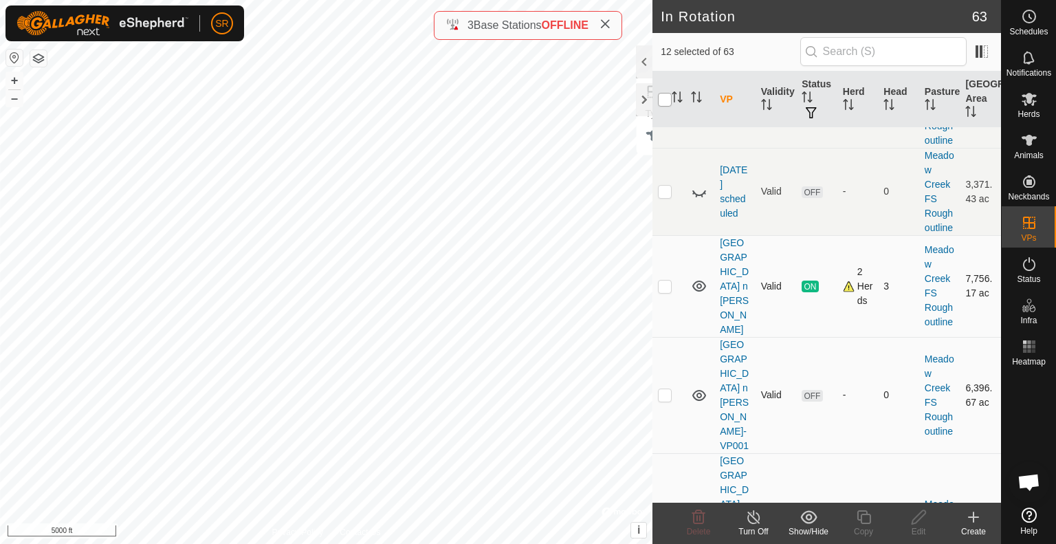
checkbox input "true"
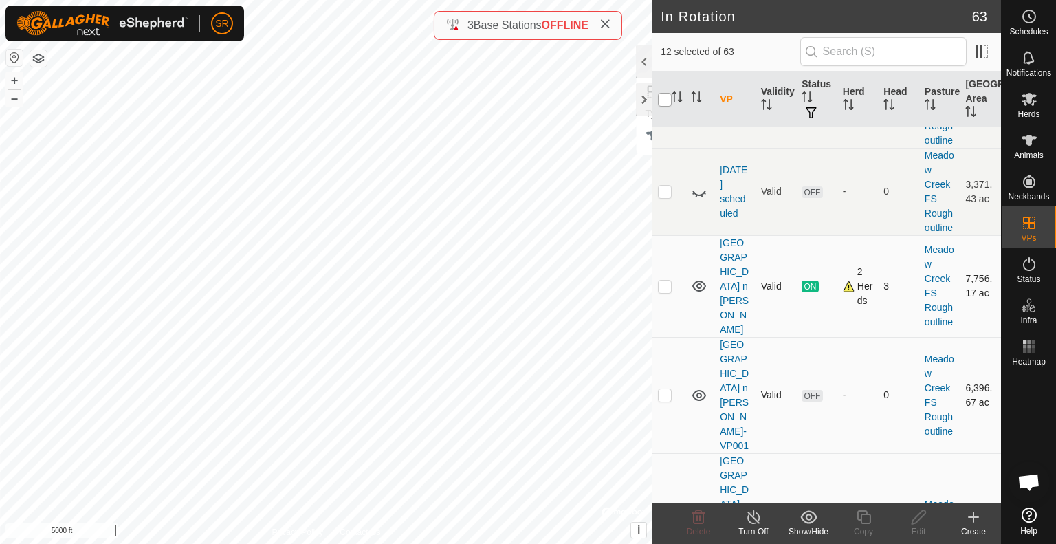
checkbox input "true"
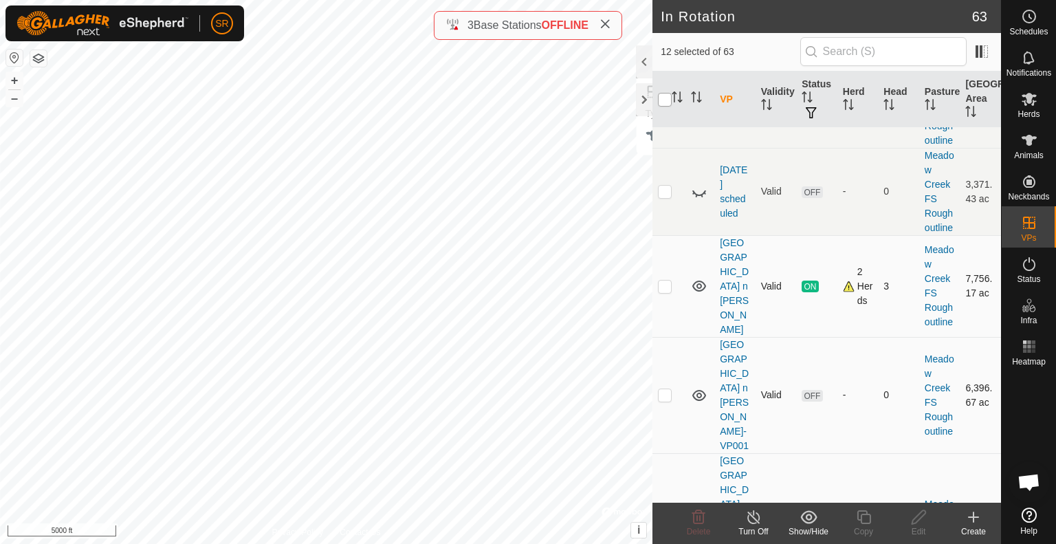
checkbox input "true"
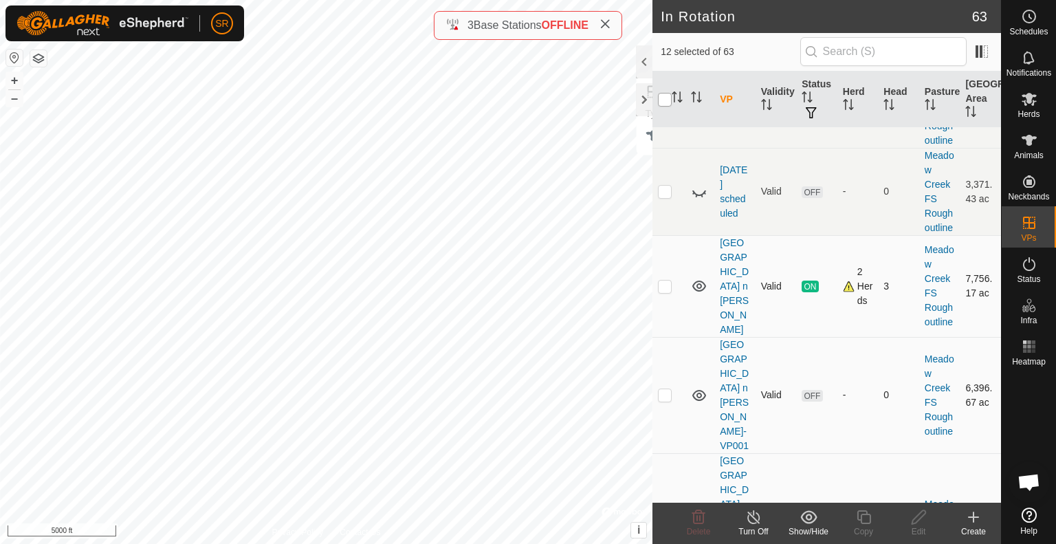
checkbox input "true"
click at [662, 99] on input "checkbox" at bounding box center [665, 100] width 14 height 14
click at [669, 96] on input "checkbox" at bounding box center [665, 100] width 14 height 14
click at [659, 100] on input "checkbox" at bounding box center [665, 100] width 14 height 14
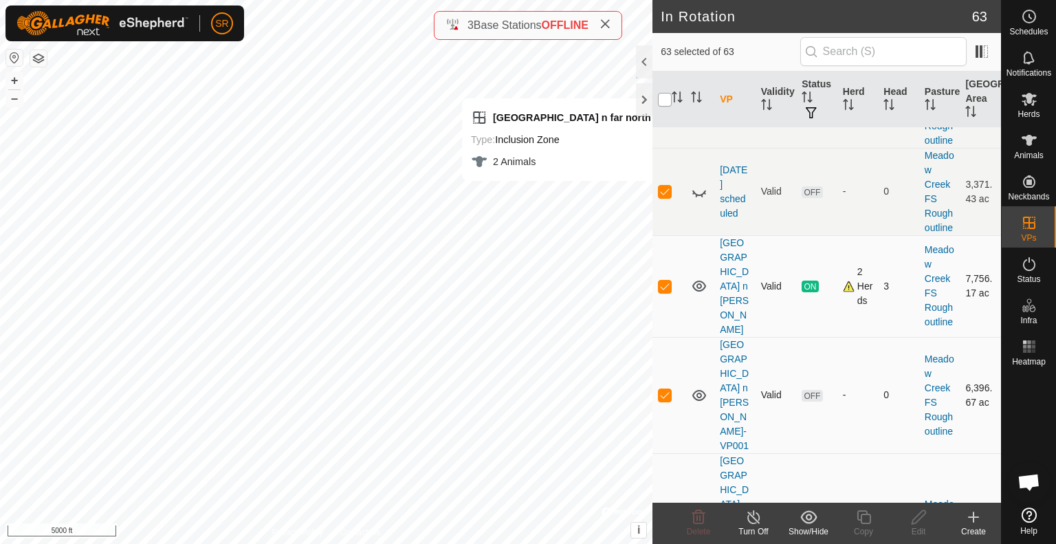
click at [659, 100] on input "checkbox" at bounding box center [665, 100] width 14 height 14
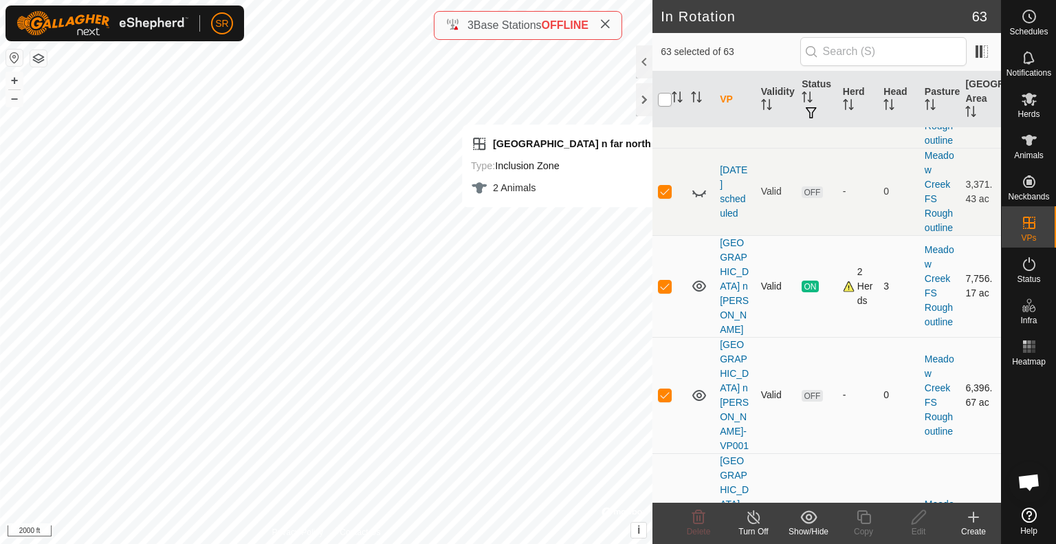
click at [667, 101] on input "checkbox" at bounding box center [665, 100] width 14 height 14
checkbox input "true"
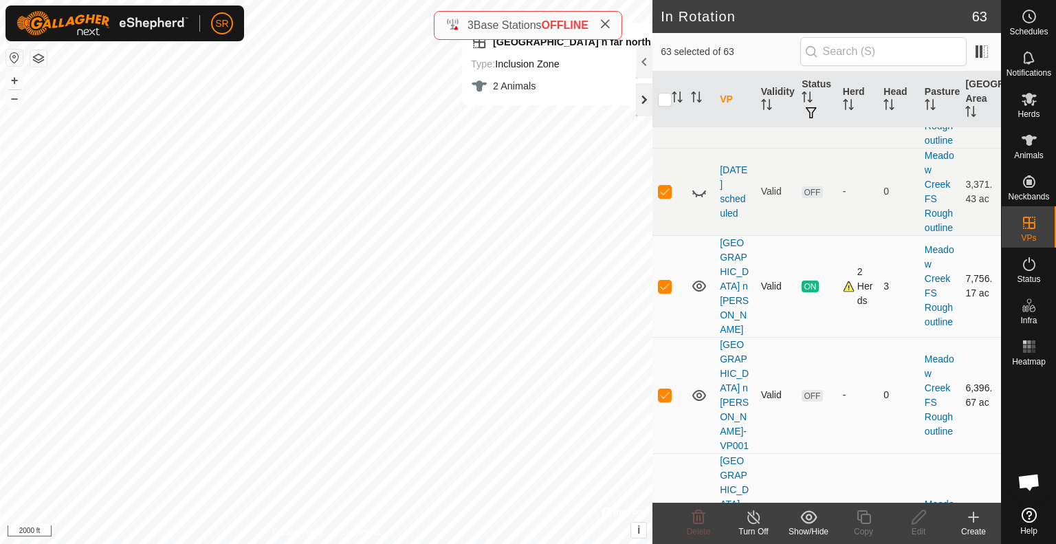
click at [645, 104] on div at bounding box center [644, 99] width 16 height 33
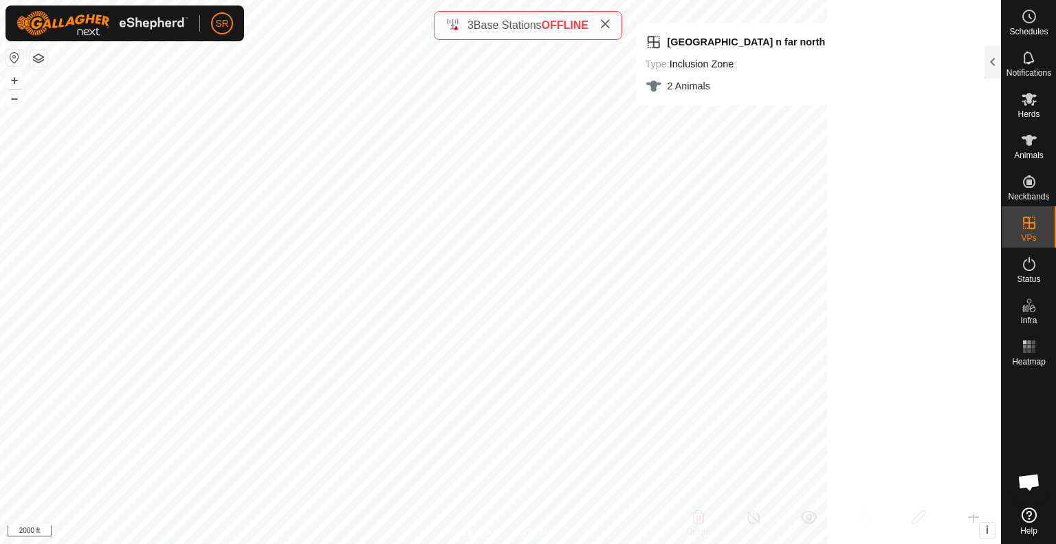
scroll to position [17585, 0]
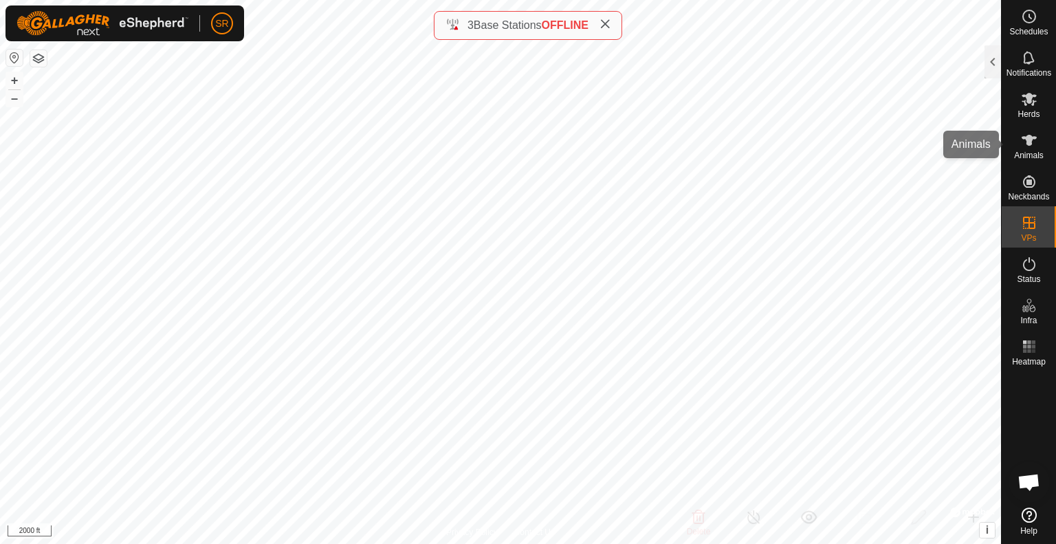
click at [1027, 138] on icon at bounding box center [1028, 140] width 15 height 11
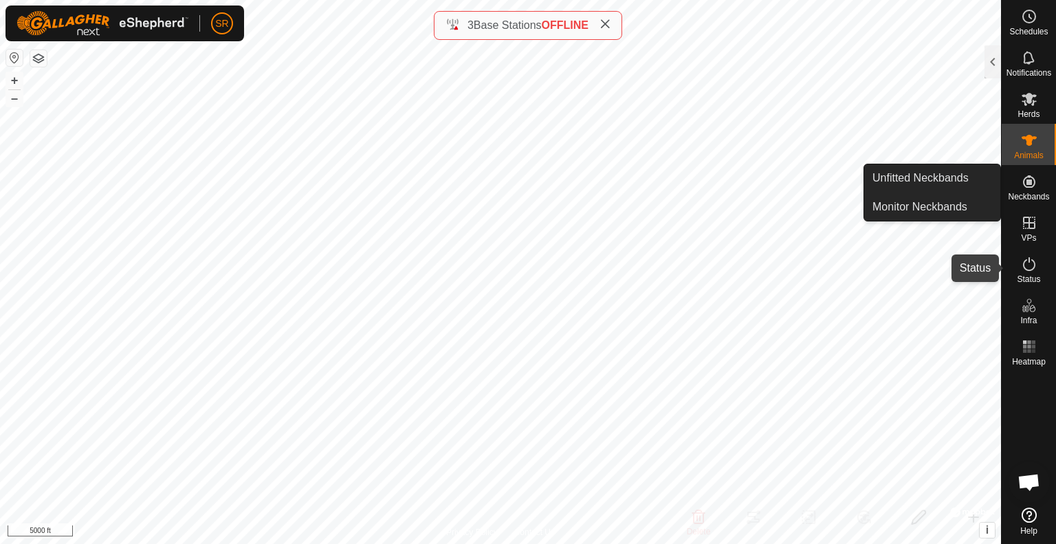
click at [1018, 267] on es-activation-svg-icon at bounding box center [1028, 264] width 25 height 22
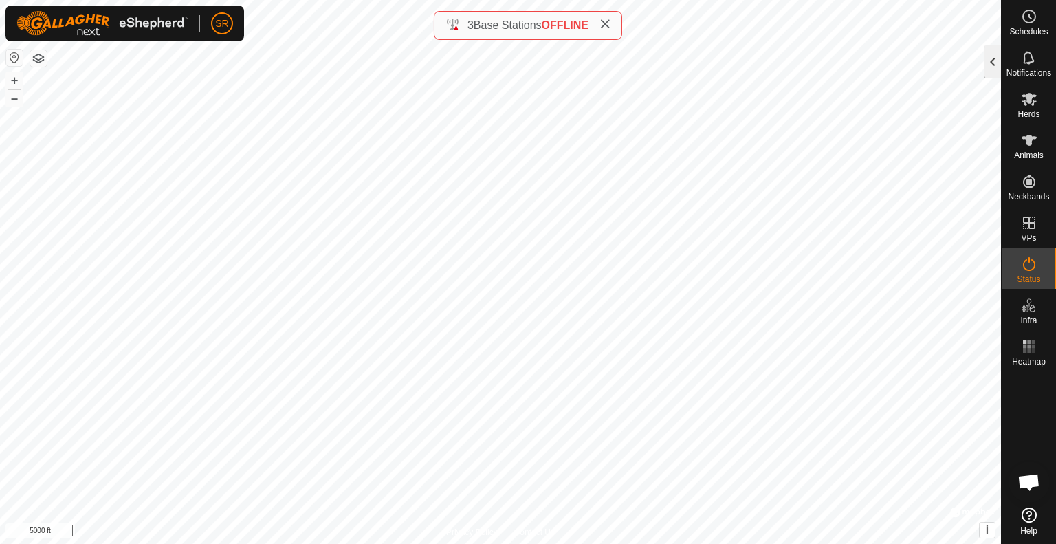
click at [985, 69] on div at bounding box center [992, 61] width 16 height 33
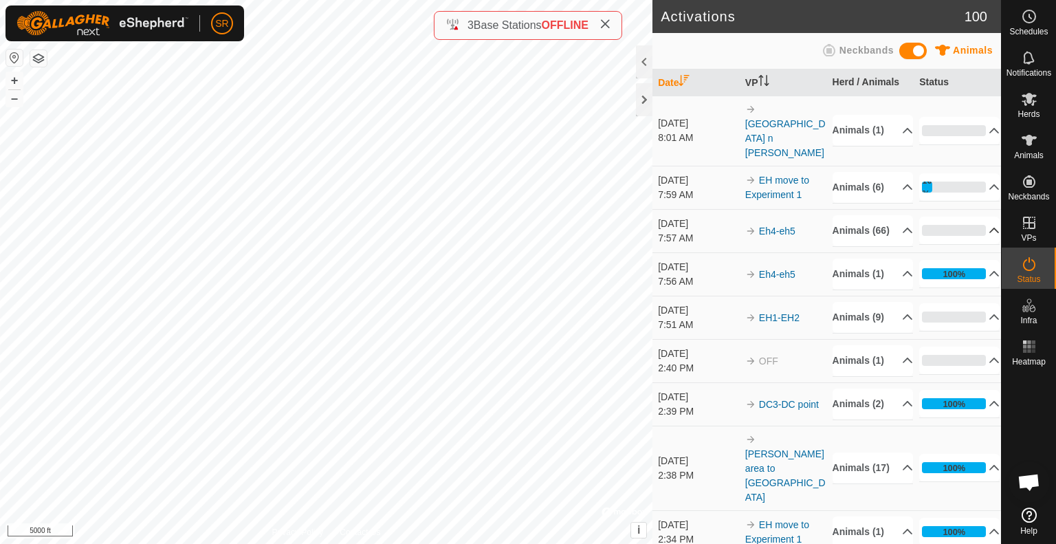
click at [965, 233] on p-accordion-header "0%" at bounding box center [959, 229] width 80 height 27
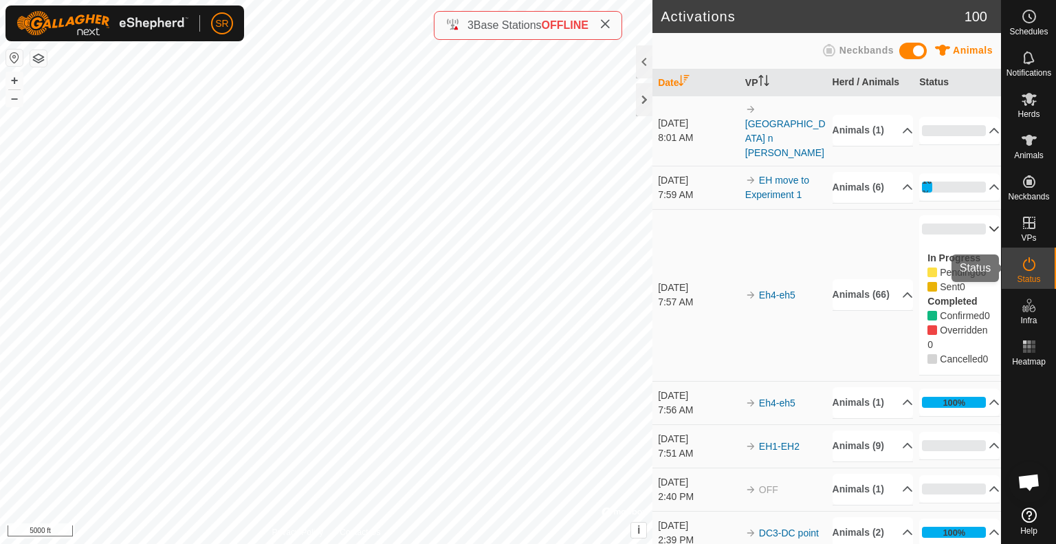
click at [1031, 269] on icon at bounding box center [1029, 264] width 12 height 14
click at [964, 233] on div "0%" at bounding box center [954, 228] width 64 height 11
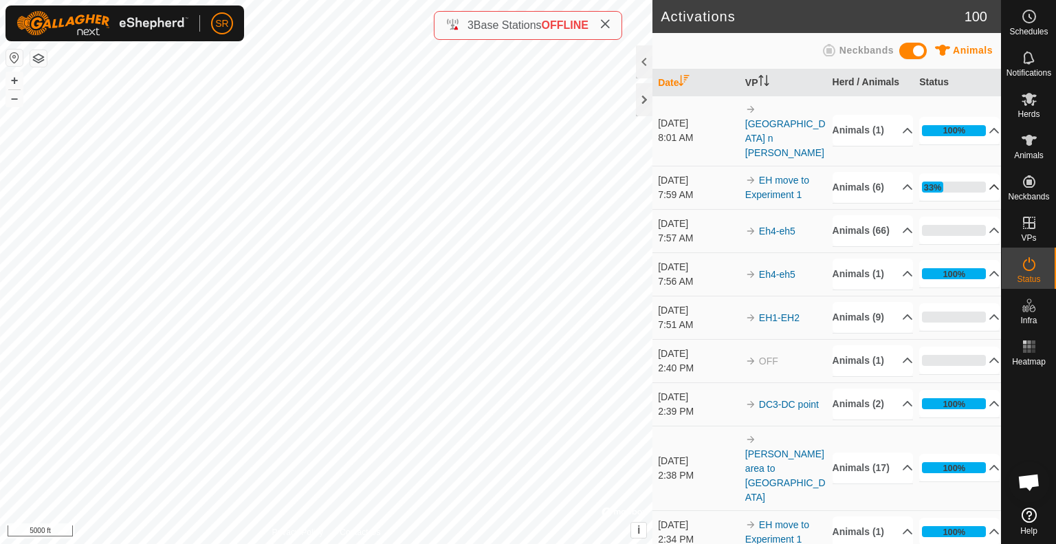
click at [973, 186] on p-accordion-header "33%" at bounding box center [959, 186] width 80 height 27
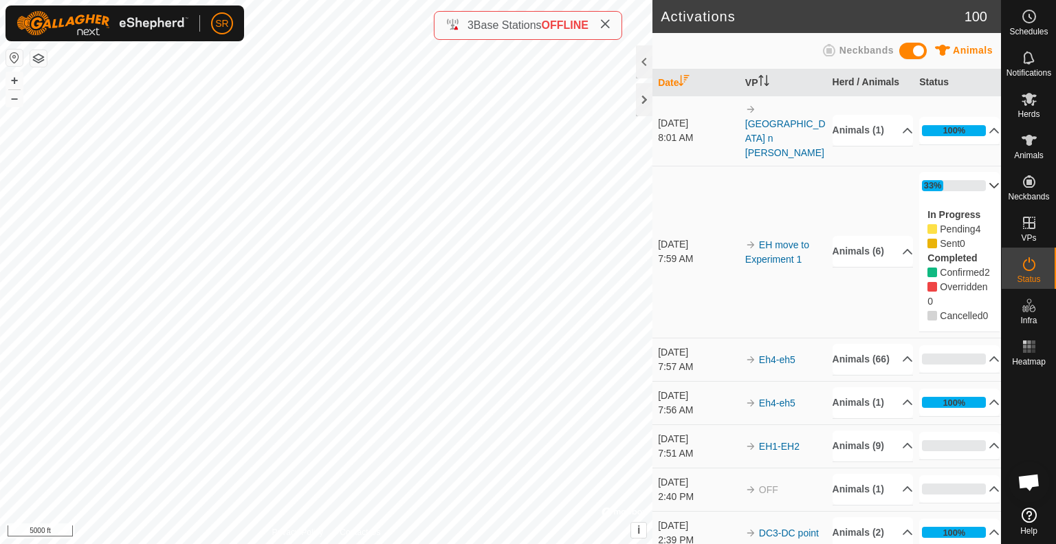
click at [975, 181] on p-accordion-header "33%" at bounding box center [959, 185] width 80 height 27
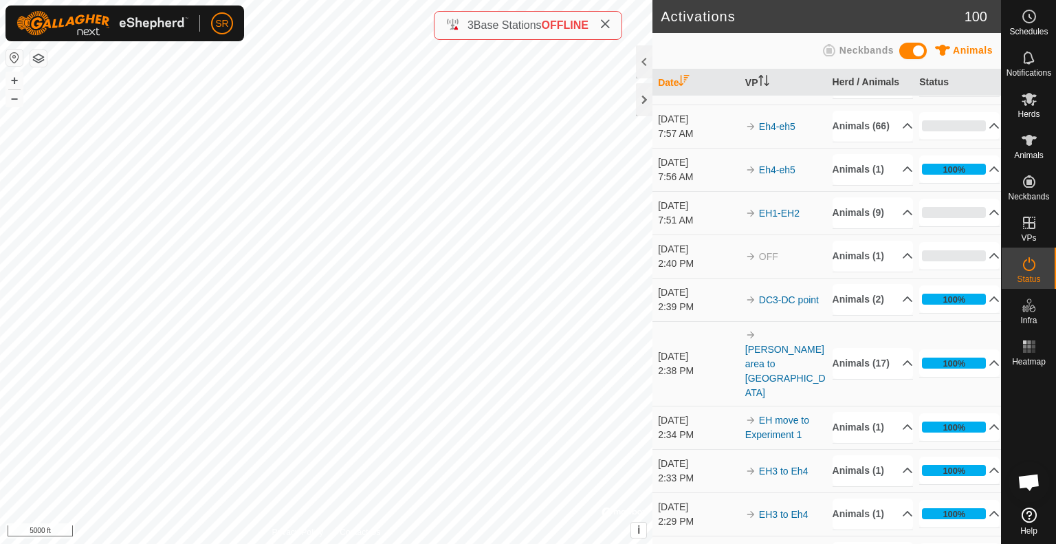
scroll to position [66, 0]
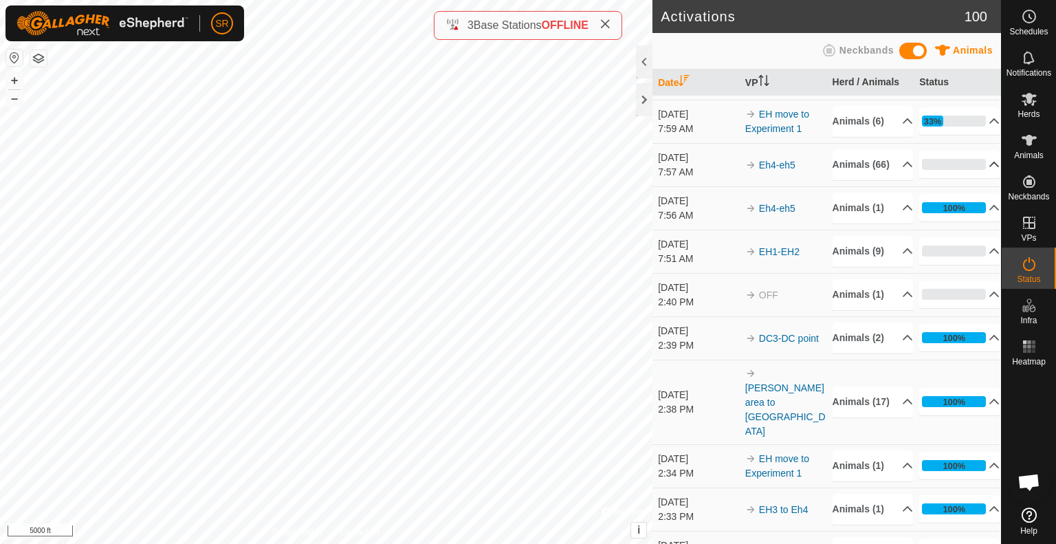
click at [972, 178] on p-accordion-header "0%" at bounding box center [959, 164] width 80 height 27
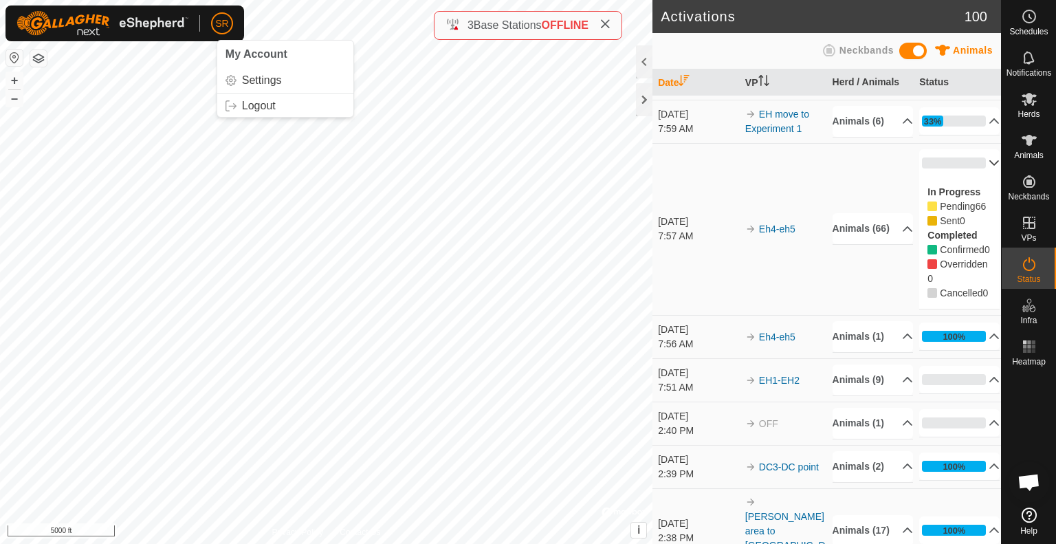
click at [218, 27] on span "SR" at bounding box center [221, 23] width 13 height 14
click at [269, 99] on link "Logout" at bounding box center [285, 106] width 136 height 22
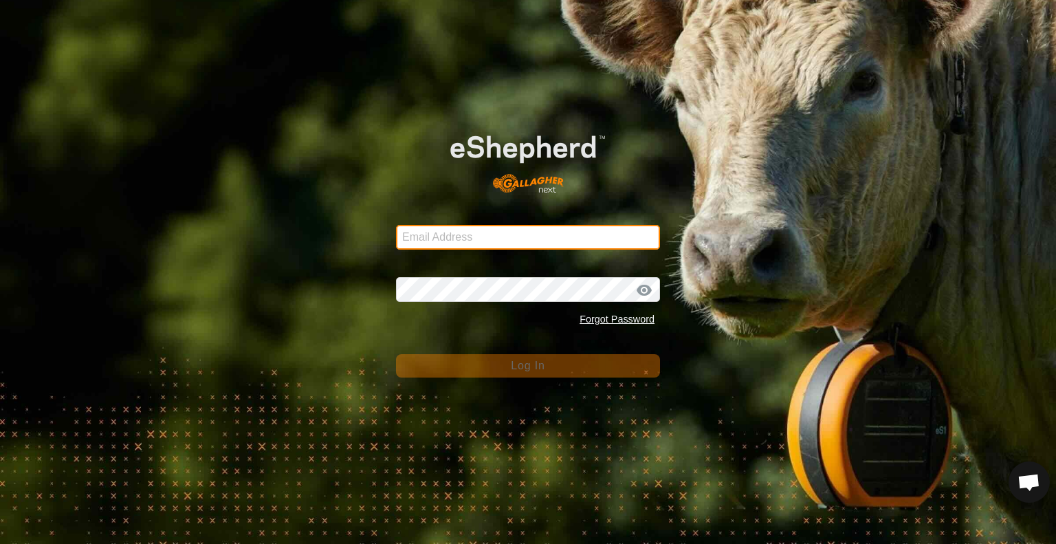
click at [463, 234] on input "Email Address" at bounding box center [528, 237] width 264 height 25
type input "steve@reddsummit.com"
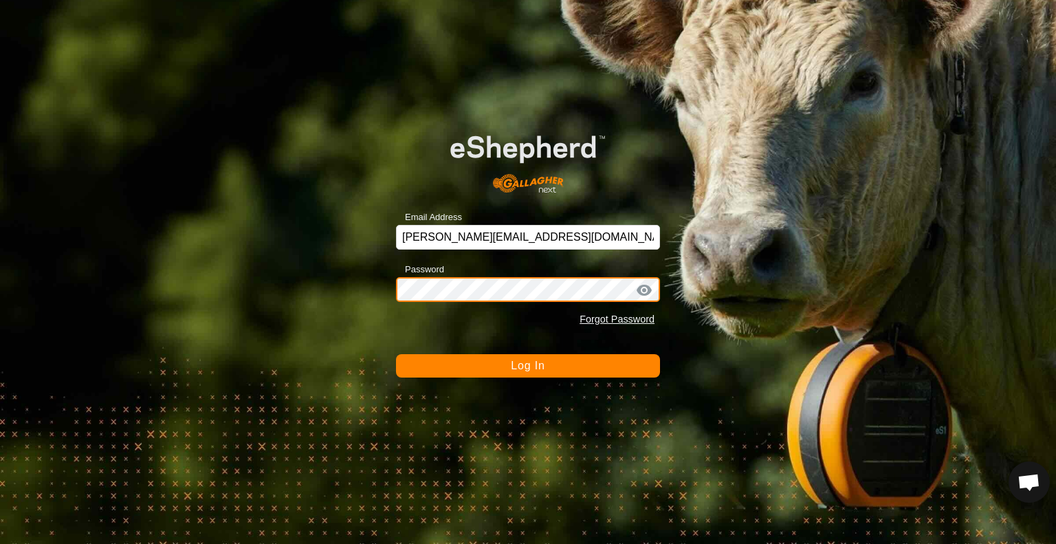
click at [396, 354] on button "Log In" at bounding box center [528, 365] width 264 height 23
